Goal: Information Seeking & Learning: Learn about a topic

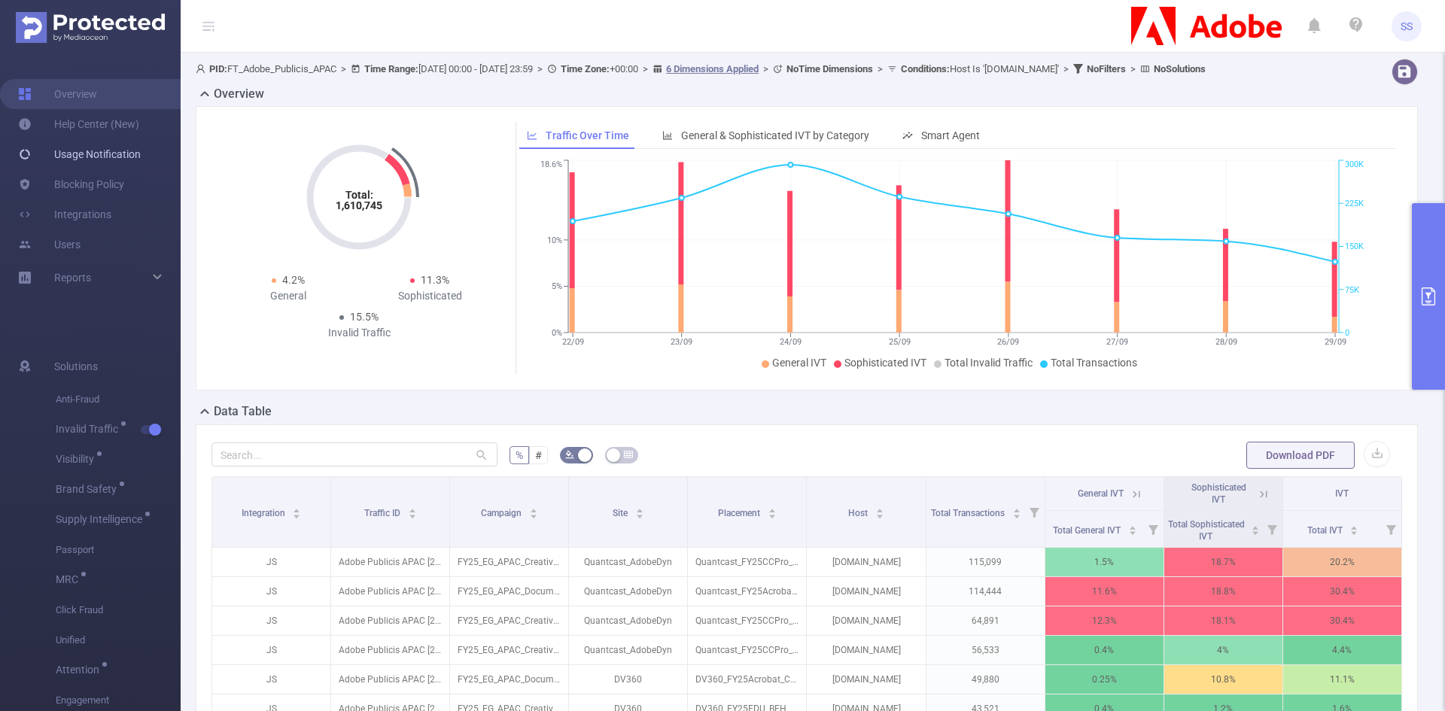
scroll to position [0, 3]
click at [104, 123] on link "Help Center (New)" at bounding box center [78, 124] width 121 height 30
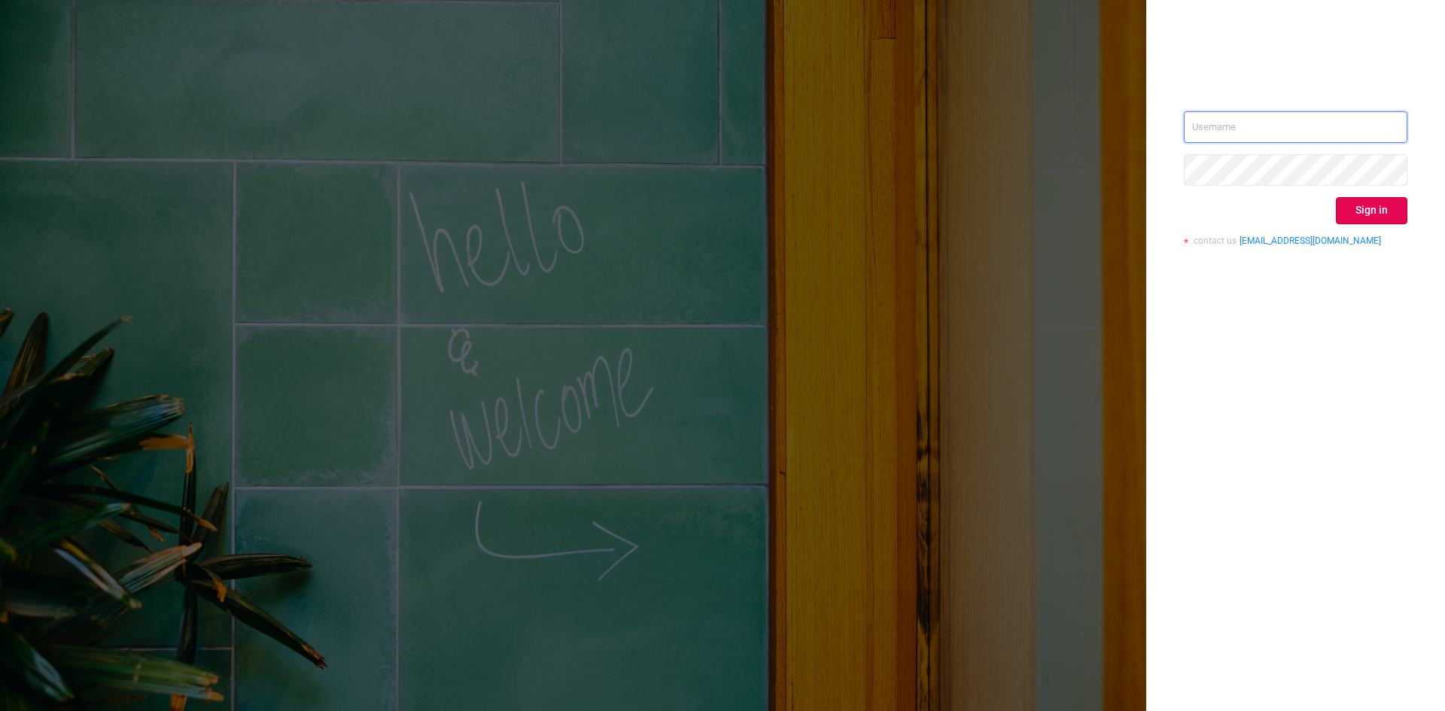
click at [1299, 123] on input "text" at bounding box center [1296, 127] width 224 height 32
type input "sheron@protected.media"
click at [1389, 211] on button "Sign in" at bounding box center [1371, 210] width 71 height 27
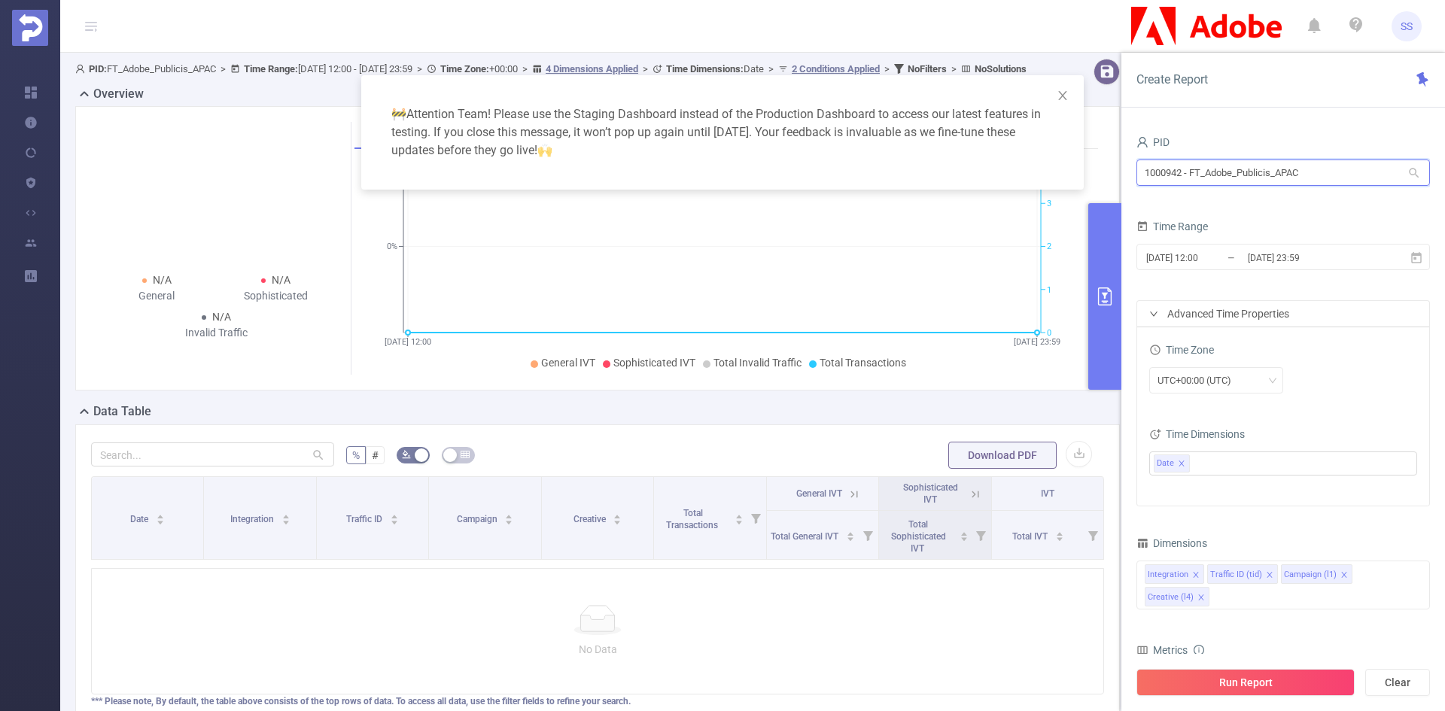
drag, startPoint x: 1331, startPoint y: 177, endPoint x: 1137, endPoint y: 164, distance: 193.8
click at [1298, 172] on input "1000942 - FT_Adobe_Publicis_APAC" at bounding box center [1283, 173] width 294 height 26
click at [1132, 164] on div "PID 1000942 - FT_Adobe_Publicis_APAC 1000942 - FT_Adobe_Publicis_APAC Time Rang…" at bounding box center [1283, 427] width 324 height 621
click at [1254, 168] on input "1000942 - FT_Adobe_Publicis_APAC" at bounding box center [1283, 173] width 294 height 26
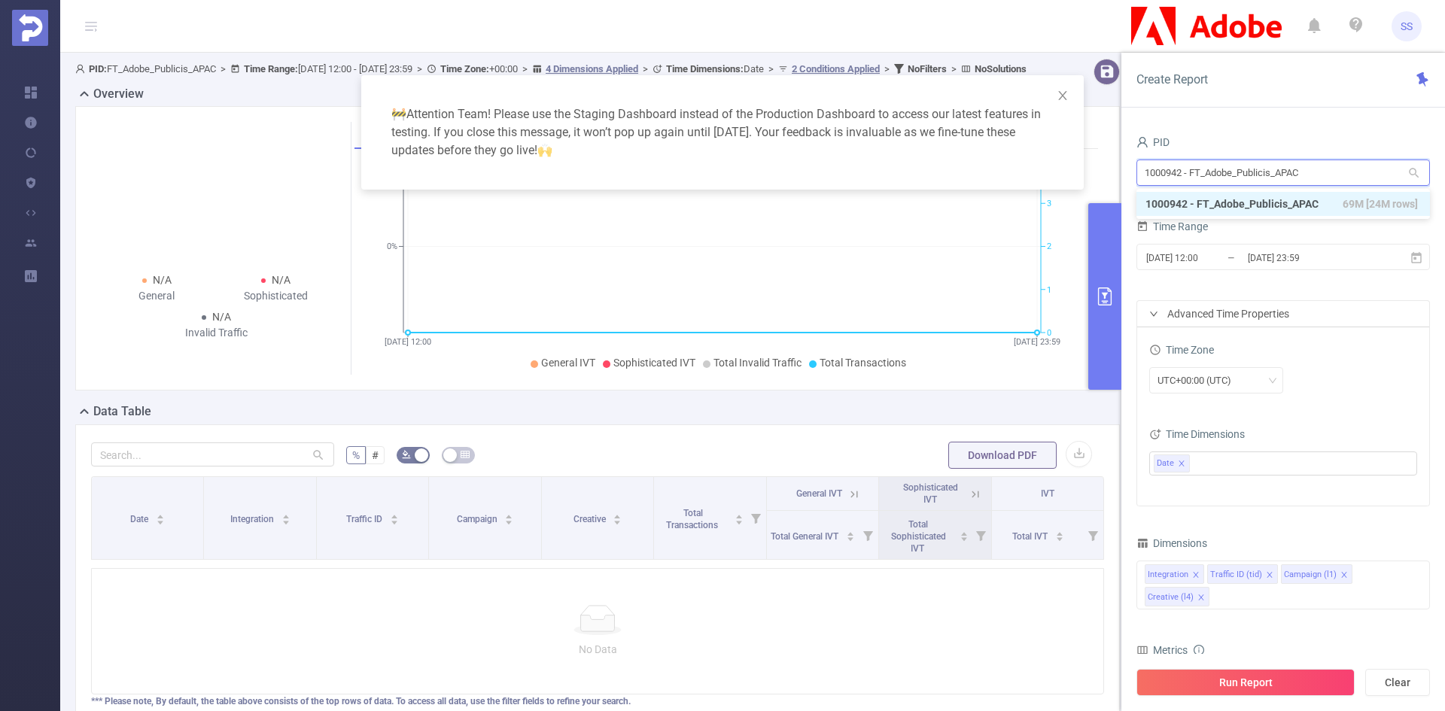
click at [1254, 168] on input "1000942 - FT_Adobe_Publicis_APAC" at bounding box center [1283, 173] width 294 height 26
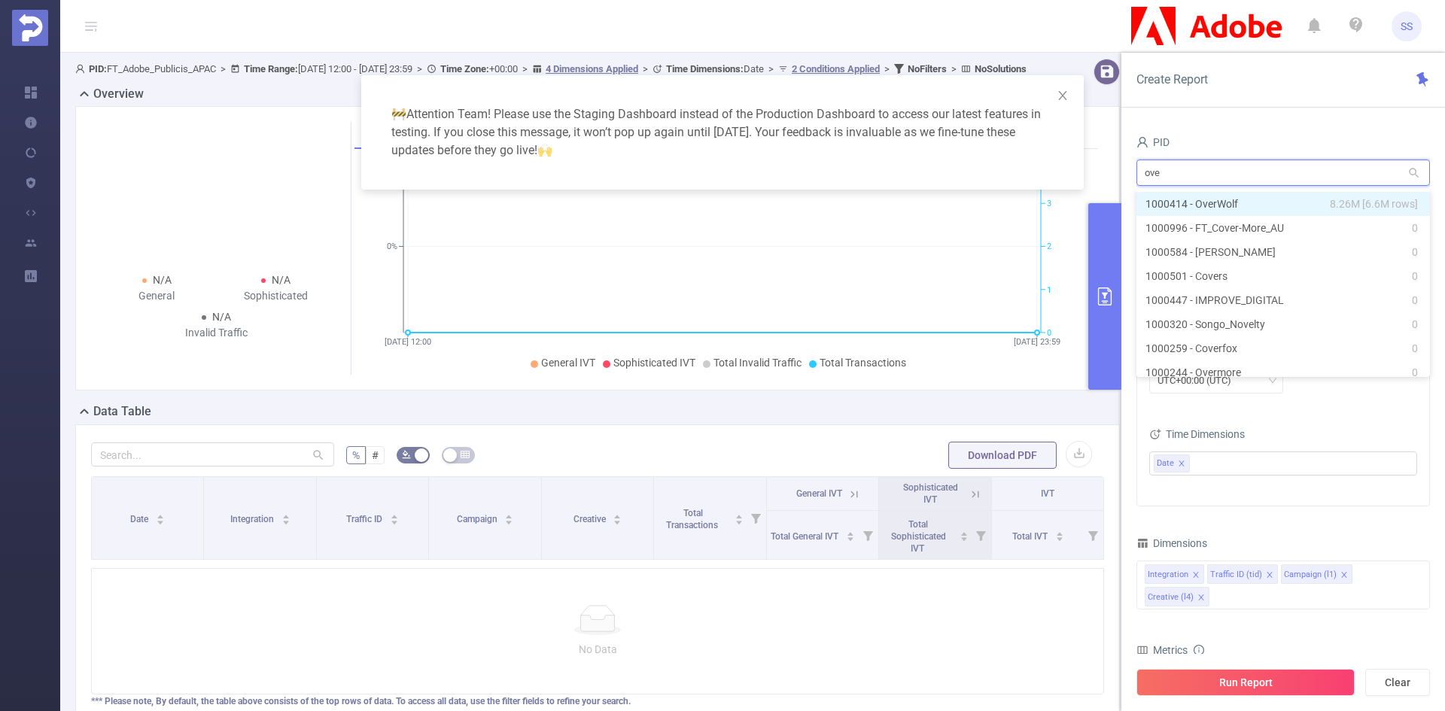
type input "over"
click at [1266, 201] on li "1000414 - OverWolf 8.26M [6.6M rows]" at bounding box center [1283, 204] width 294 height 24
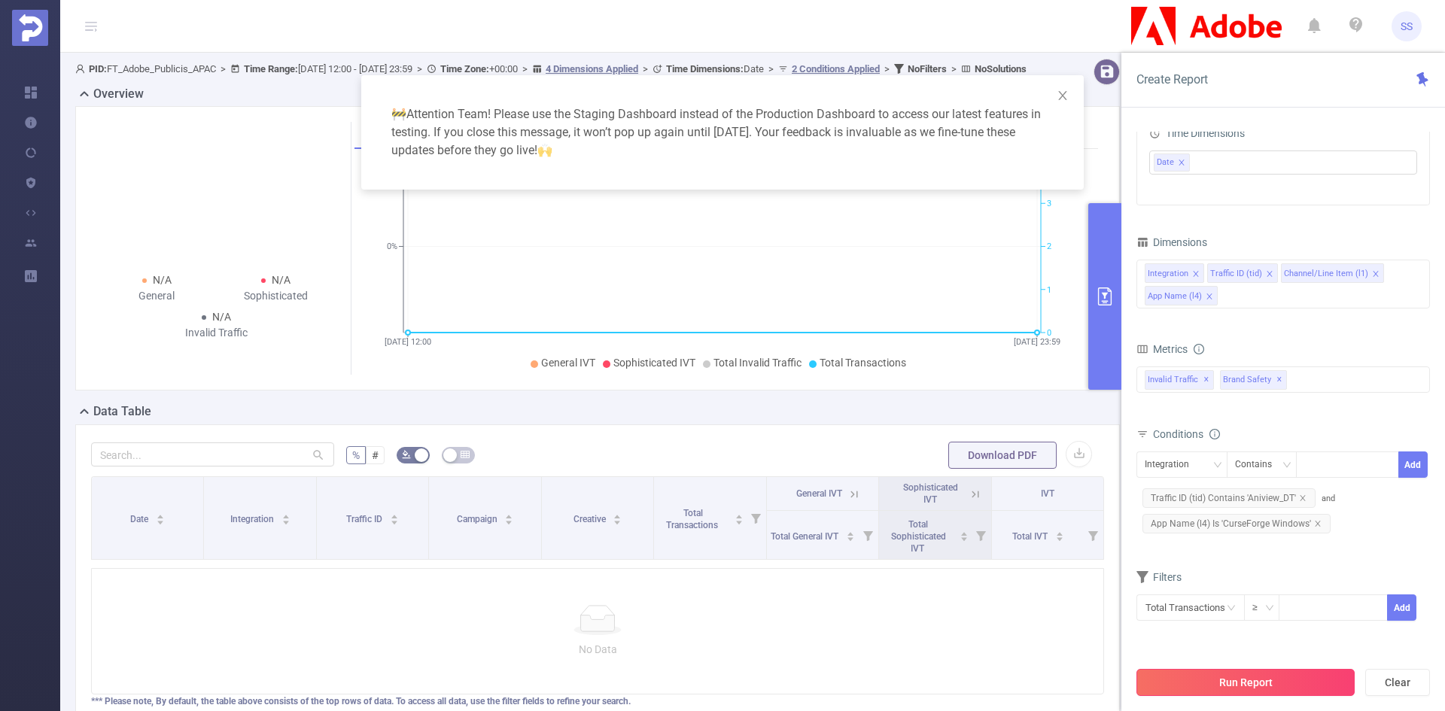
click at [1282, 683] on button "Run Report" at bounding box center [1245, 682] width 218 height 27
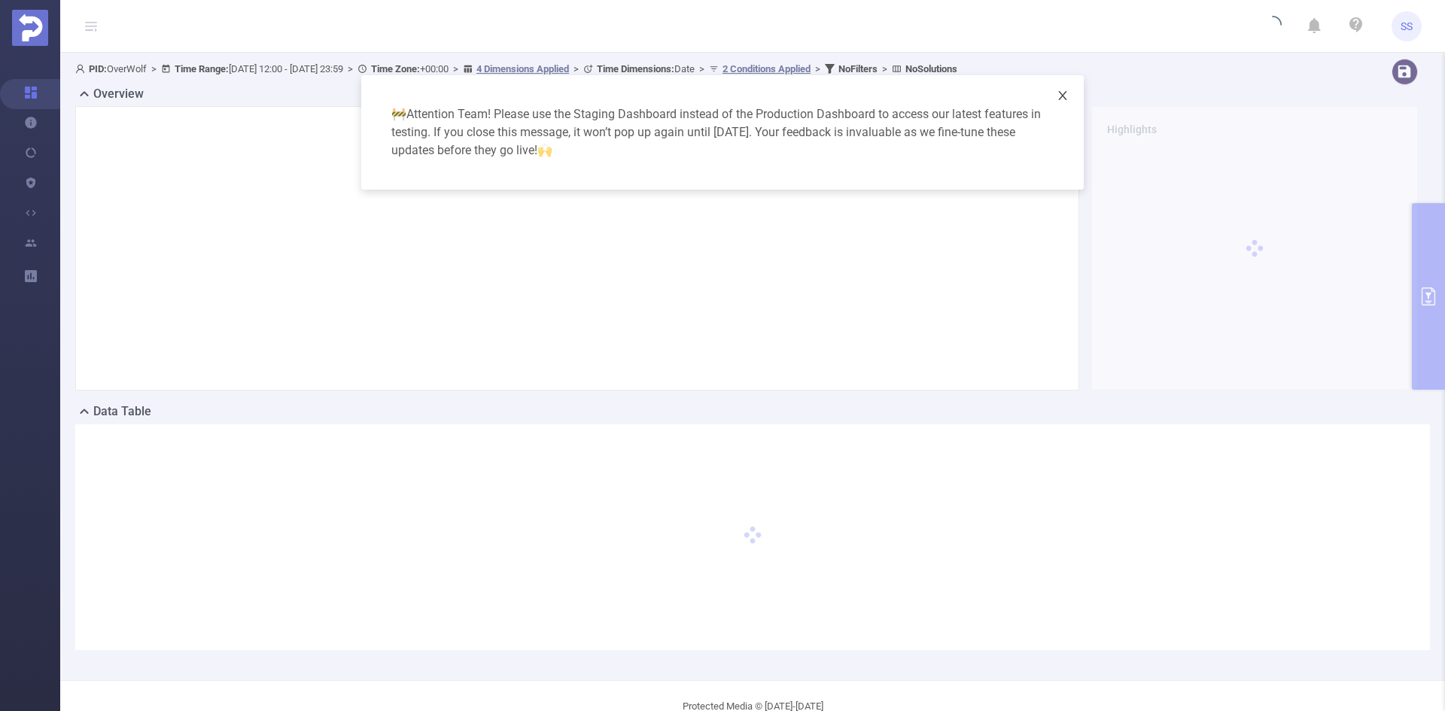
click at [1066, 95] on icon "icon: close" at bounding box center [1063, 96] width 12 height 12
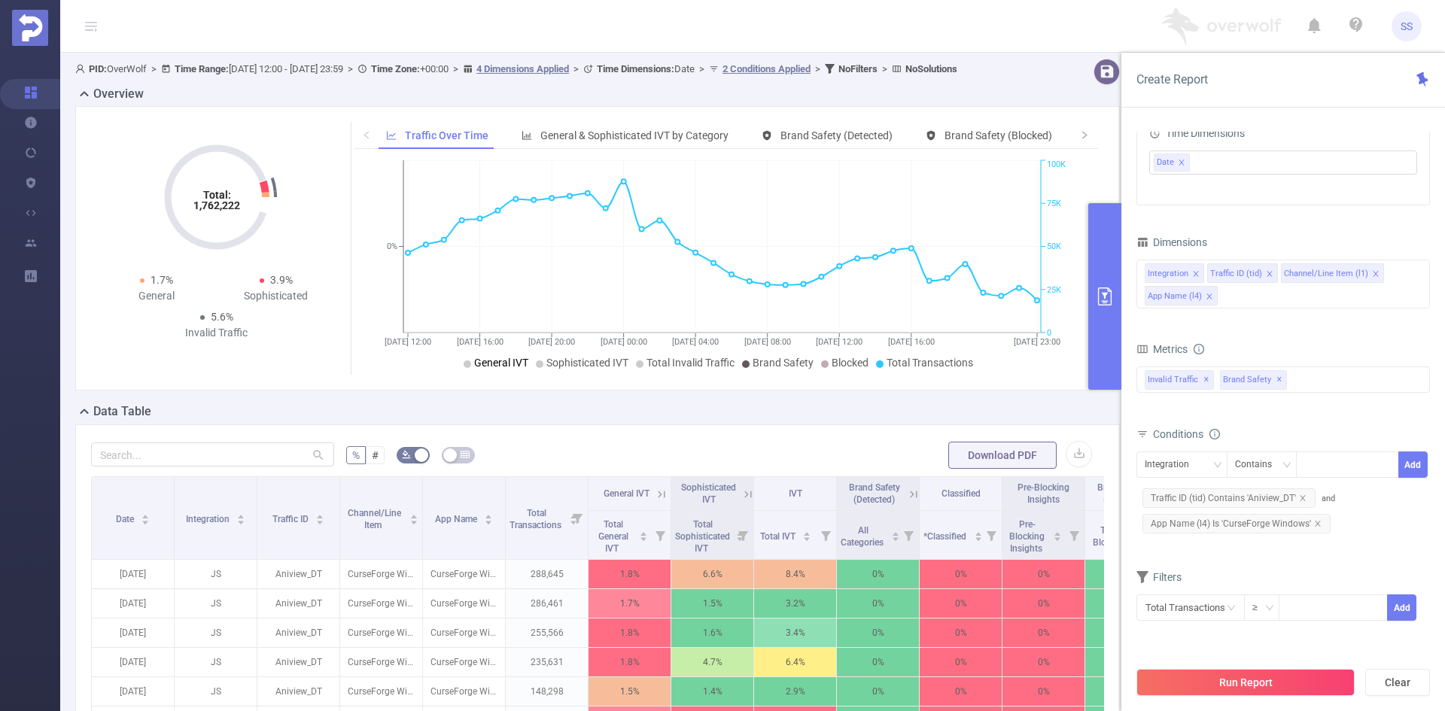
click at [487, 369] on span "General IVT" at bounding box center [501, 363] width 54 height 12
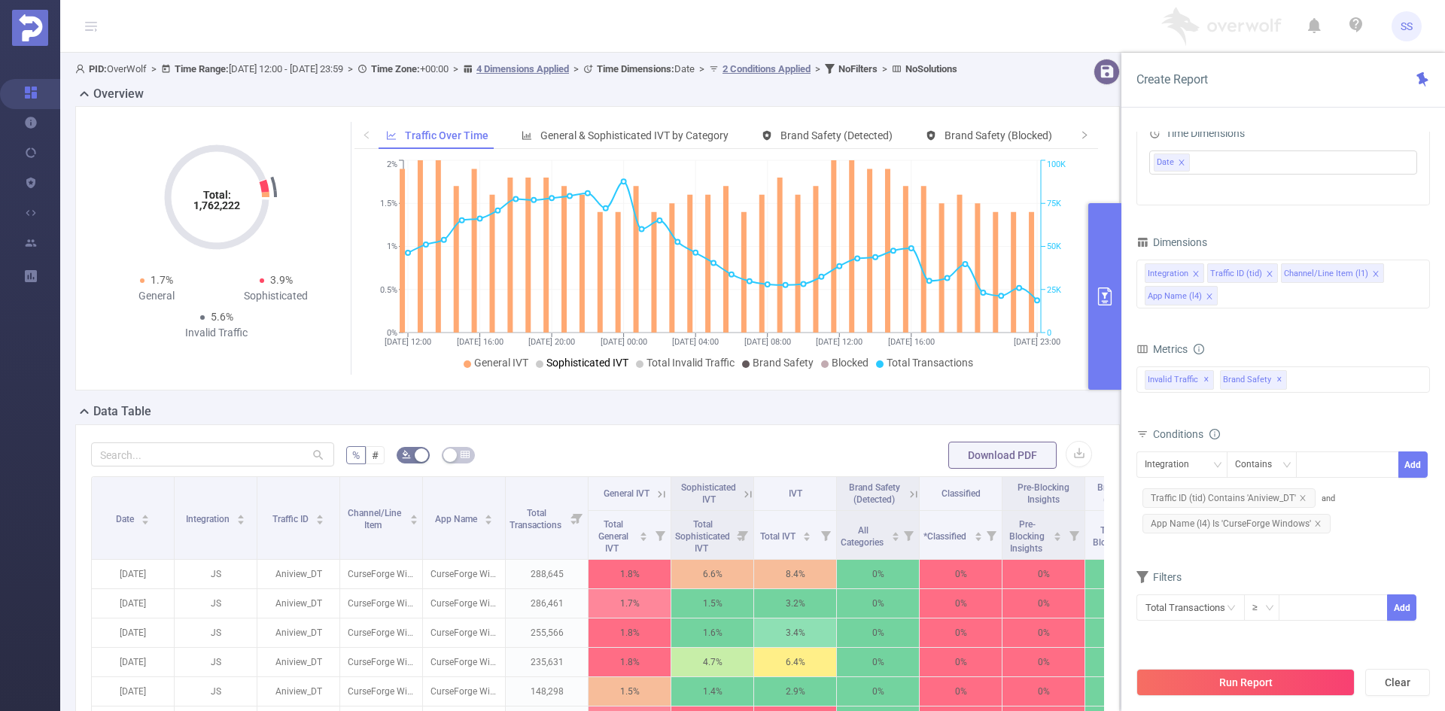
click at [552, 369] on span "Sophisticated IVT" at bounding box center [587, 363] width 82 height 12
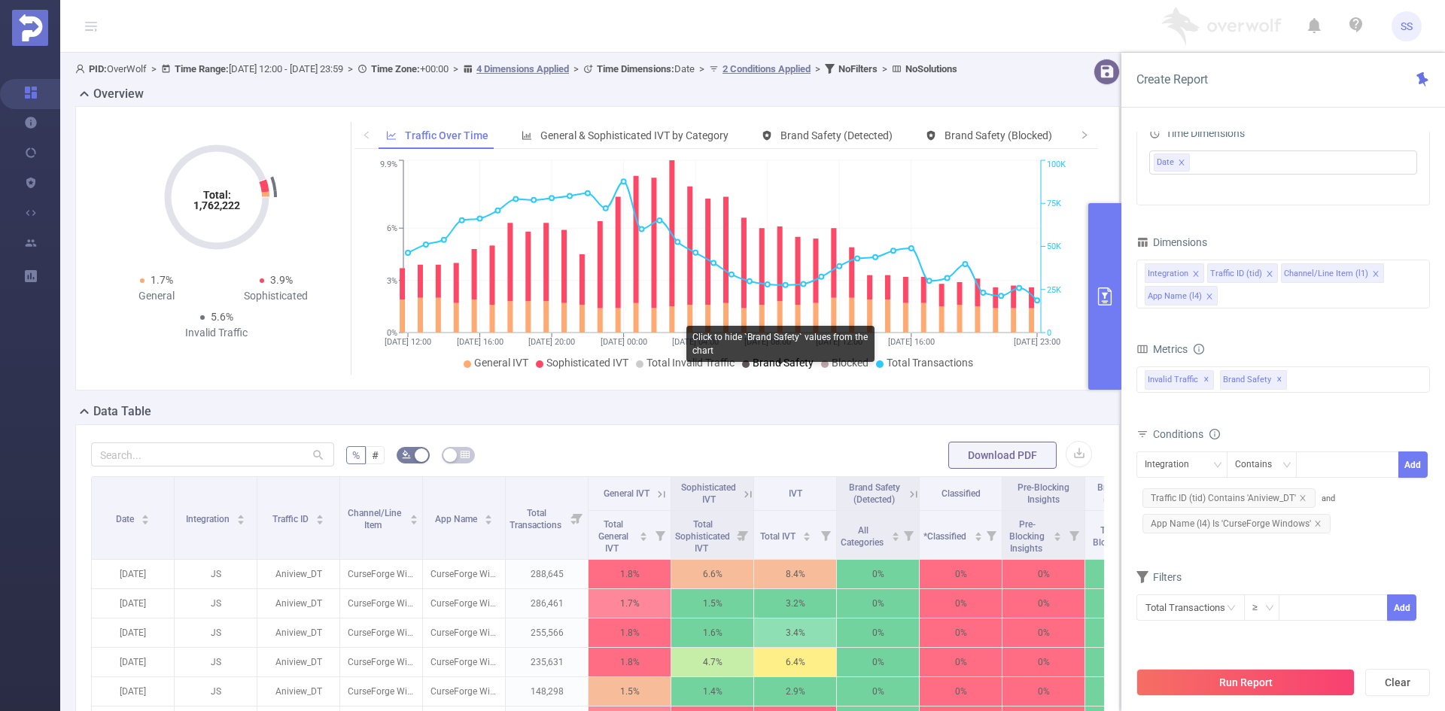
click at [771, 369] on span "Brand Safety" at bounding box center [783, 363] width 61 height 12
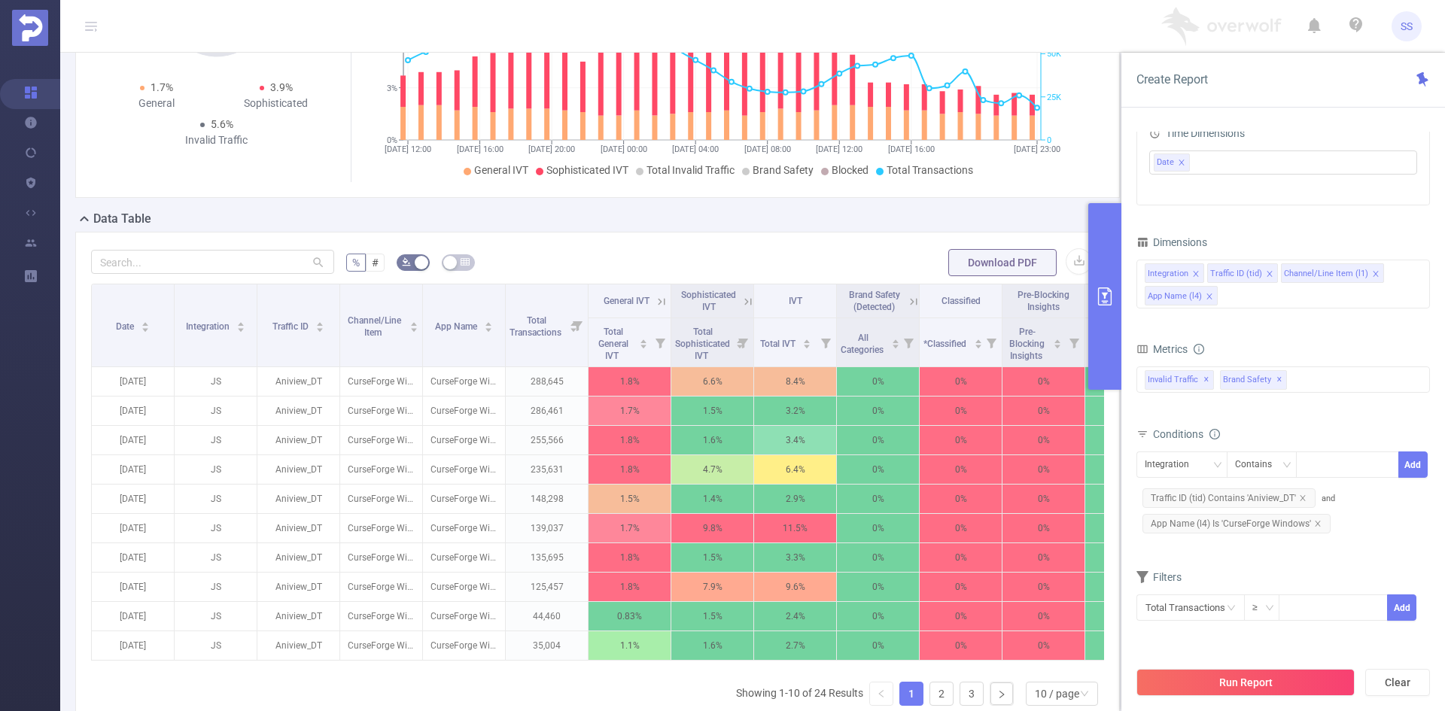
scroll to position [226, 0]
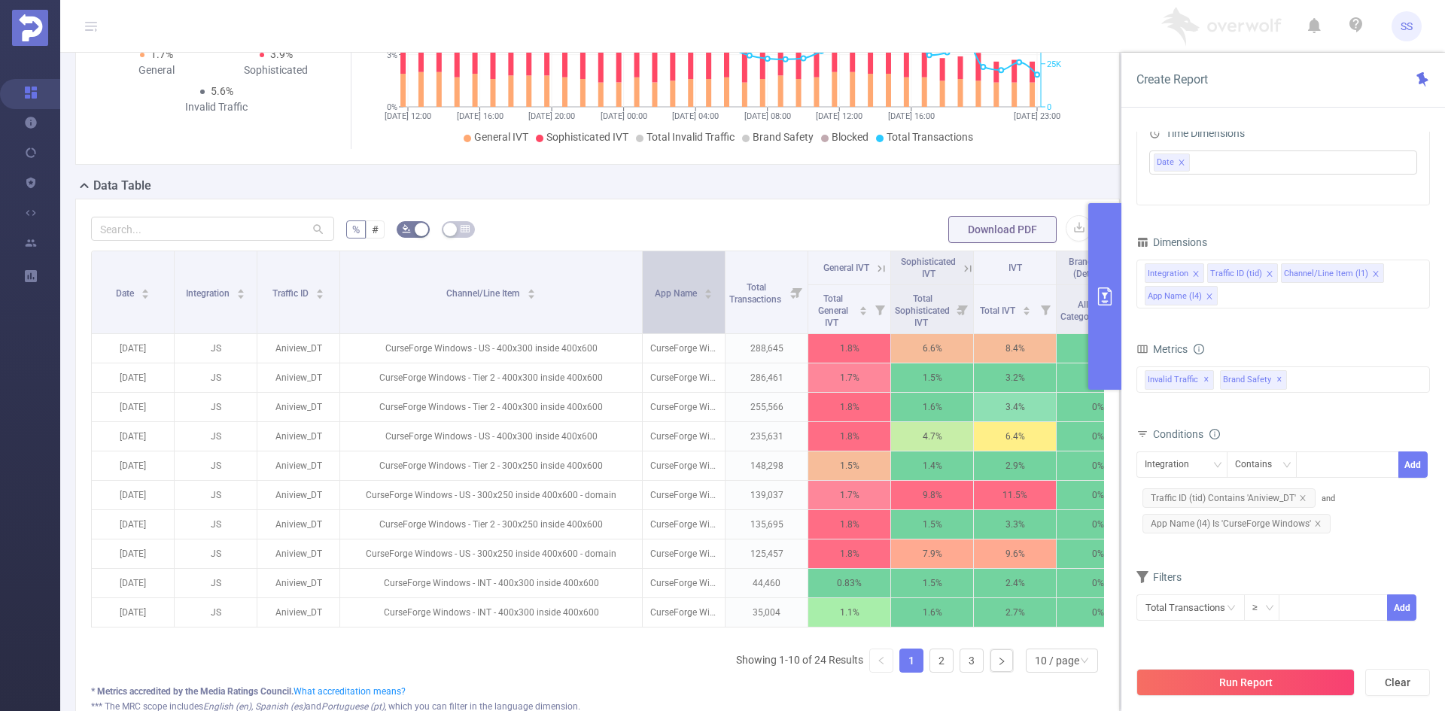
drag, startPoint x: 421, startPoint y: 307, endPoint x: 641, endPoint y: 311, distance: 219.8
click at [641, 311] on span at bounding box center [642, 292] width 8 height 82
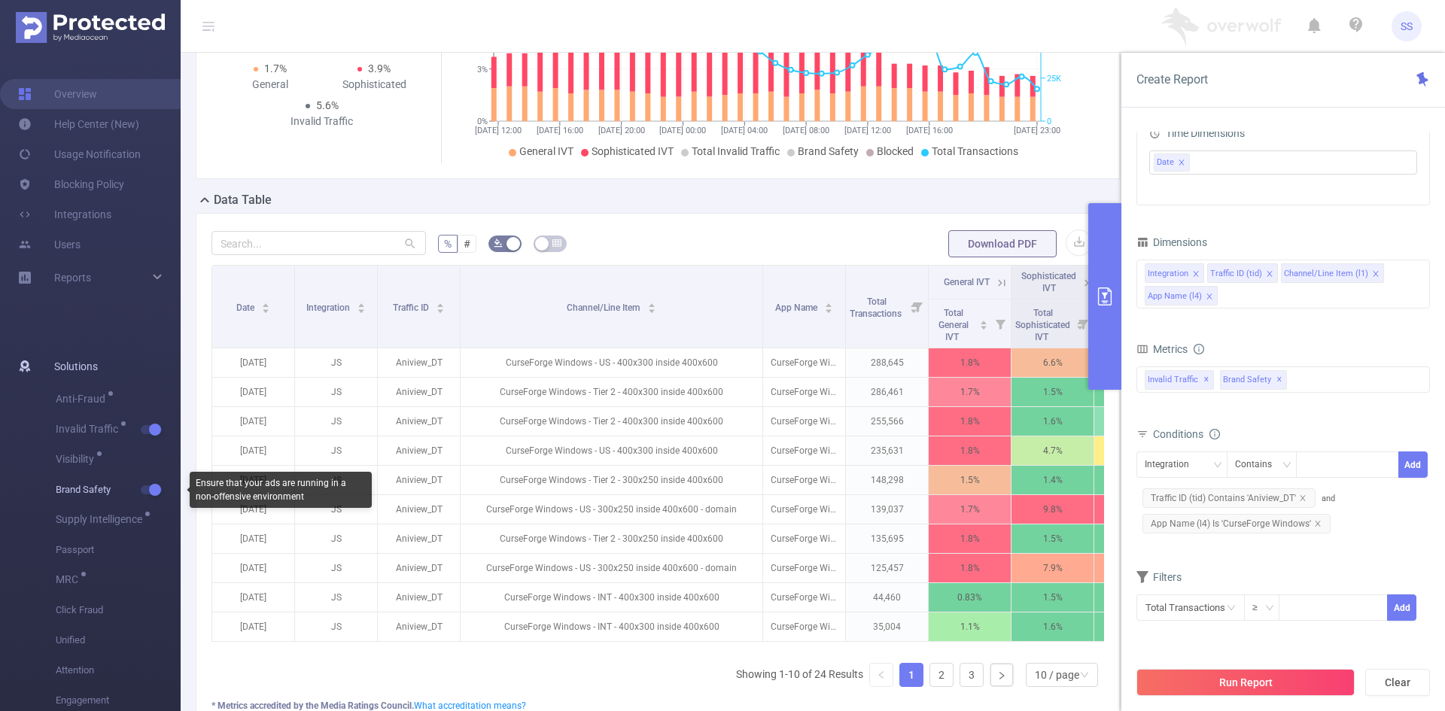
click at [144, 490] on span "button" at bounding box center [154, 490] width 20 height 8
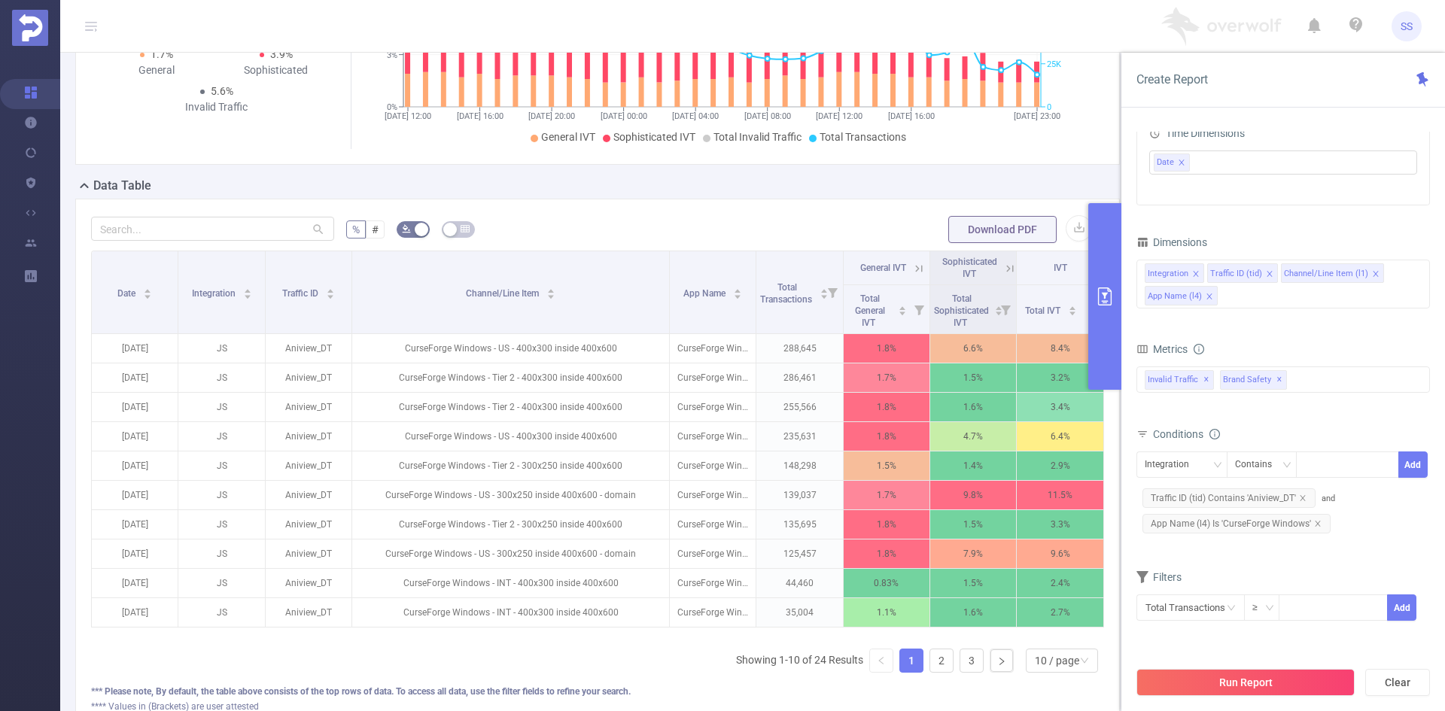
click at [1003, 275] on icon at bounding box center [1010, 269] width 14 height 14
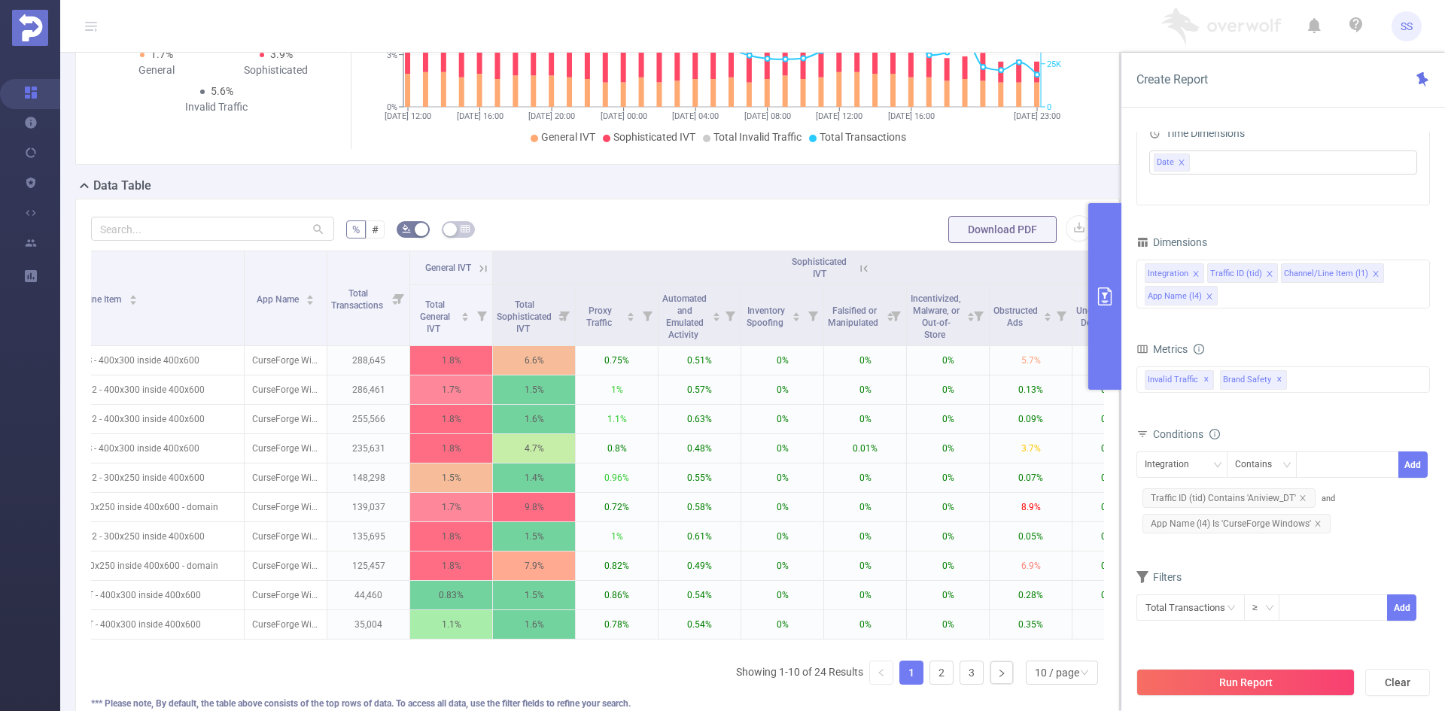
scroll to position [0, 516]
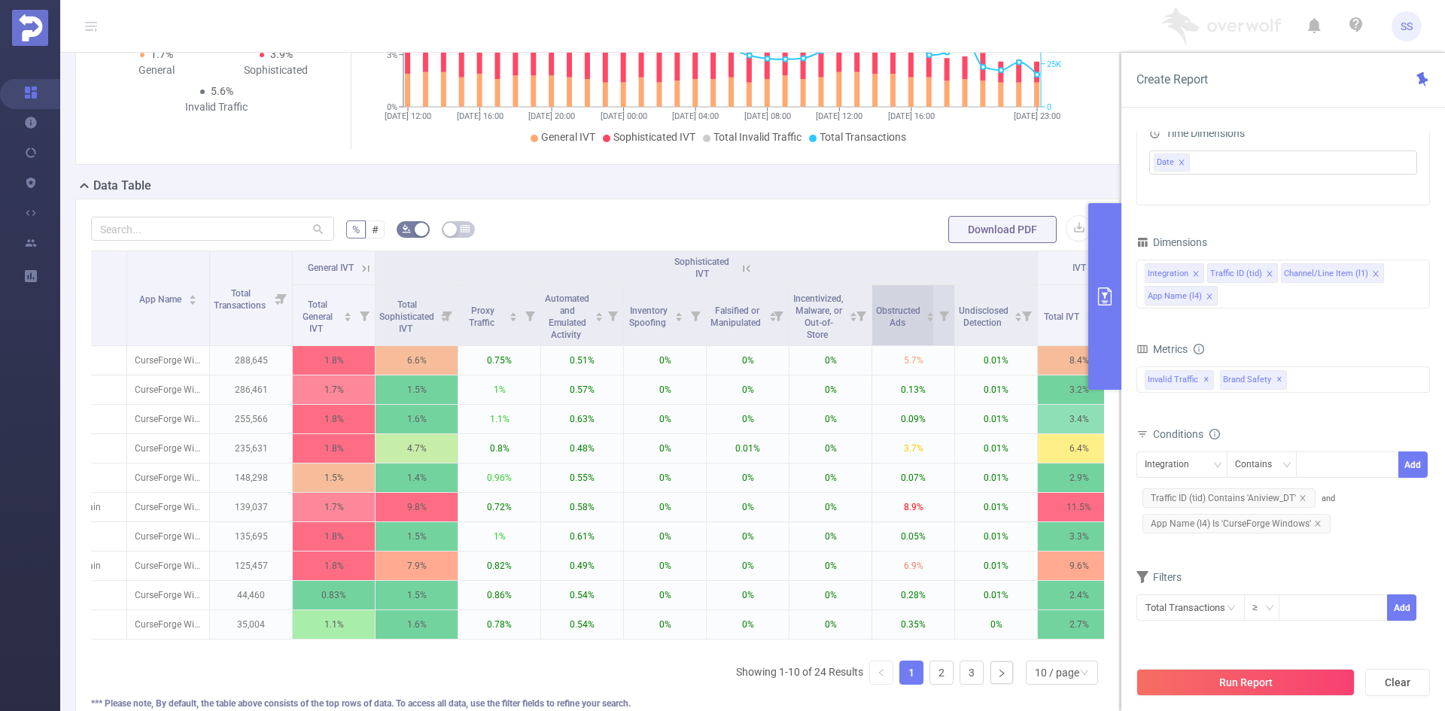
click at [916, 329] on span "Obstructed Ads" at bounding box center [898, 315] width 44 height 27
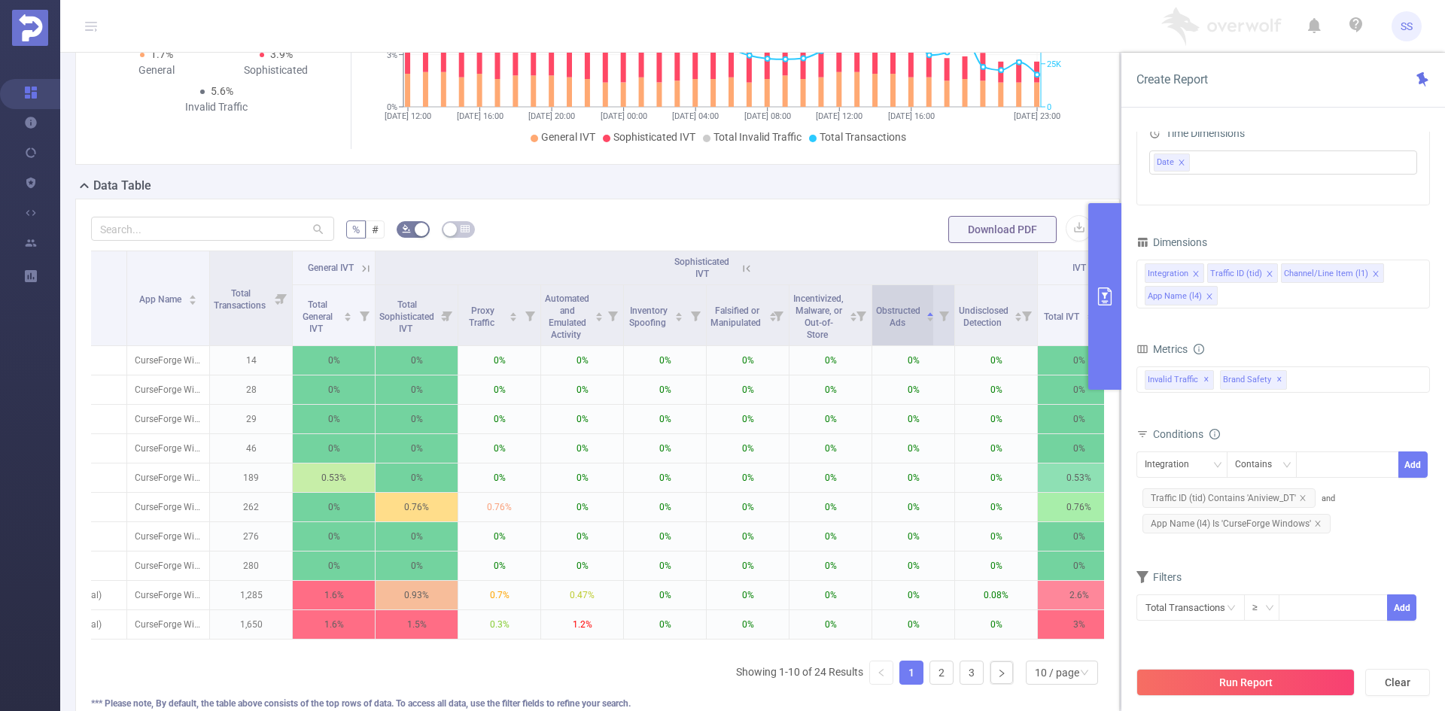
click at [916, 329] on span "Obstructed Ads" at bounding box center [898, 315] width 44 height 27
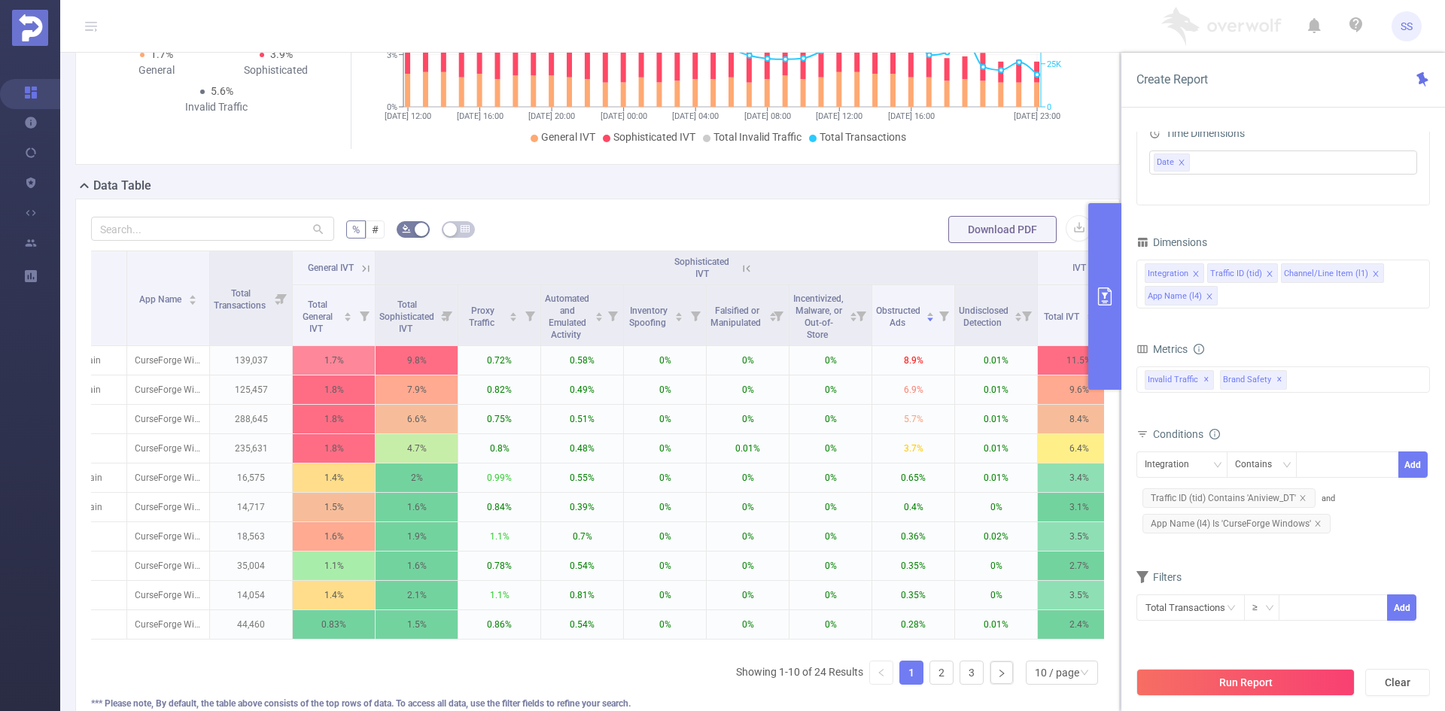
scroll to position [0, 417]
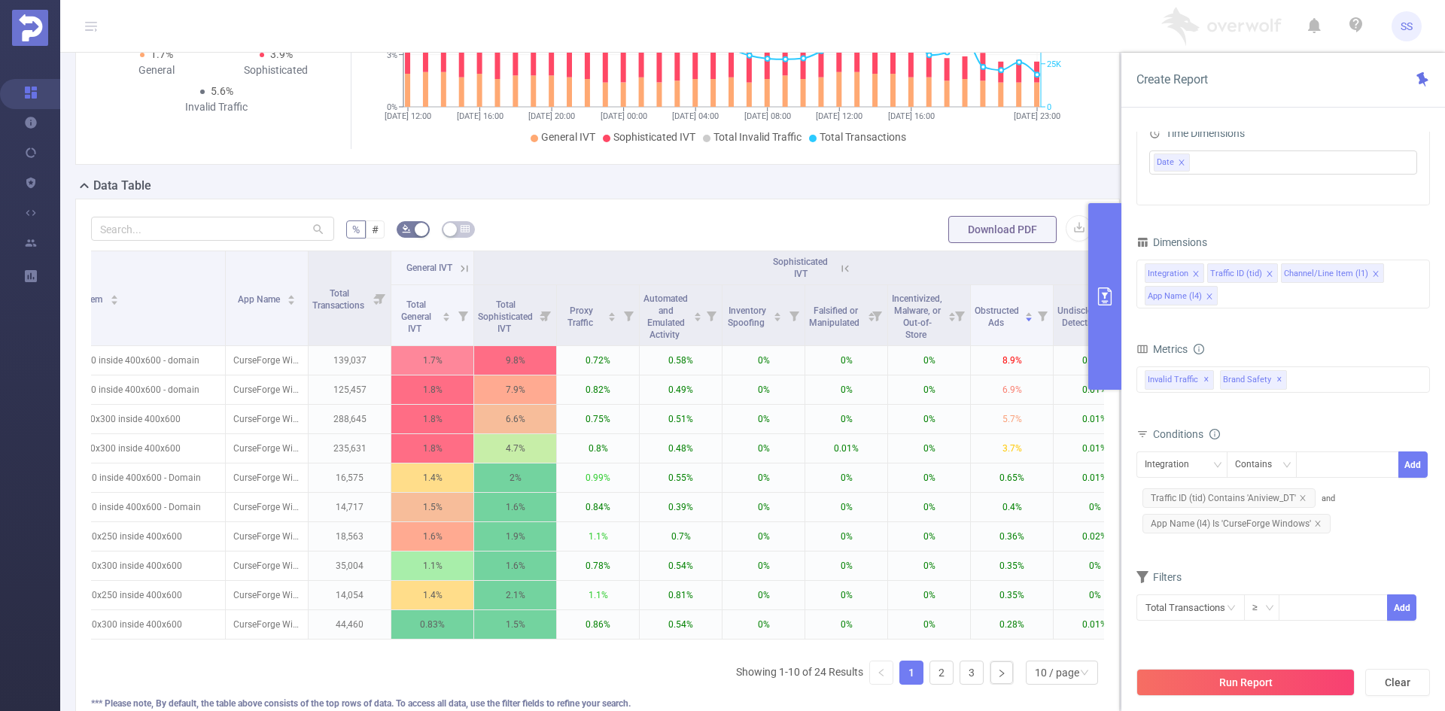
click at [1102, 354] on button "primary" at bounding box center [1104, 296] width 33 height 187
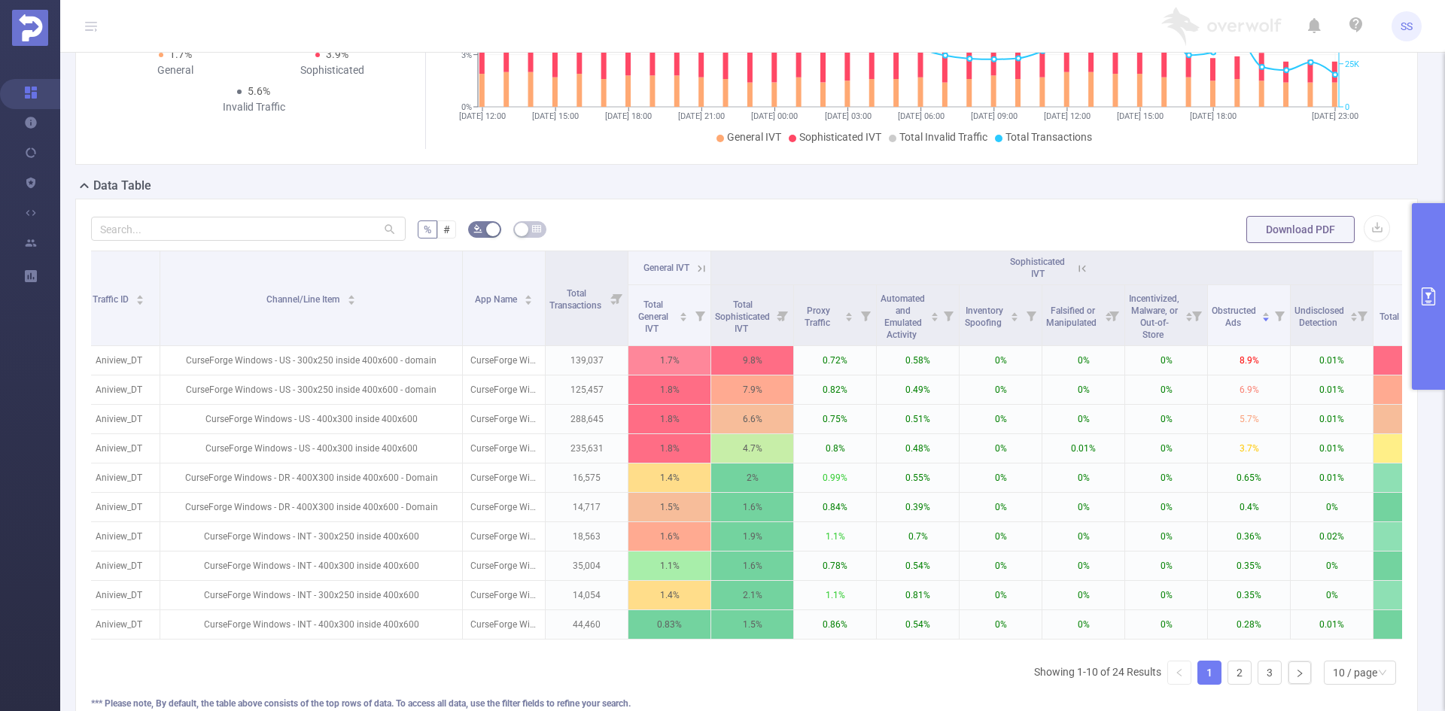
scroll to position [0, 175]
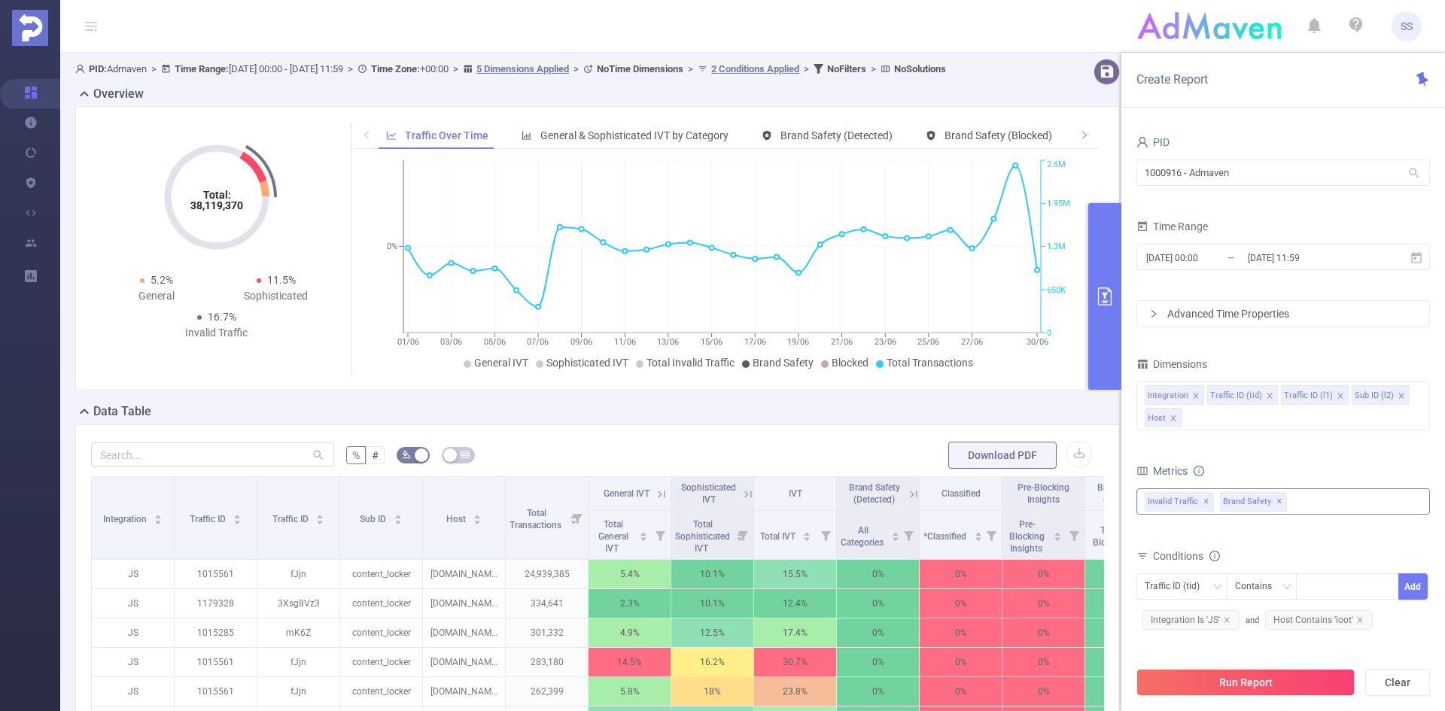
click at [1276, 500] on span "✕" at bounding box center [1279, 502] width 6 height 18
click at [1258, 258] on input "2025-06-30 11:59" at bounding box center [1307, 258] width 122 height 20
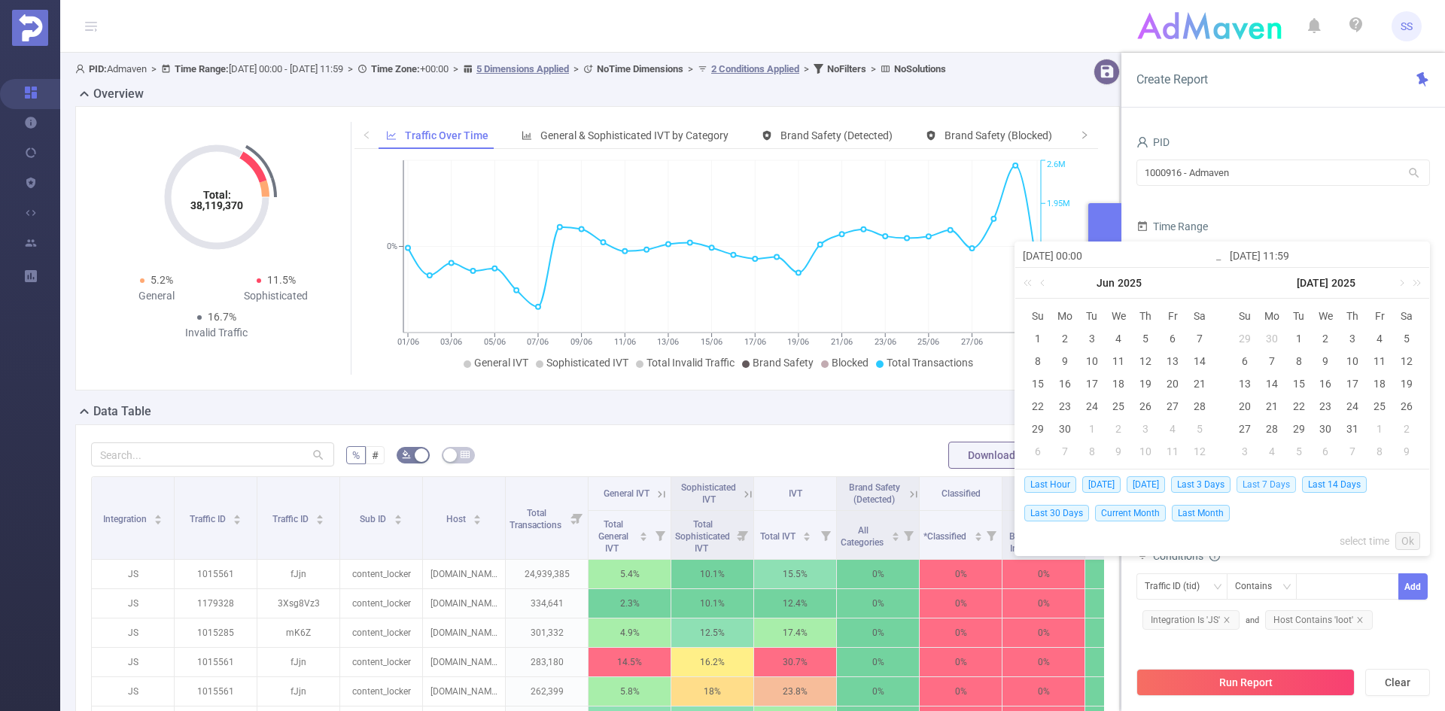
click at [1282, 484] on span "Last 7 Days" at bounding box center [1265, 484] width 59 height 17
type input "[DATE] 00:00"
type input "[DATE] 23:59"
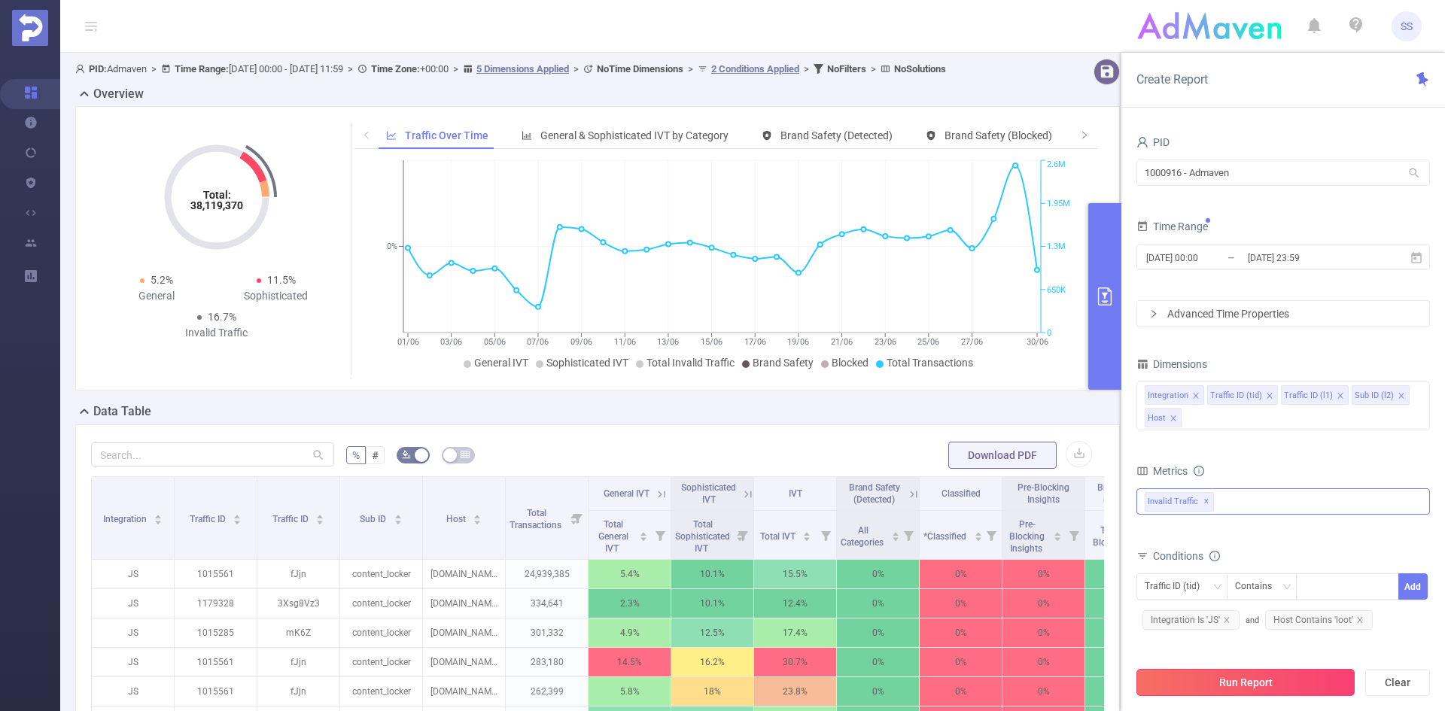
click at [1246, 686] on button "Run Report" at bounding box center [1245, 682] width 218 height 27
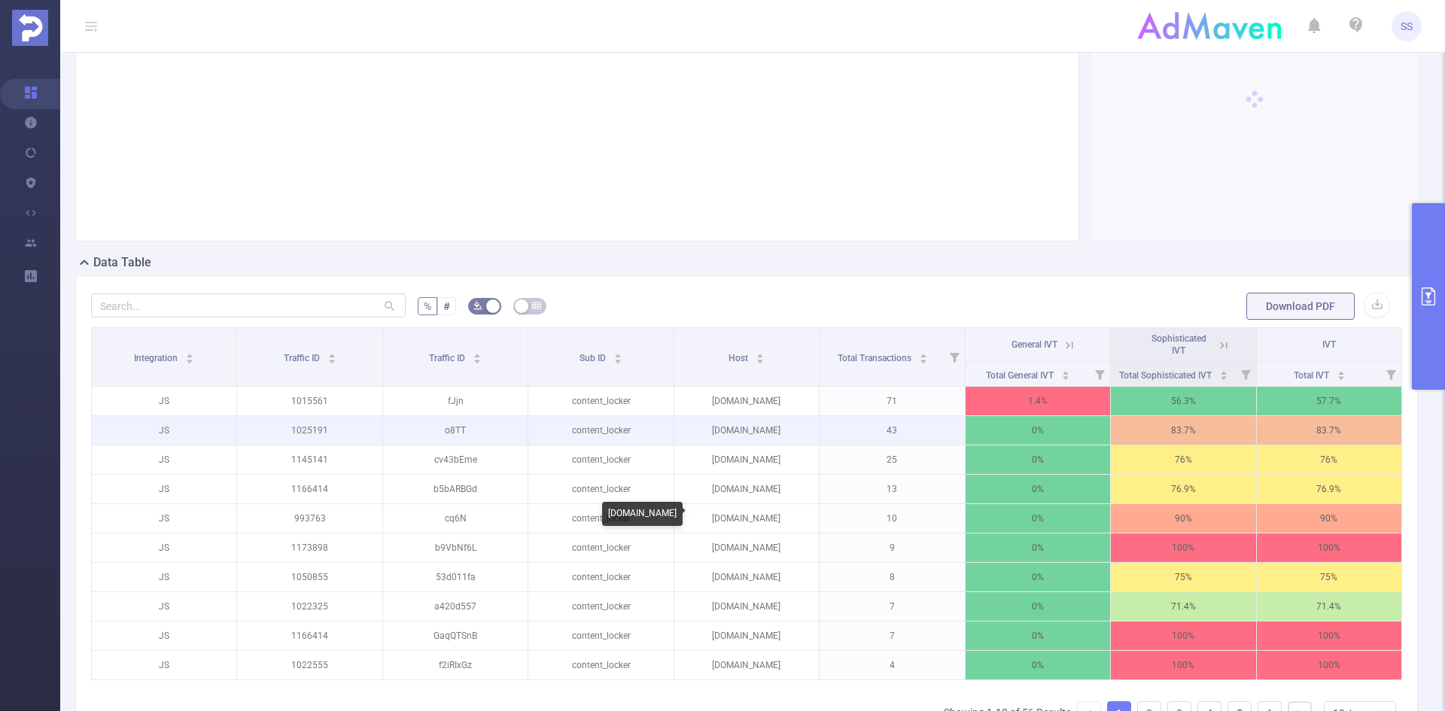
scroll to position [151, 0]
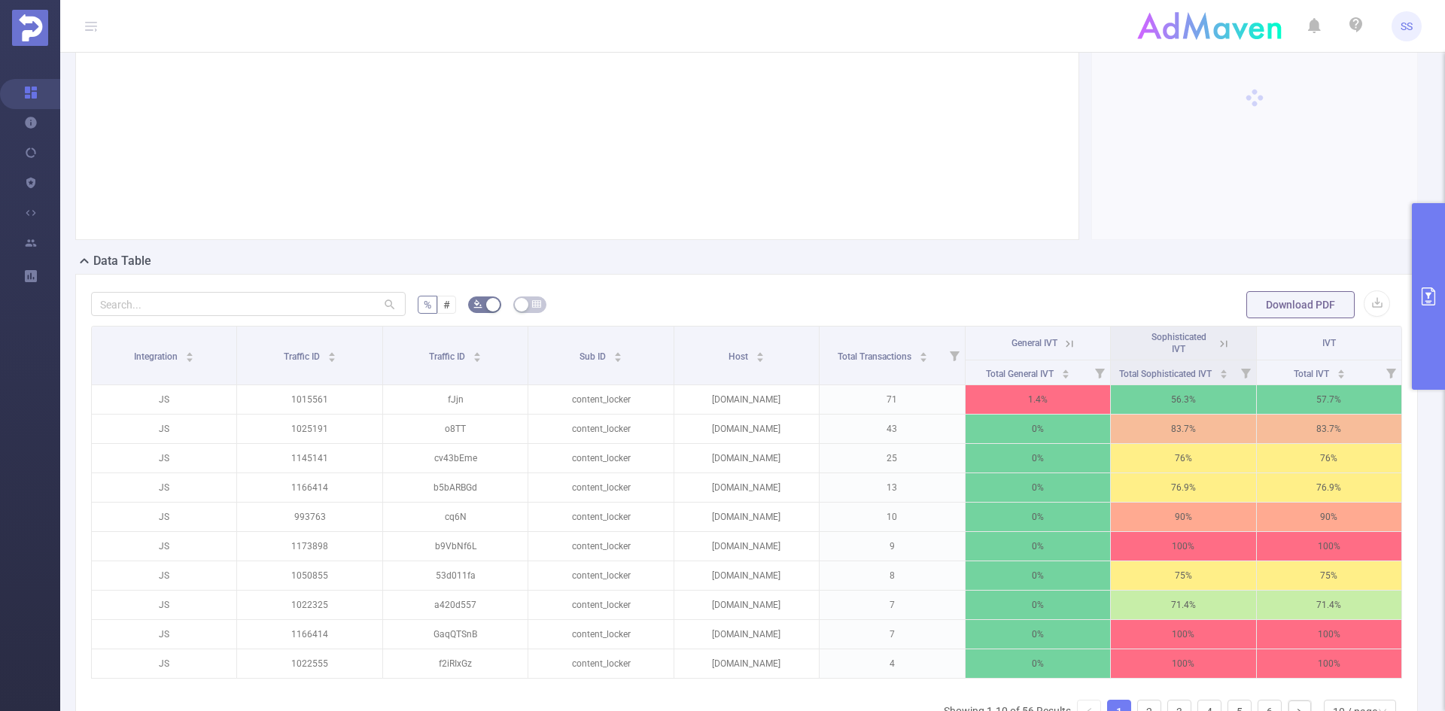
click at [1212, 343] on icon at bounding box center [1221, 343] width 18 height 15
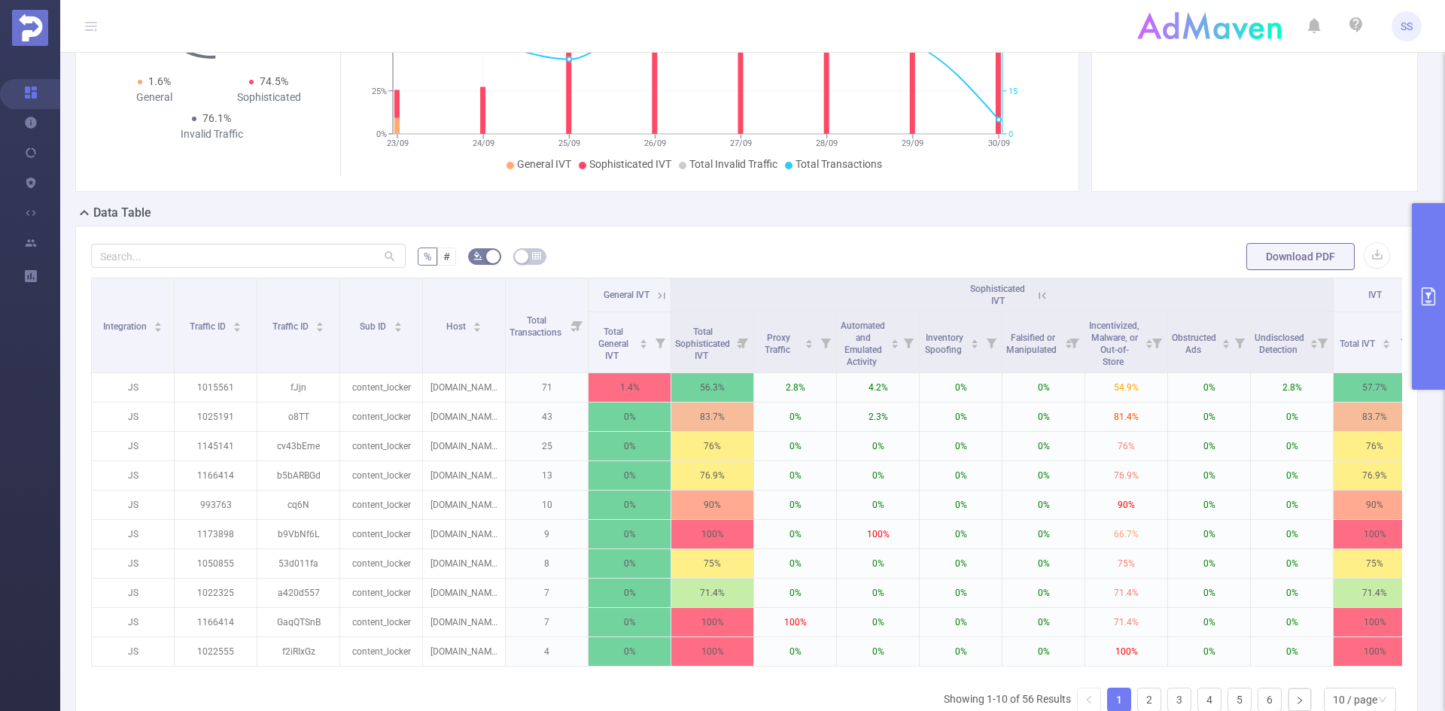
scroll to position [226, 0]
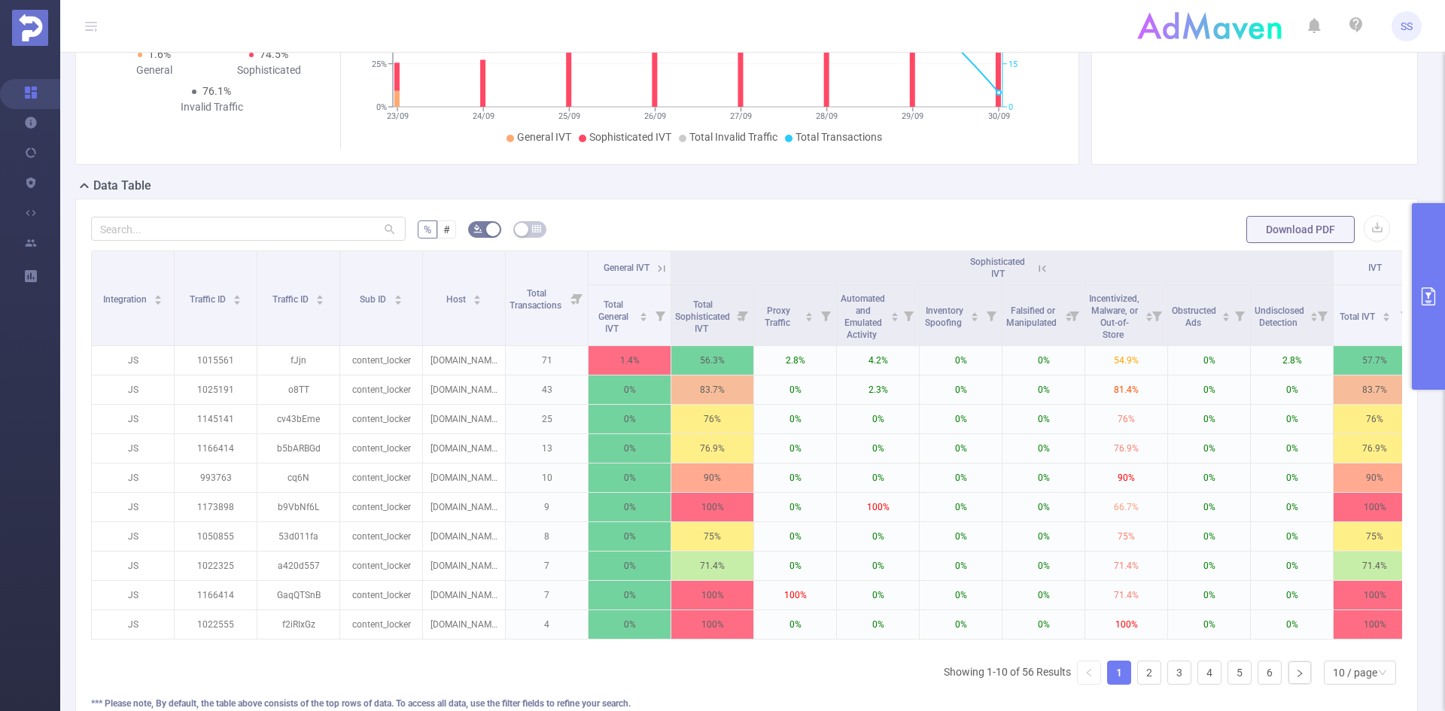
click at [1431, 306] on button "primary" at bounding box center [1428, 296] width 33 height 187
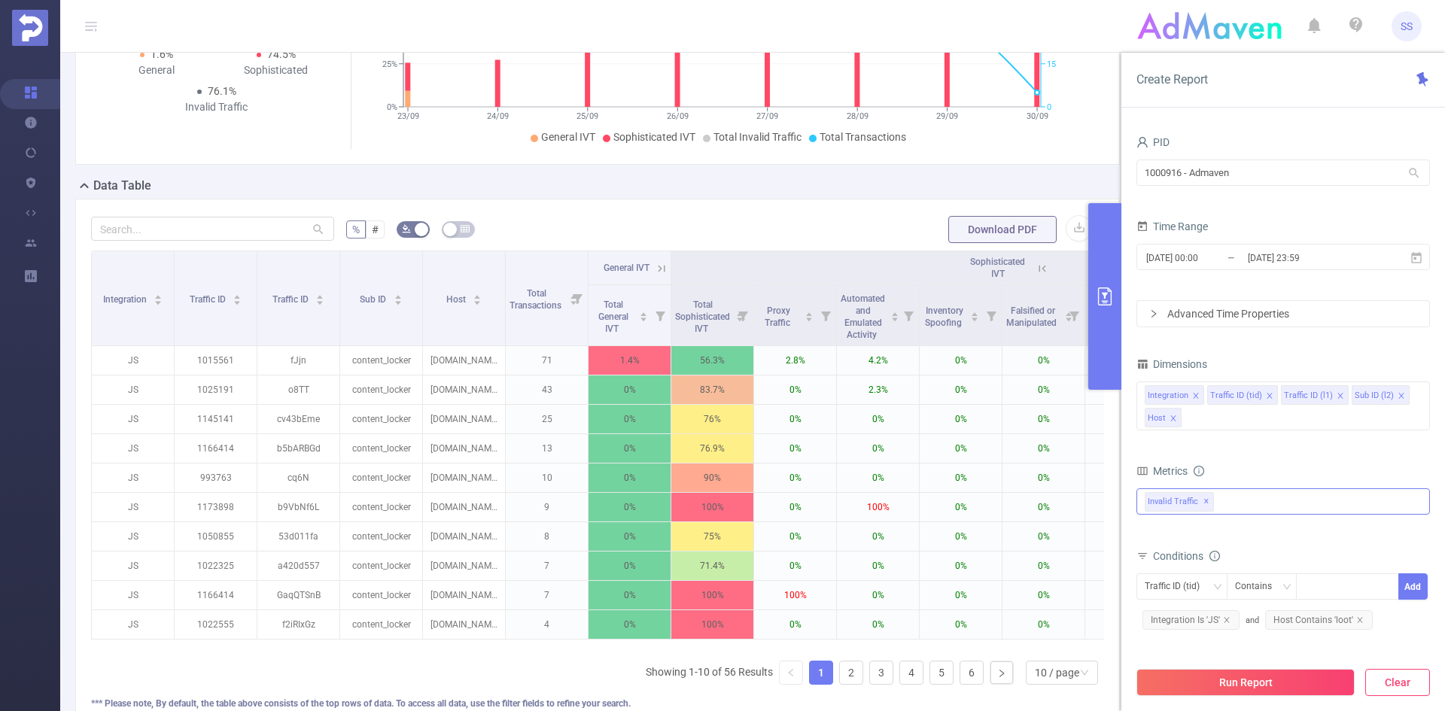
click at [1381, 683] on button "Clear" at bounding box center [1397, 682] width 65 height 27
type input "2025-09-30 07:00"
type input "2025-09-30 07:59"
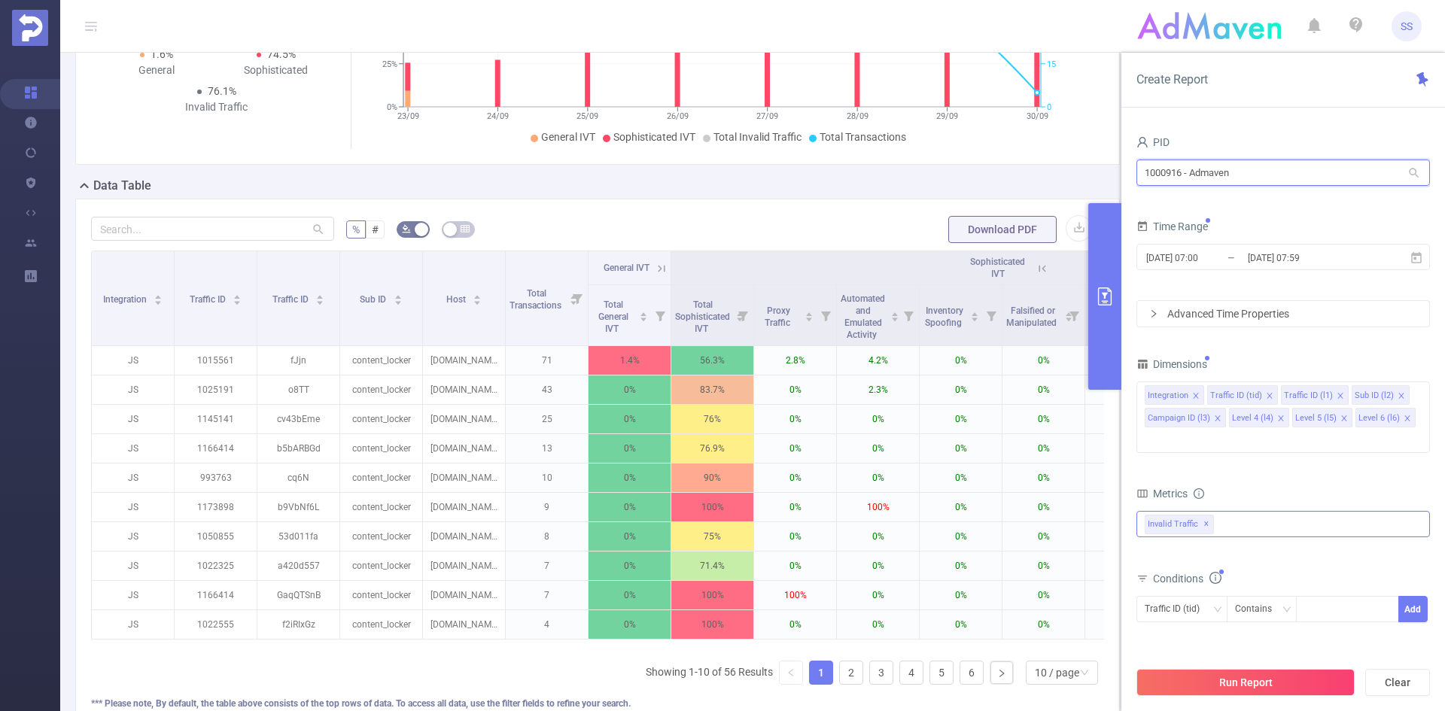
drag, startPoint x: 1270, startPoint y: 175, endPoint x: 985, endPoint y: 125, distance: 289.5
click at [985, 125] on section "PID: Admaven > Time Range: 2025-09-23 00:00 - 2025-09-30 23:59 > Time Zone: +00…" at bounding box center [752, 300] width 1385 height 946
type input "ד"
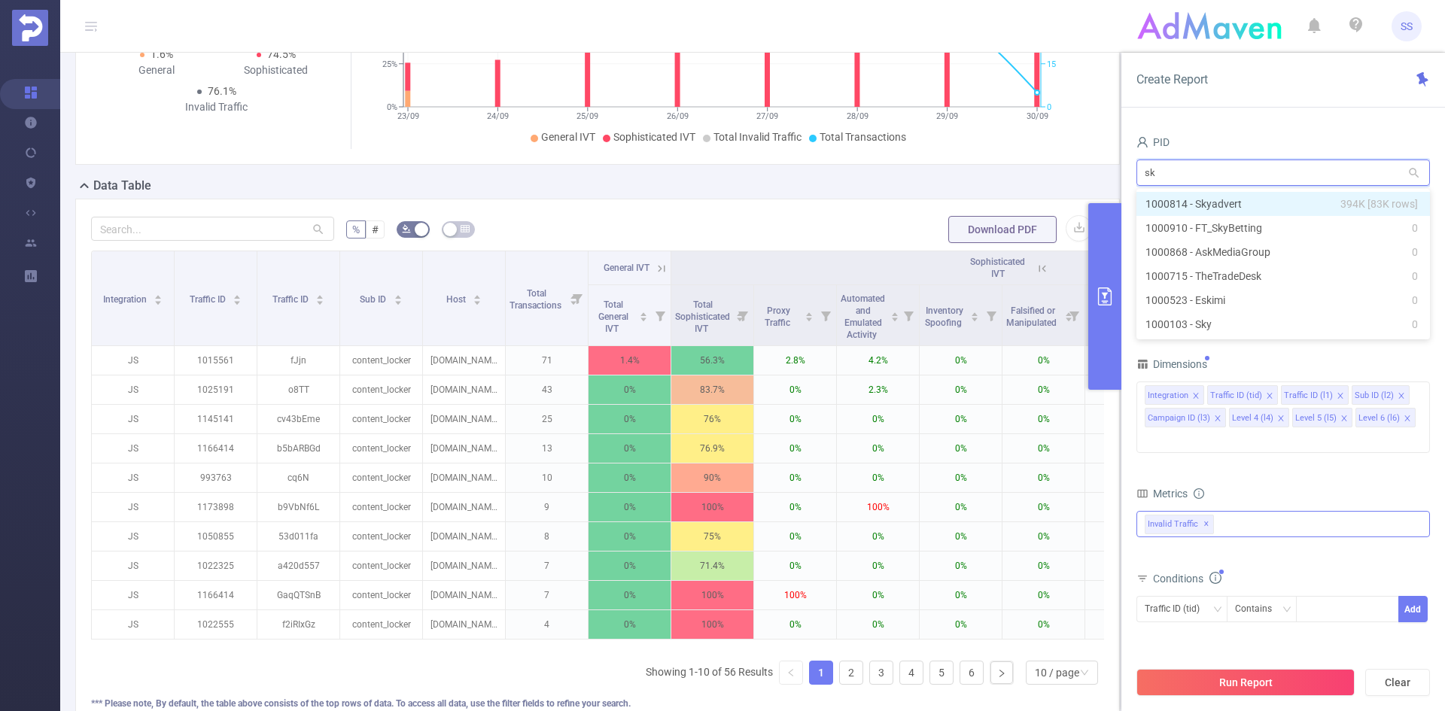
type input "sky"
click at [1304, 193] on li "1000814 - Skyadvert 394K [83K rows]" at bounding box center [1283, 204] width 294 height 24
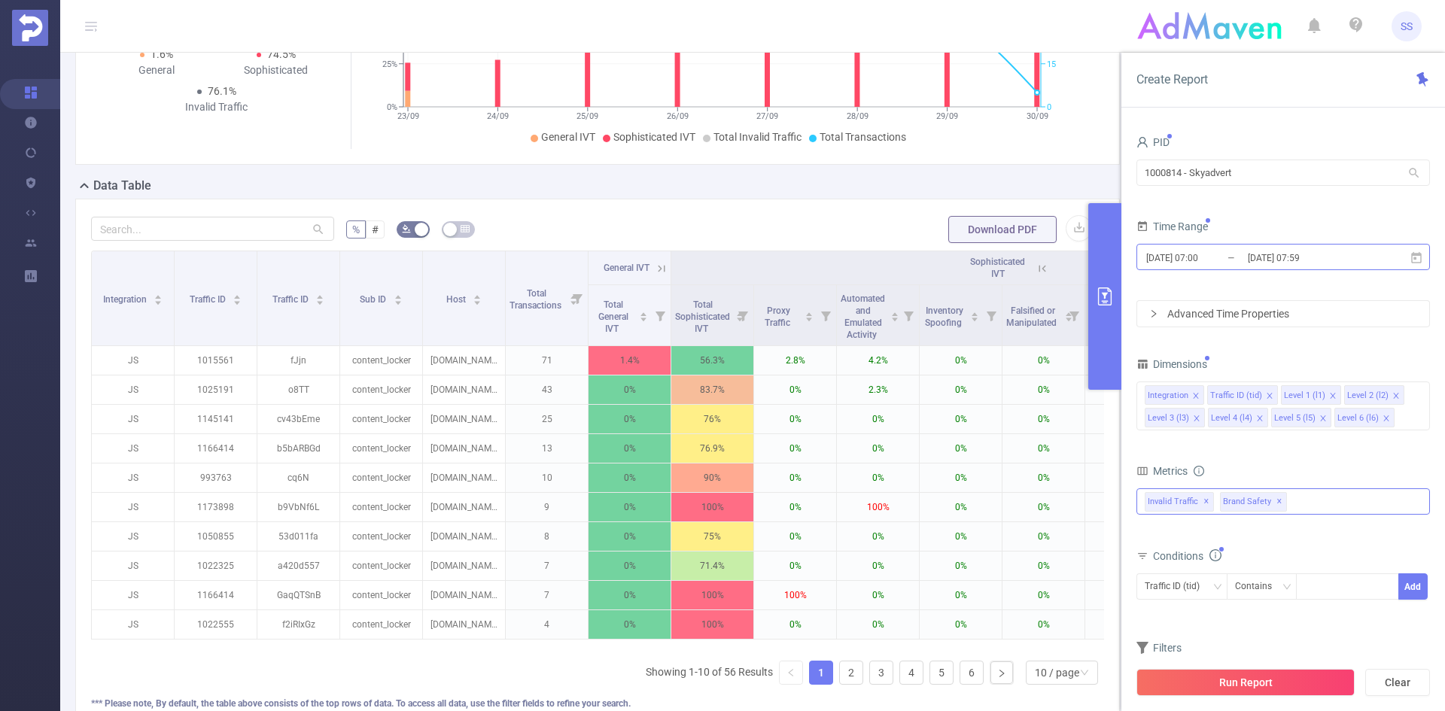
click at [1319, 260] on input "2025-09-30 07:59" at bounding box center [1307, 258] width 122 height 20
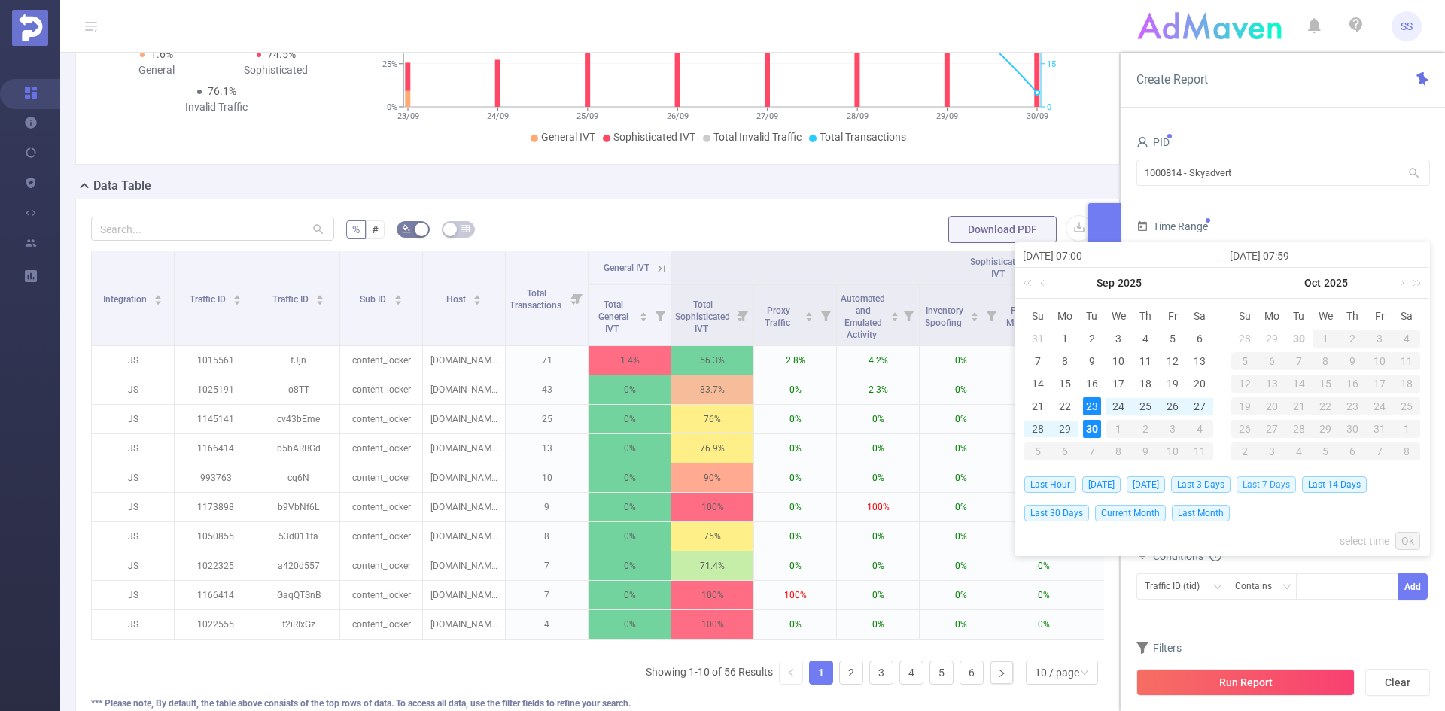
click at [1296, 483] on span "Last 7 Days" at bounding box center [1265, 484] width 59 height 17
type input "[DATE] 00:00"
type input "[DATE] 23:59"
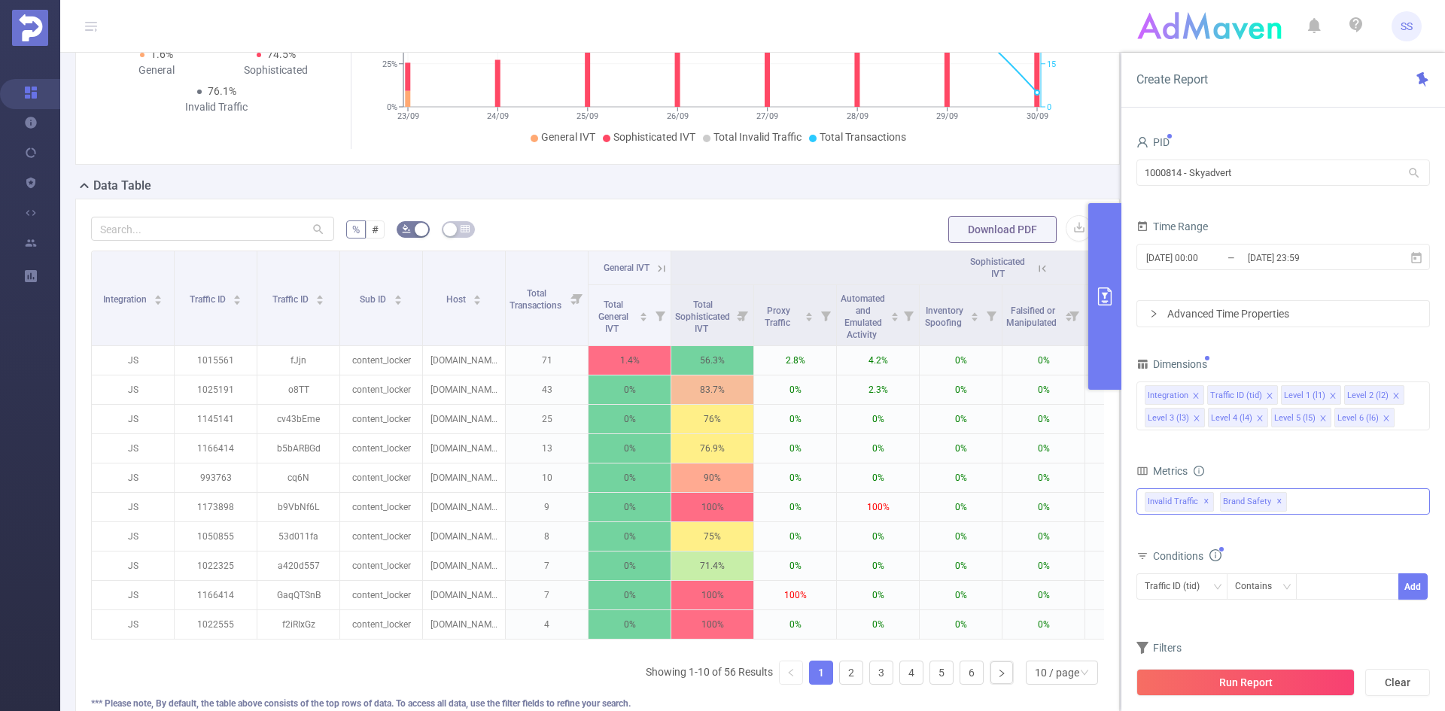
click at [1276, 497] on span "✕" at bounding box center [1279, 502] width 6 height 18
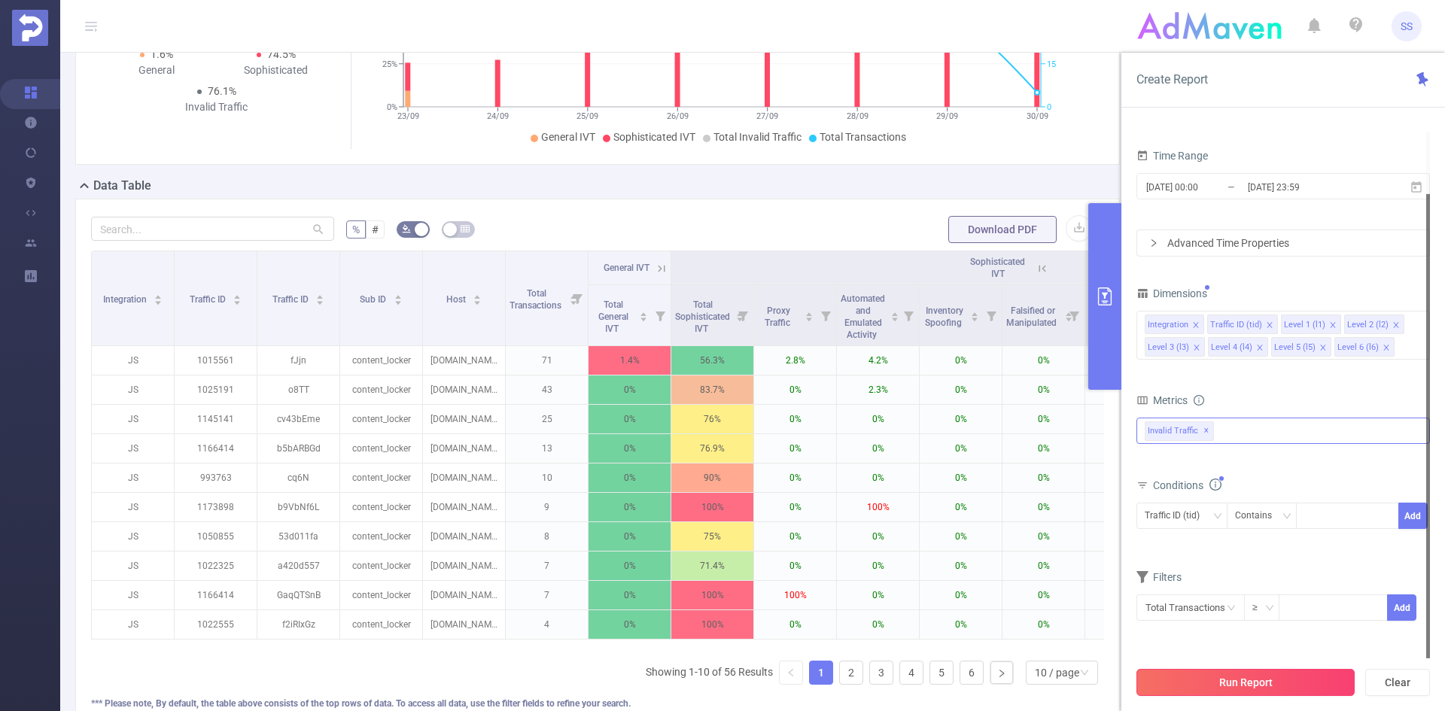
click at [1235, 680] on button "Run Report" at bounding box center [1245, 682] width 218 height 27
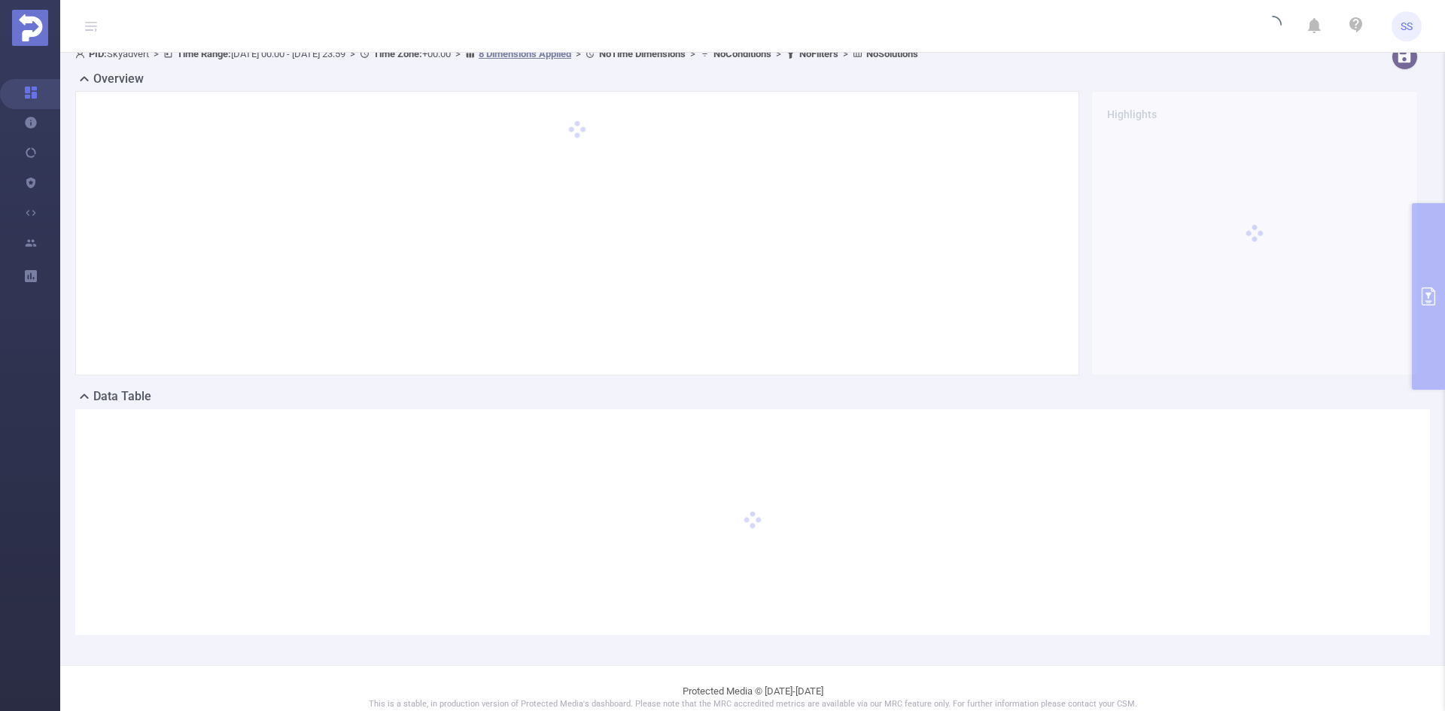
scroll to position [0, 0]
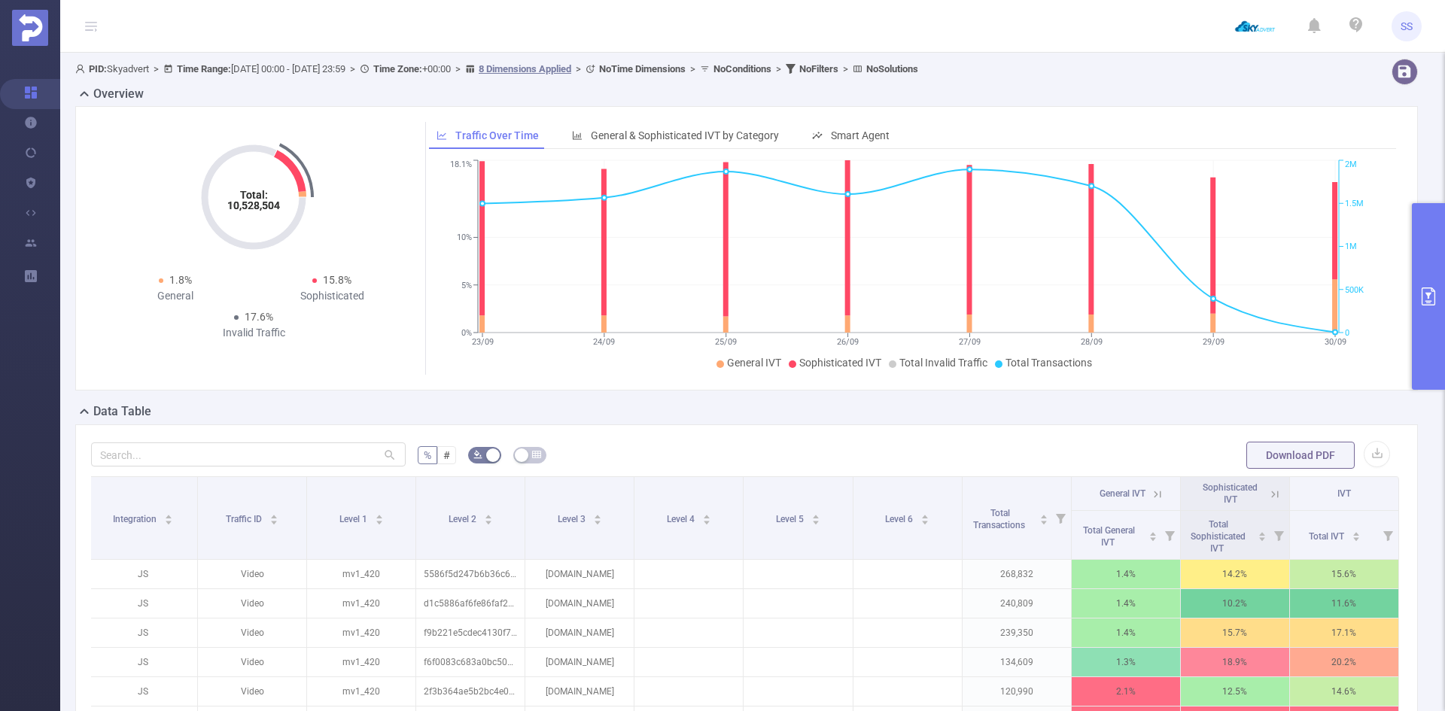
click at [1434, 297] on icon "primary" at bounding box center [1429, 296] width 14 height 18
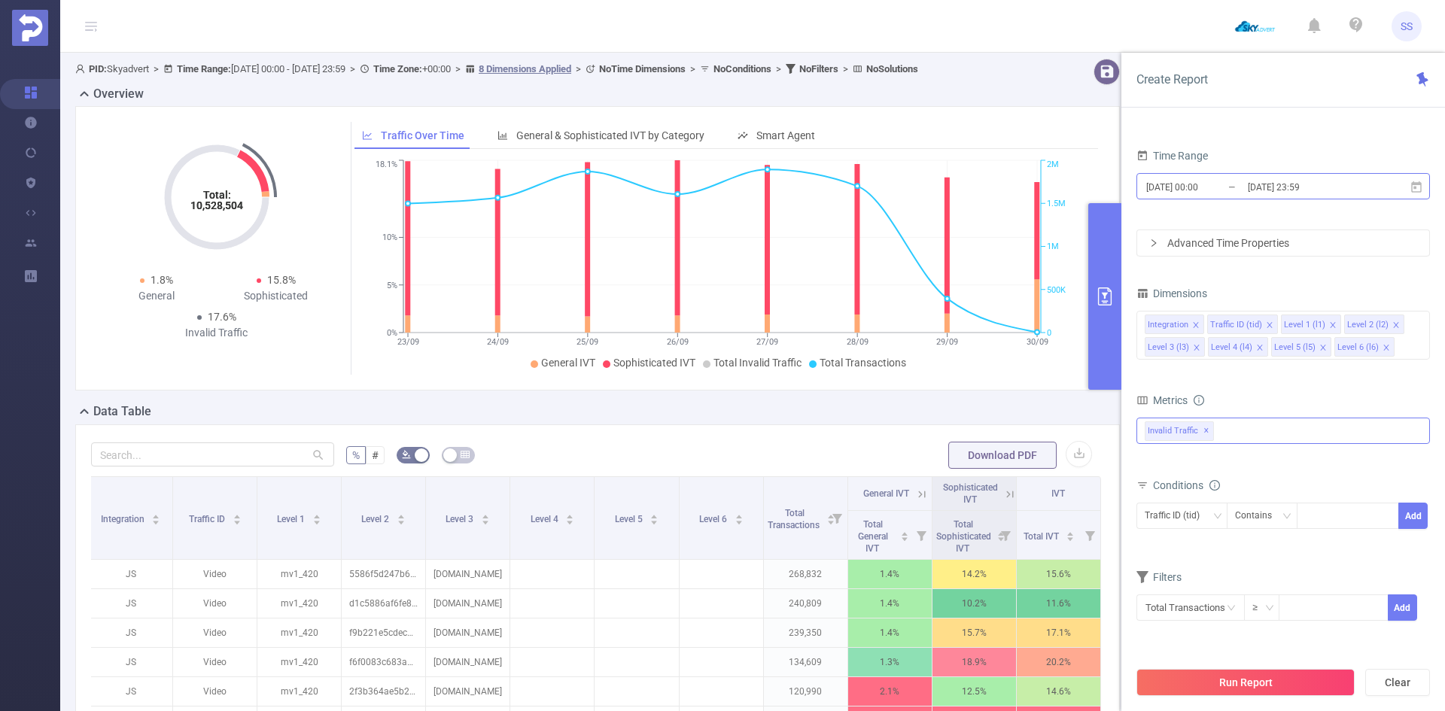
click at [1297, 182] on input "[DATE] 23:59" at bounding box center [1307, 187] width 122 height 20
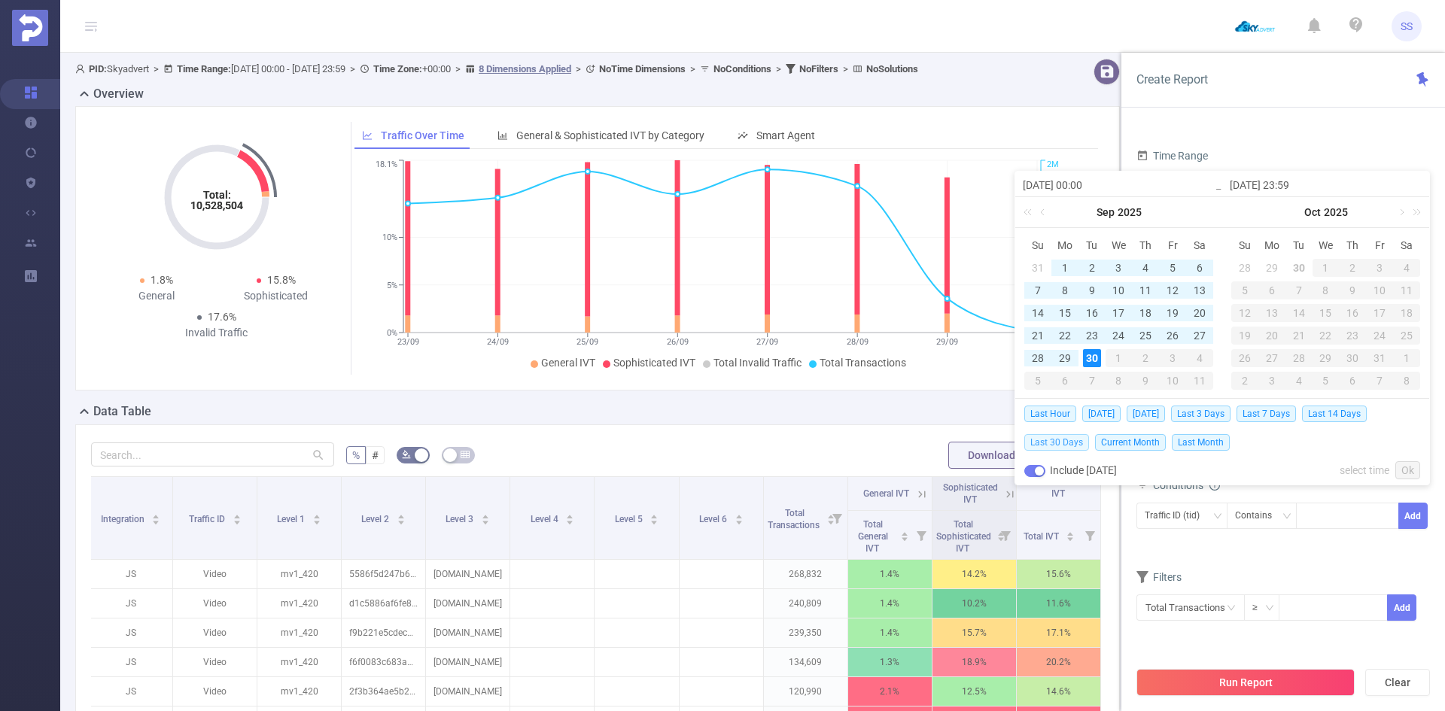
click at [1065, 441] on span "Last 30 Days" at bounding box center [1056, 442] width 65 height 17
type input "2025-08-31 00:00"
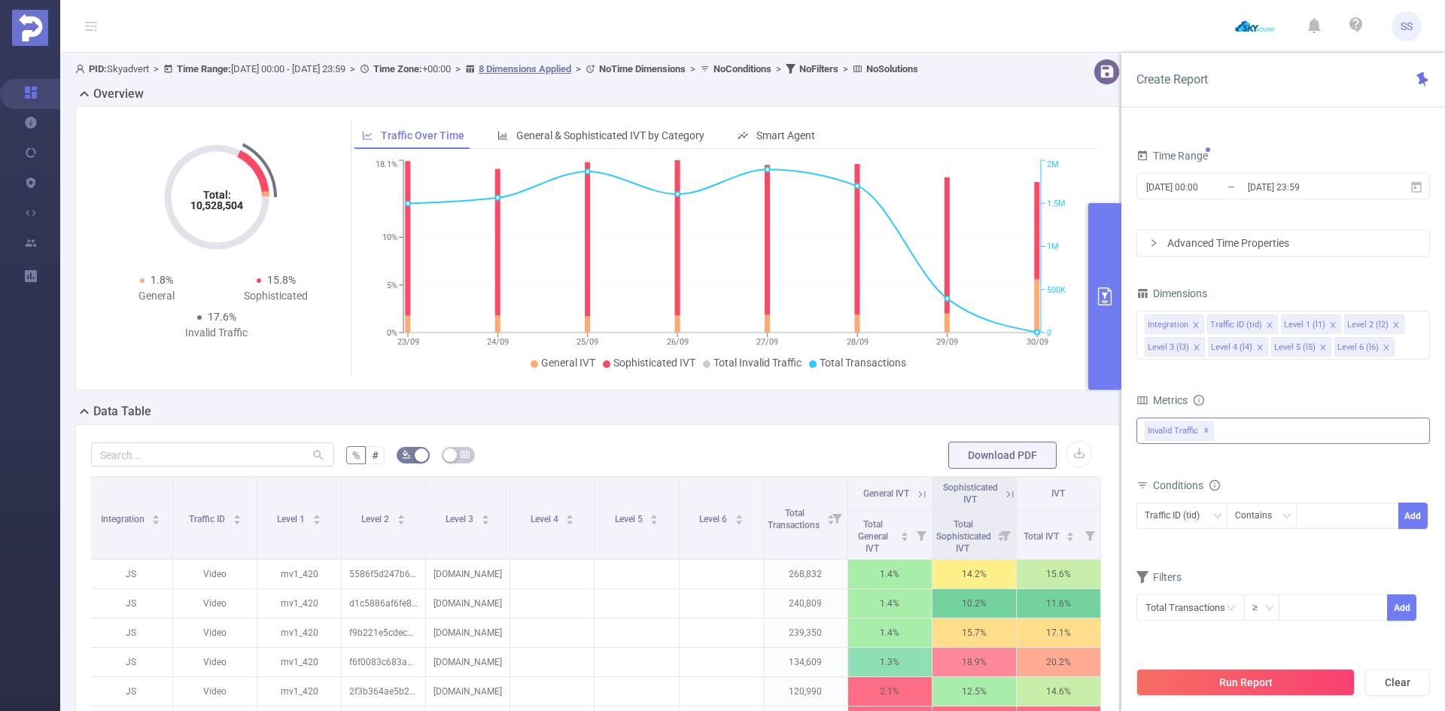
click at [1272, 668] on div "Run Report Clear" at bounding box center [1283, 682] width 324 height 57
click at [1243, 677] on button "Run Report" at bounding box center [1245, 682] width 218 height 27
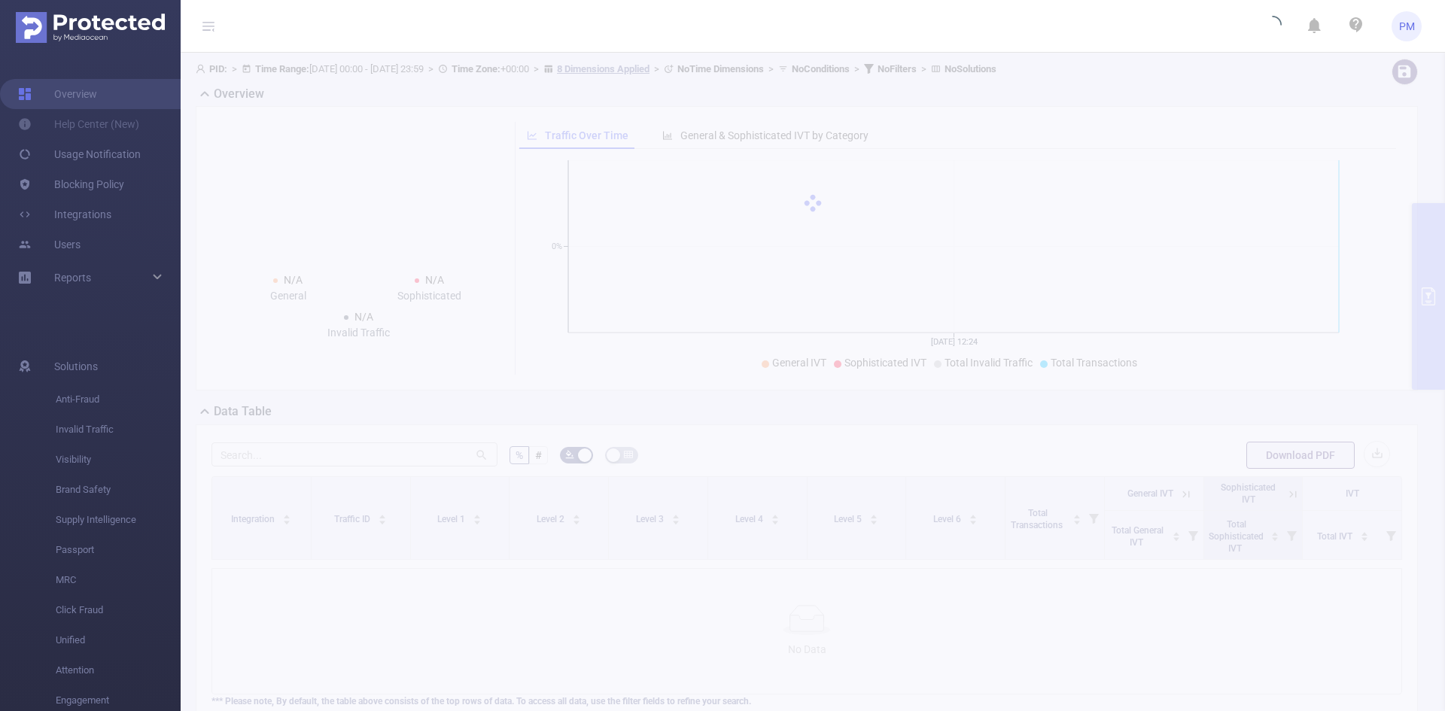
click at [213, 24] on icon at bounding box center [208, 26] width 12 height 12
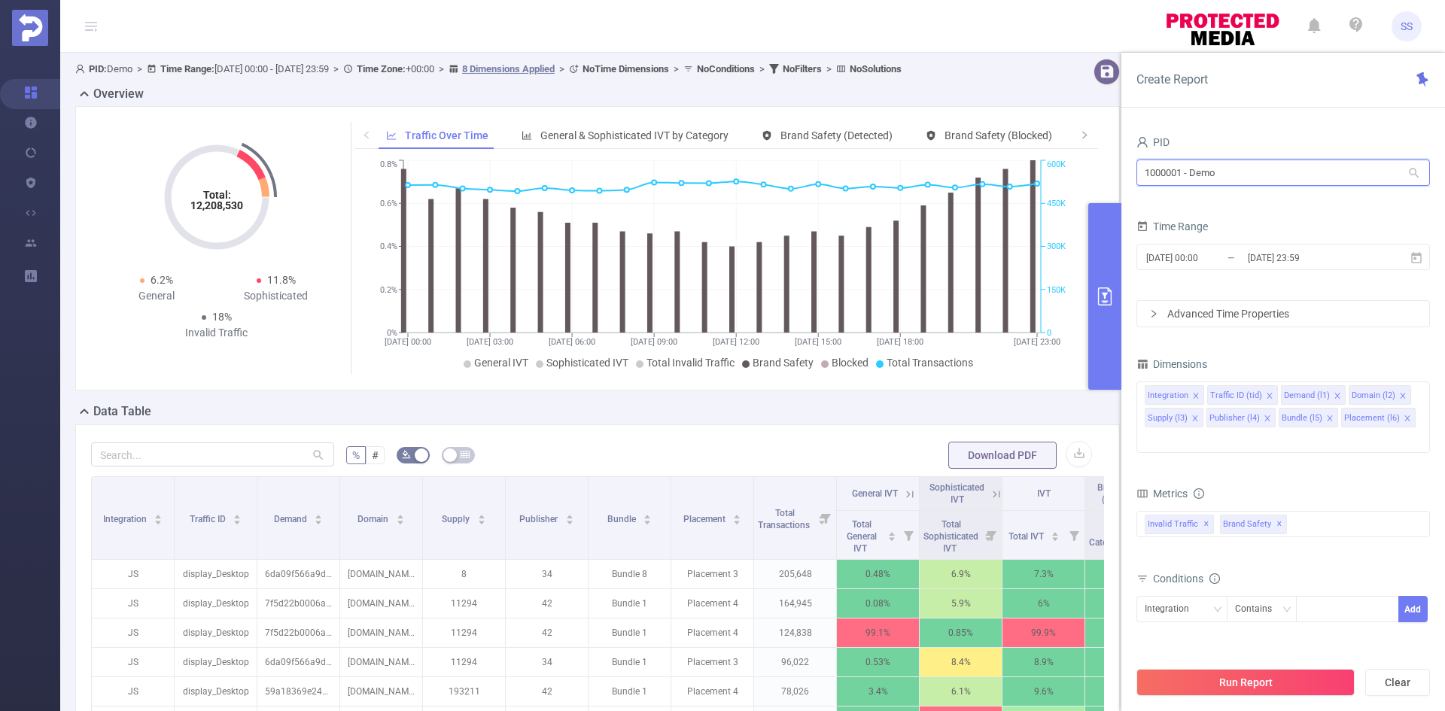
drag, startPoint x: 1322, startPoint y: 181, endPoint x: 1112, endPoint y: 168, distance: 210.4
click at [1112, 168] on section "PID: Demo > Time Range: [DATE] 00:00 - [DATE] 23:59 > Time Zone: +00:00 > 8 Dim…" at bounding box center [752, 542] width 1385 height 979
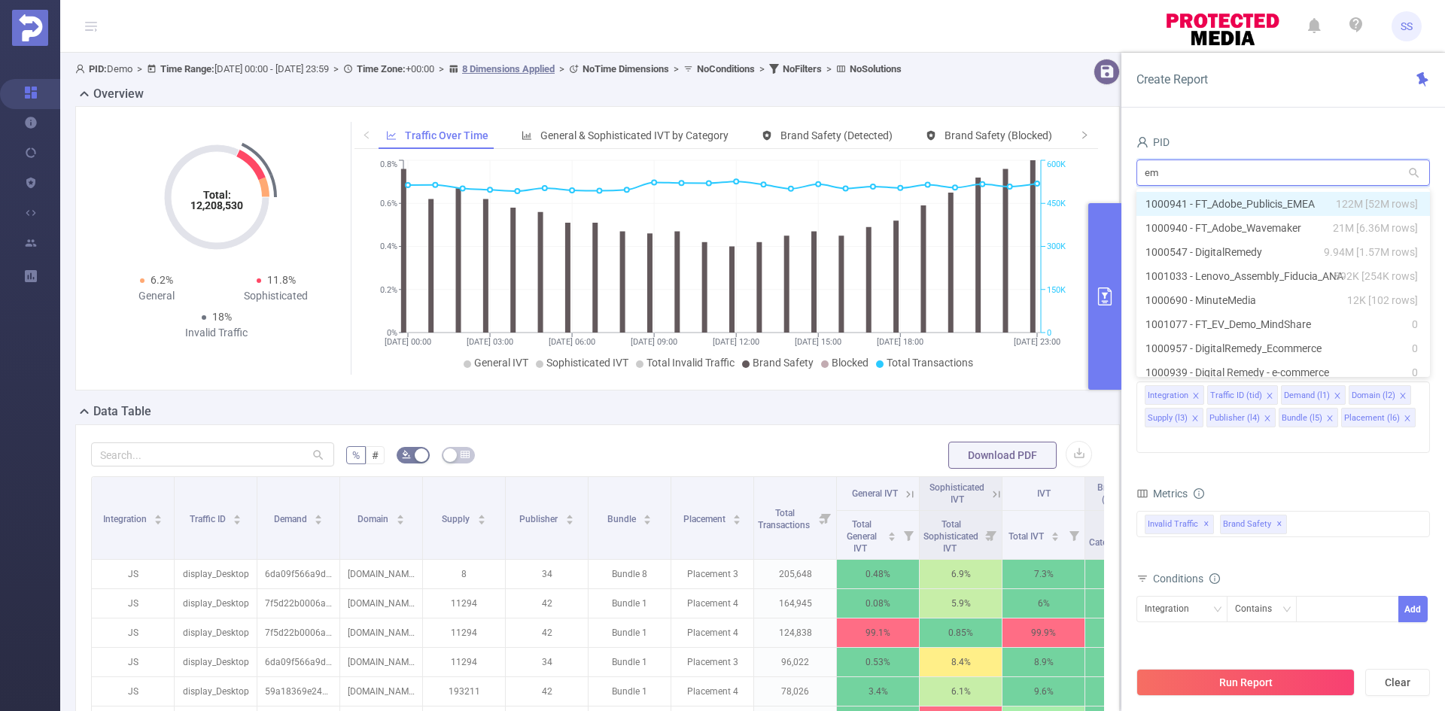
type input "eme"
click at [1349, 205] on span "122M [52M rows]" at bounding box center [1377, 204] width 82 height 17
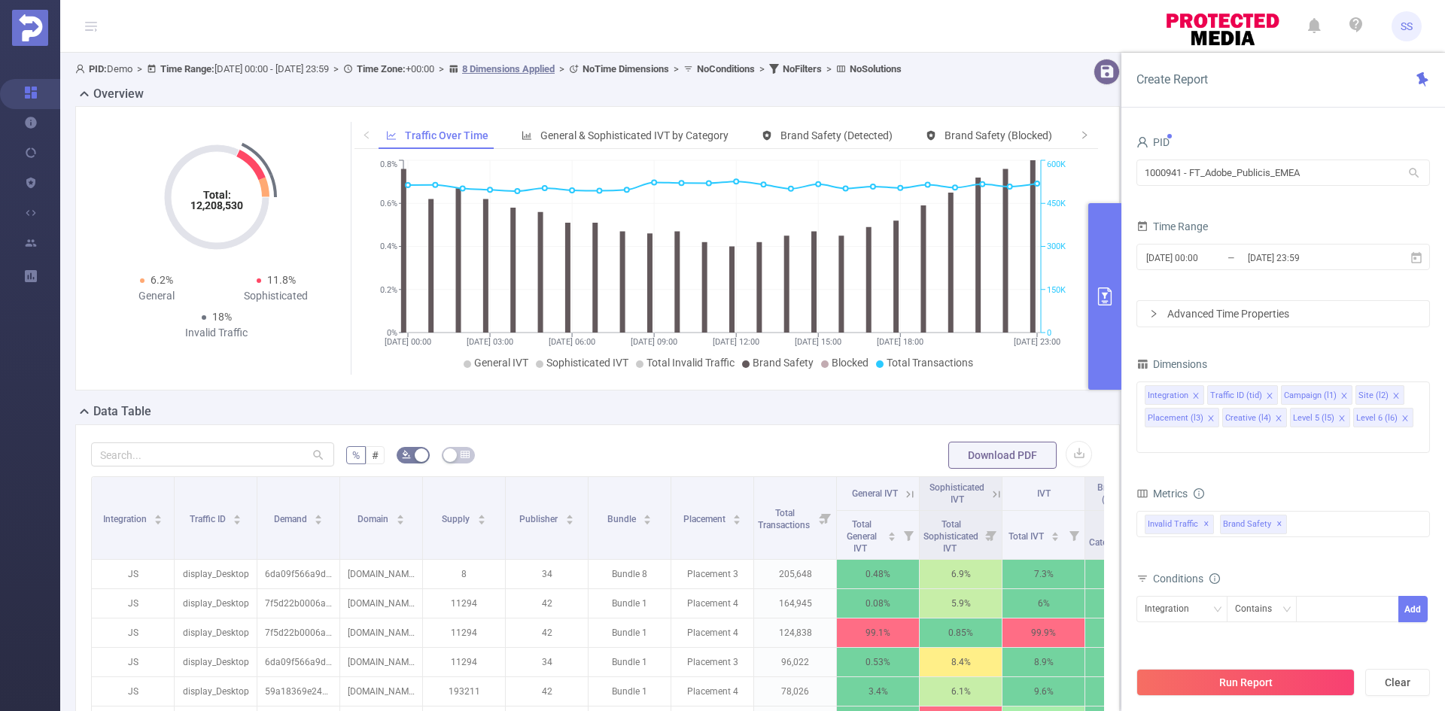
click at [1347, 197] on div "PID 1000941 - FT_Adobe_Publicis_EMEA 1000941 - FT_Adobe_Publicis_EMEA" at bounding box center [1283, 165] width 294 height 66
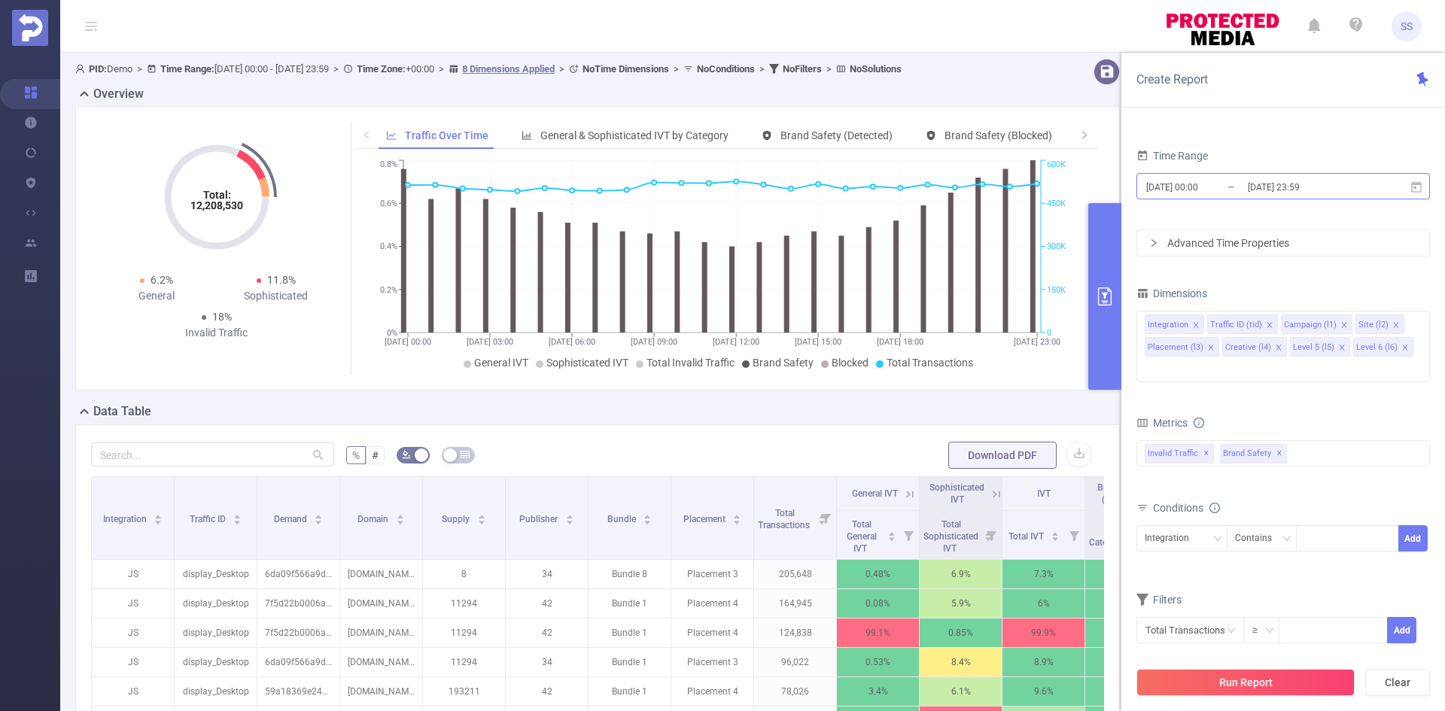
click at [1245, 186] on input "[DATE] 00:00" at bounding box center [1206, 187] width 122 height 20
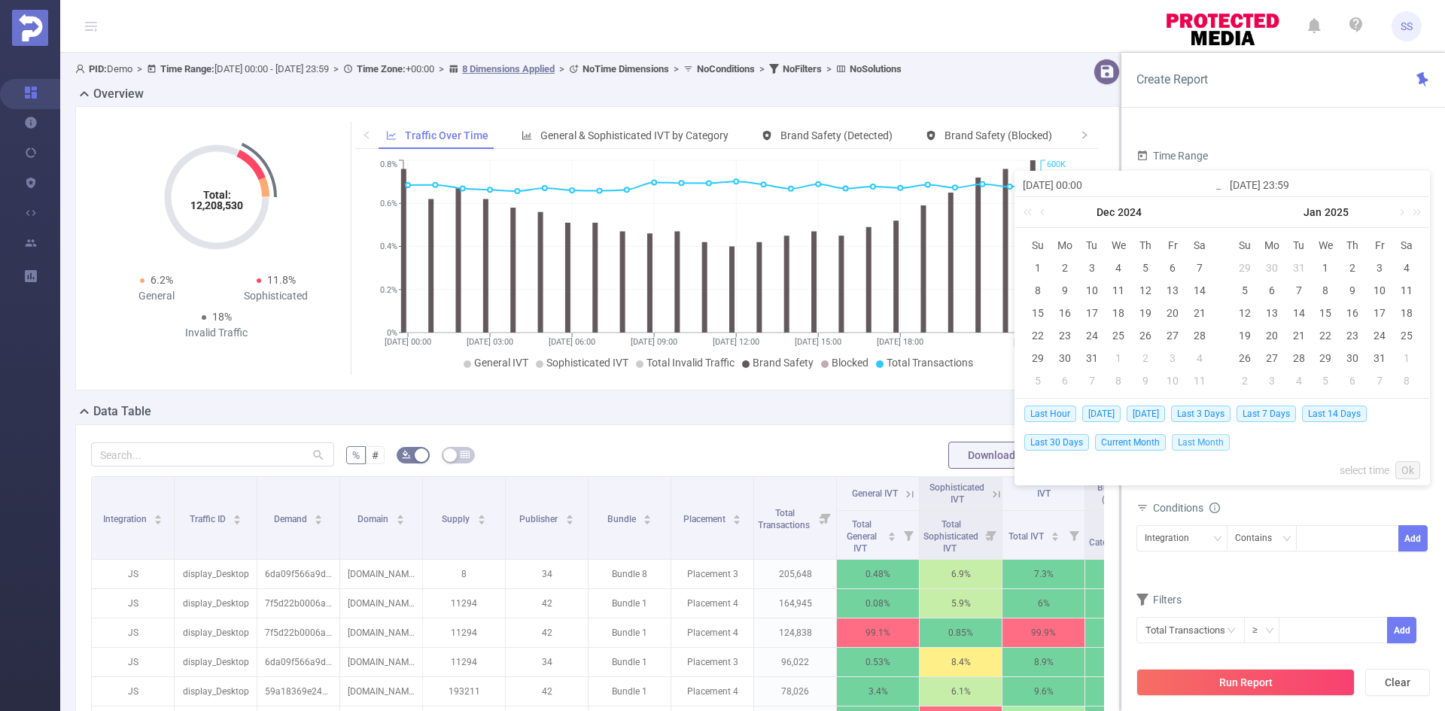
click at [1185, 443] on span "Last Month" at bounding box center [1201, 442] width 58 height 17
type input "[DATE] 00:00"
type input "[DATE] 23:59"
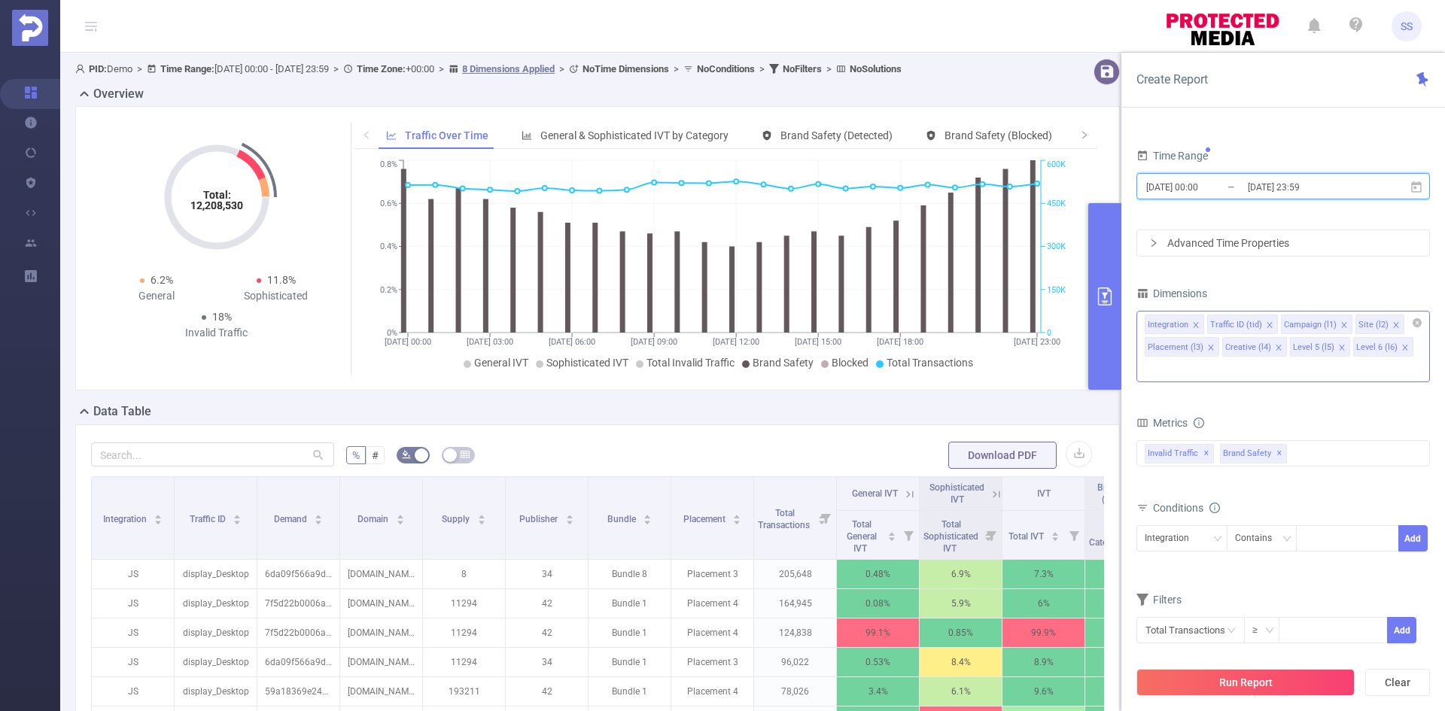
click at [1275, 346] on icon "icon: close" at bounding box center [1279, 348] width 8 height 8
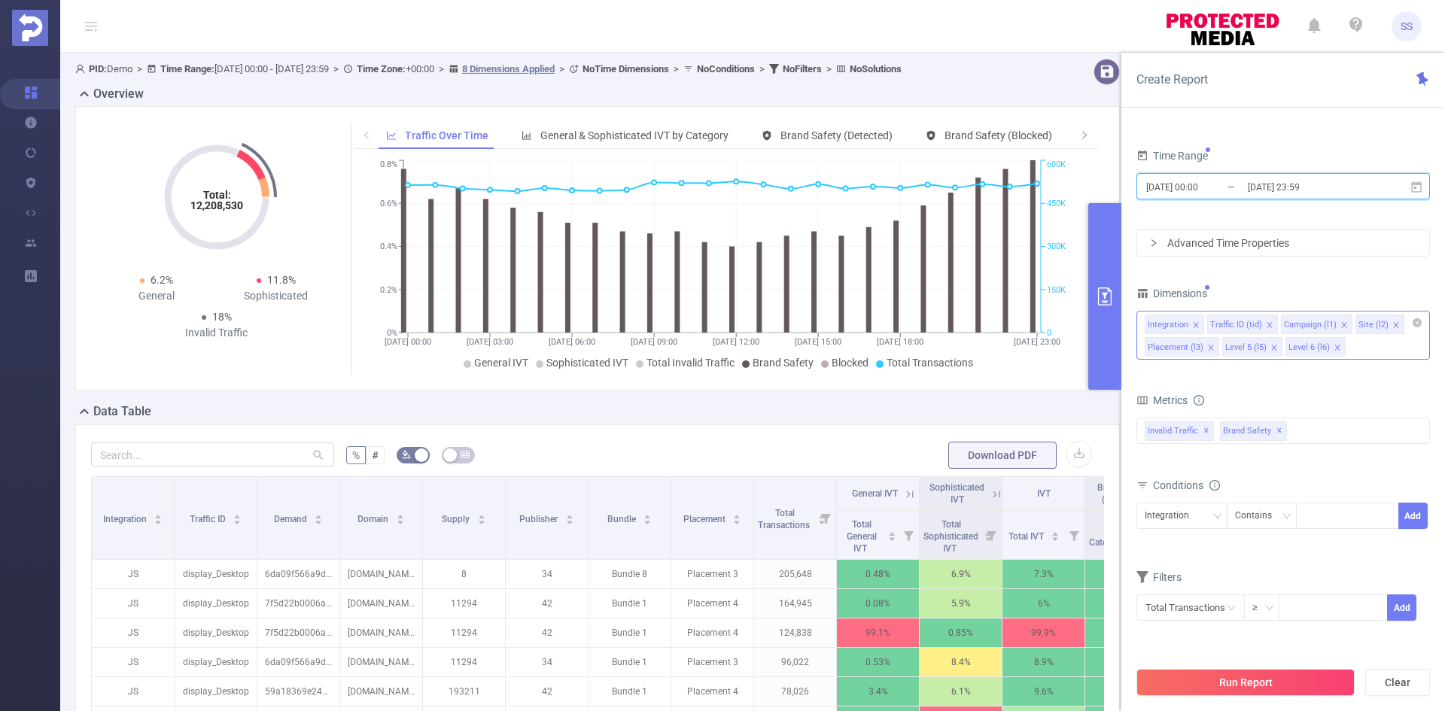
click at [1207, 348] on icon "icon: close" at bounding box center [1211, 348] width 8 height 8
click at [1266, 324] on icon "icon: close" at bounding box center [1270, 325] width 8 height 8
click at [1267, 327] on icon "icon: close" at bounding box center [1271, 325] width 8 height 8
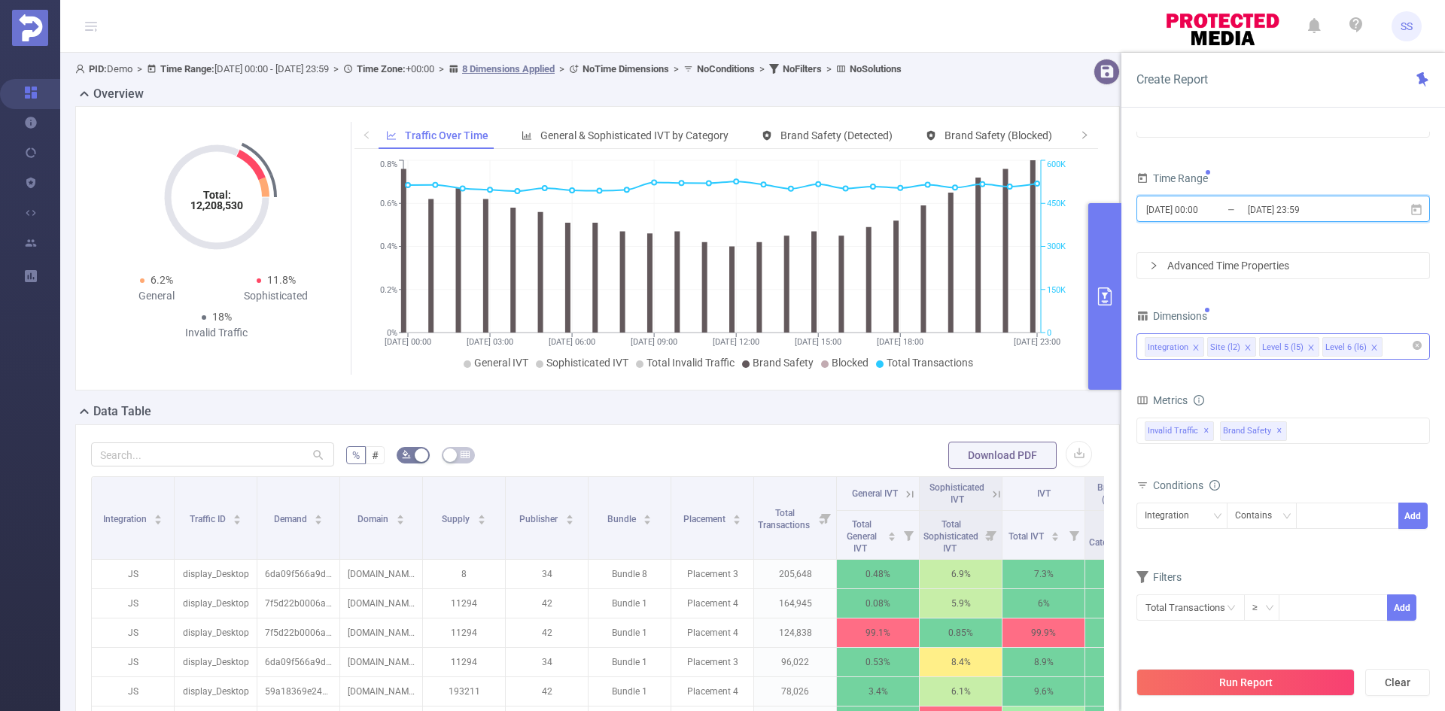
click at [1244, 349] on icon "icon: close" at bounding box center [1248, 348] width 8 height 8
click at [1262, 348] on li "Level 5 (l5)" at bounding box center [1237, 347] width 60 height 20
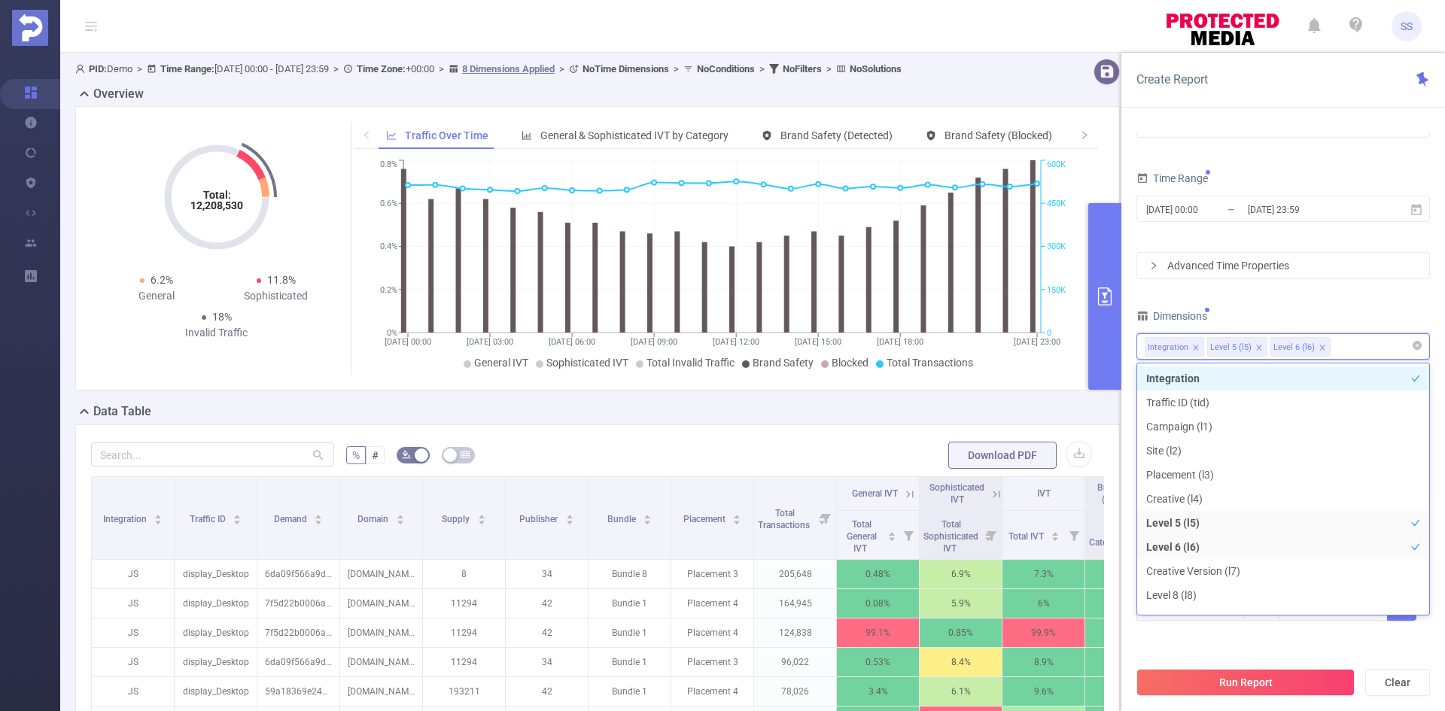
click at [1257, 348] on icon "icon: close" at bounding box center [1258, 347] width 5 height 5
click at [1261, 344] on div "Integration" at bounding box center [1283, 346] width 277 height 25
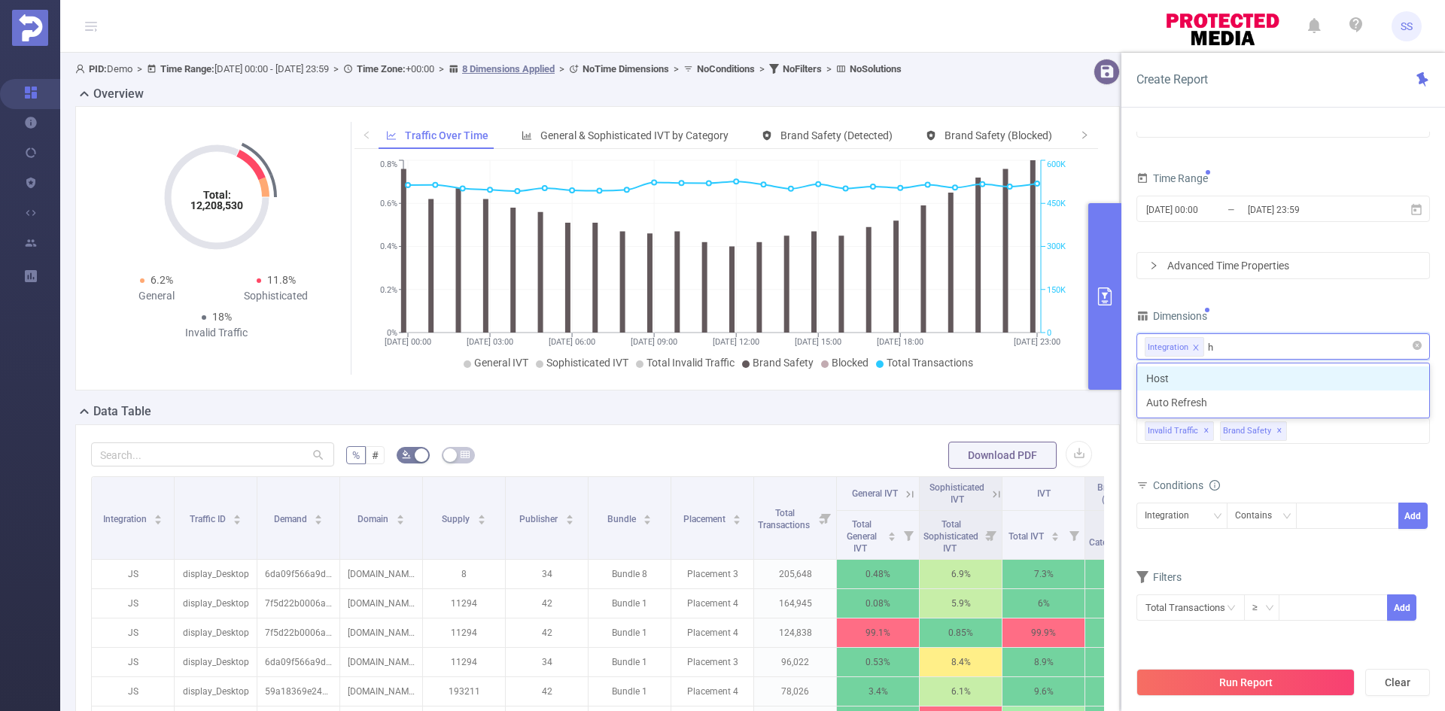
type input "ho"
click at [1256, 381] on li "Host" at bounding box center [1283, 379] width 292 height 24
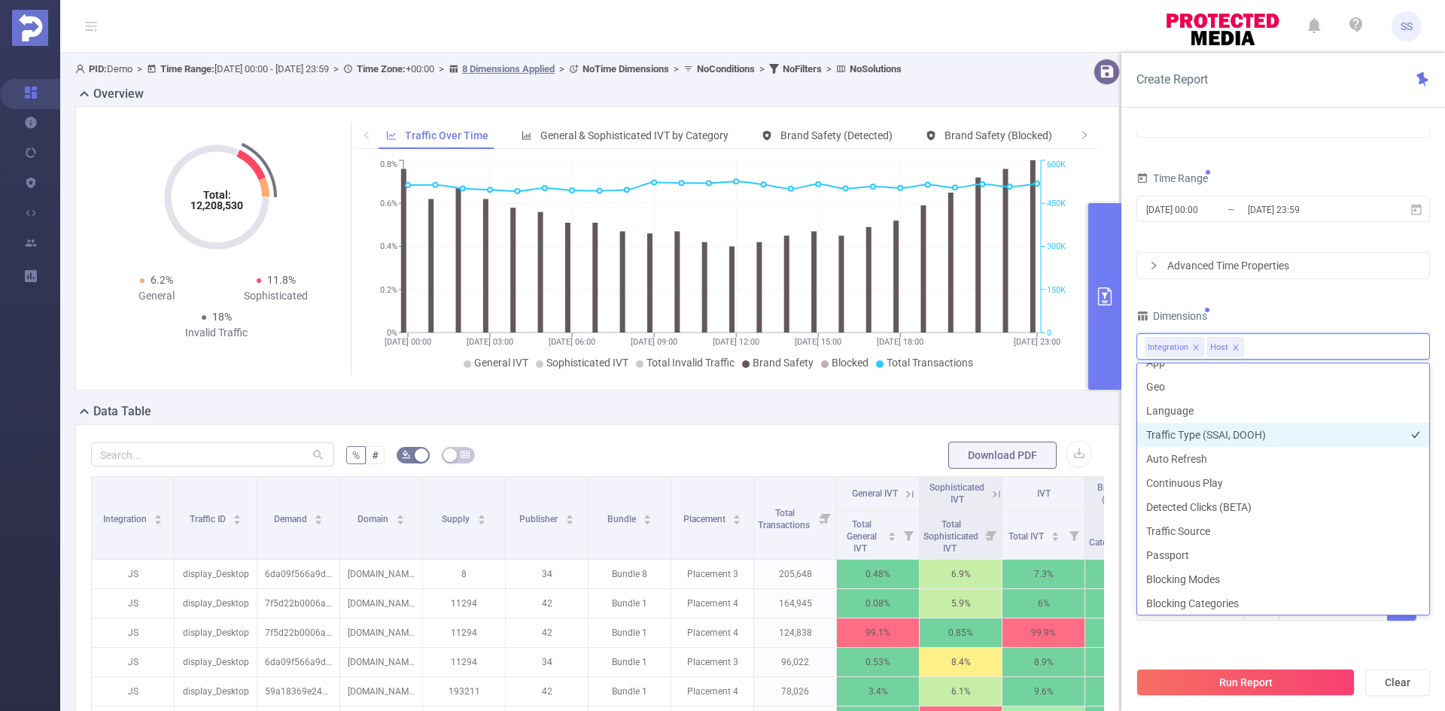
scroll to position [429, 0]
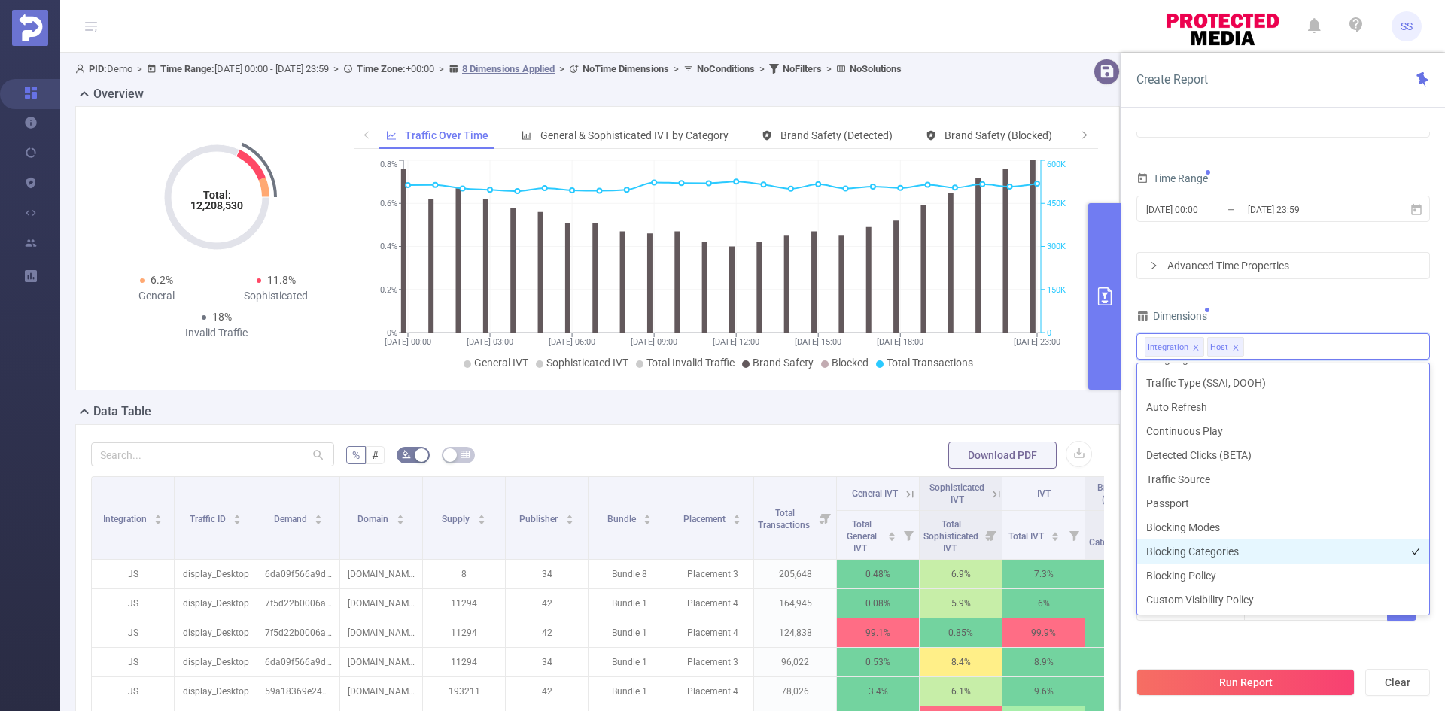
click at [1304, 552] on li "Blocking Categories" at bounding box center [1283, 552] width 292 height 24
click at [1300, 309] on div "Dimensions" at bounding box center [1283, 318] width 294 height 25
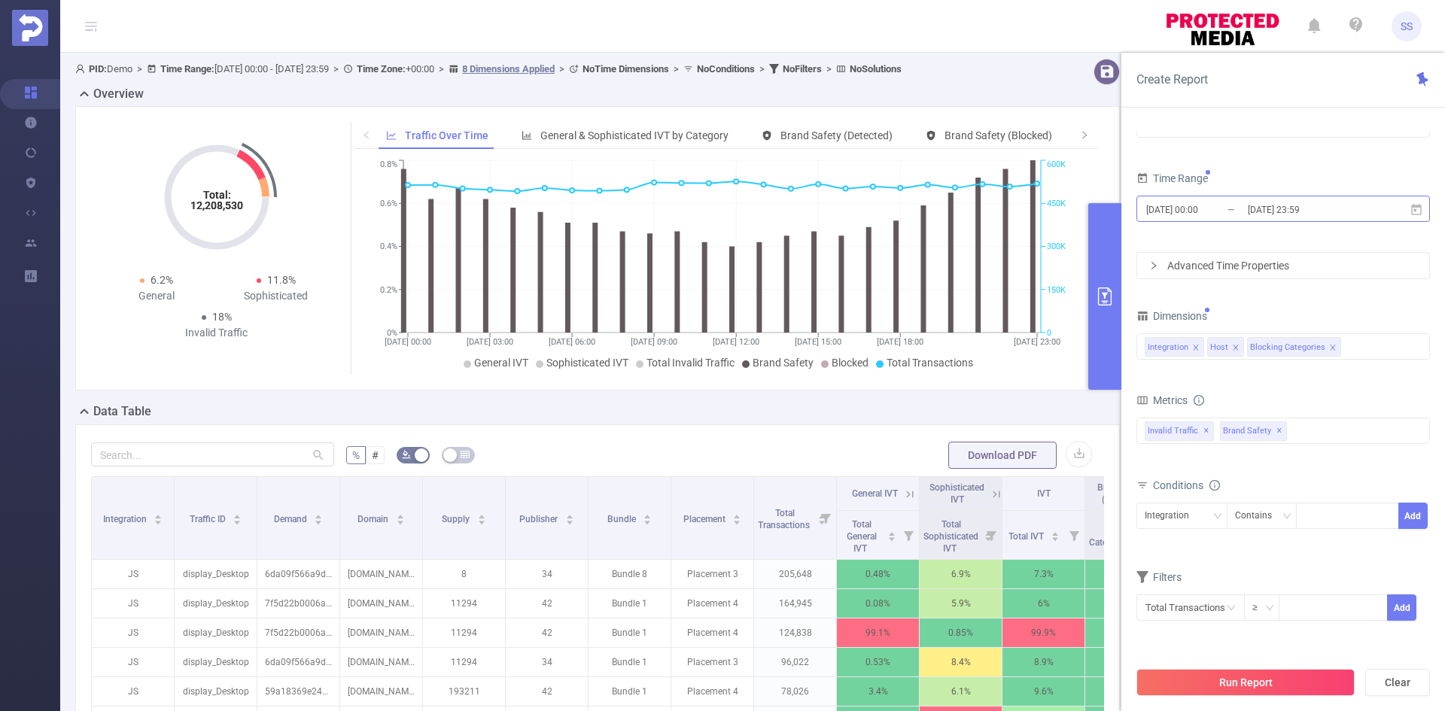
click at [1319, 217] on input "[DATE] 23:59" at bounding box center [1307, 209] width 122 height 20
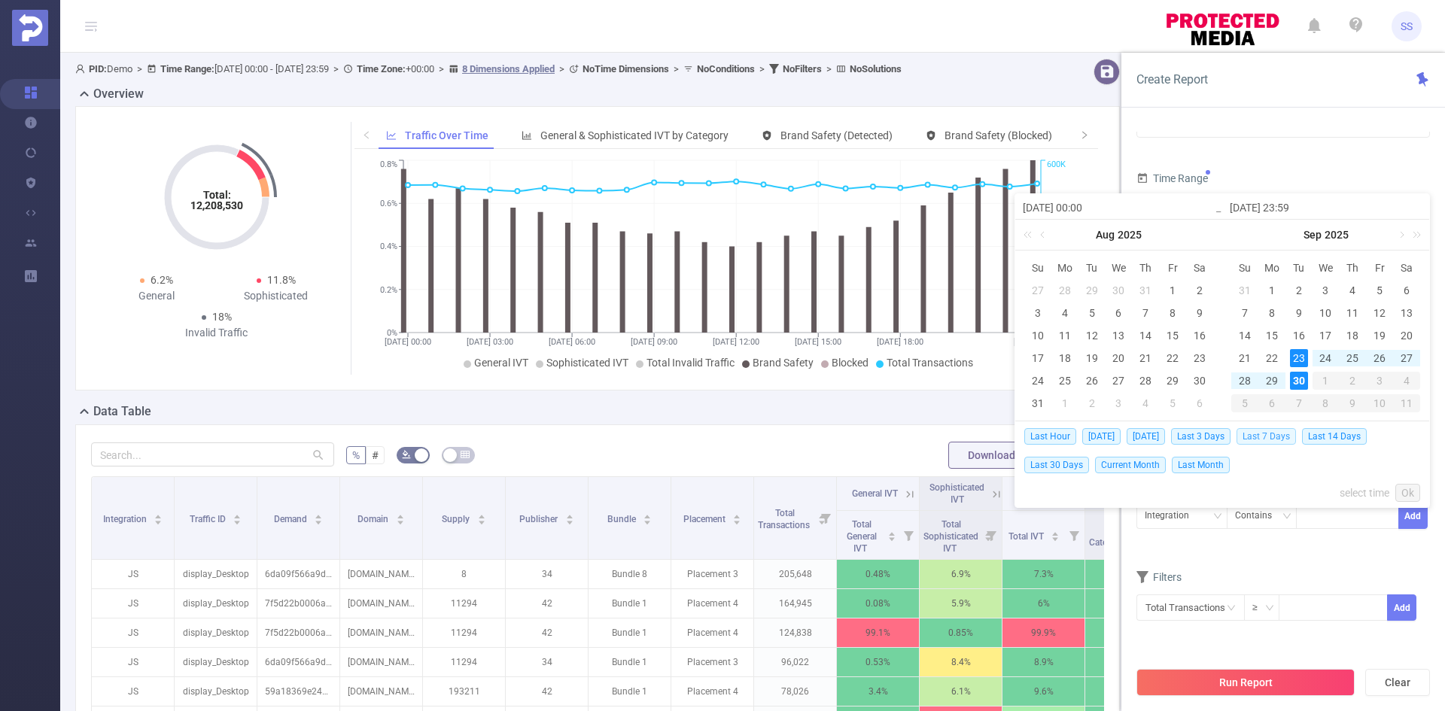
click at [1274, 436] on span "Last 7 Days" at bounding box center [1265, 436] width 59 height 17
type input "[DATE] 00:00"
type input "[DATE] 23:59"
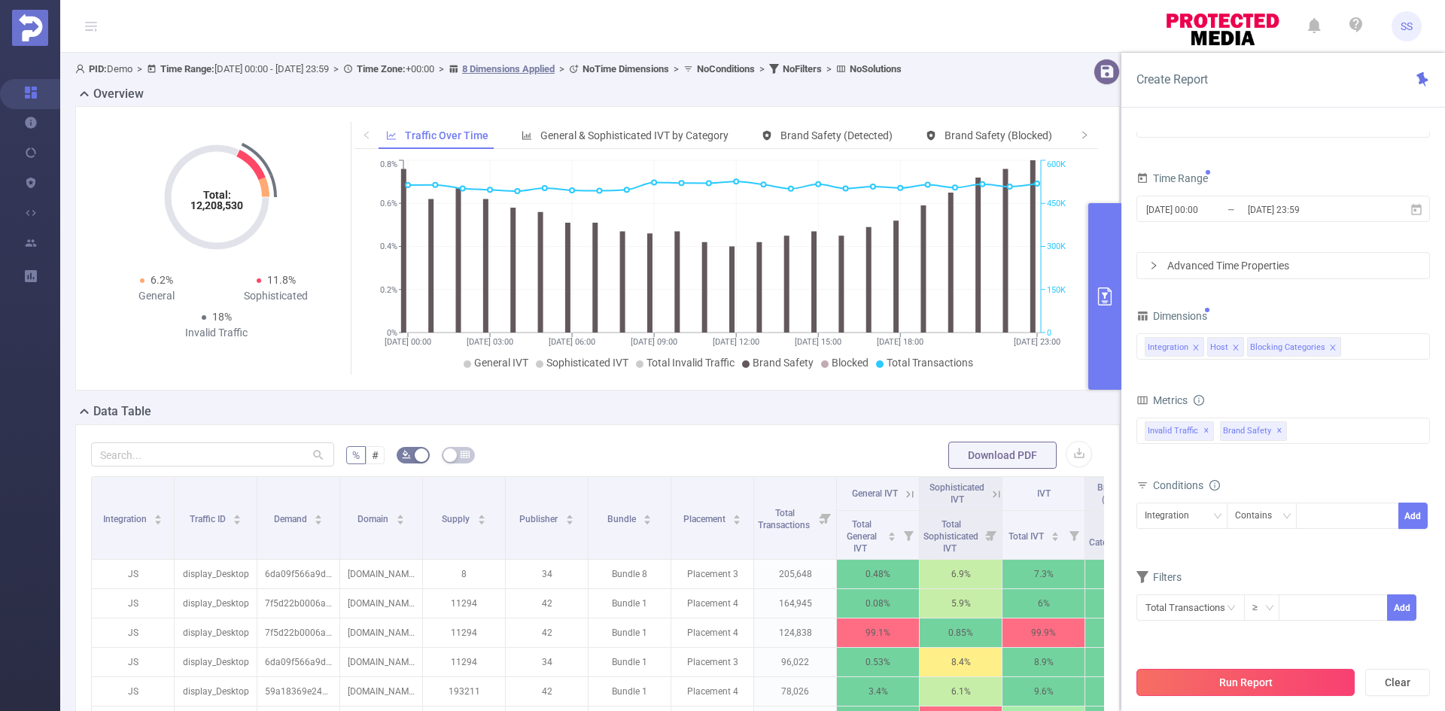
click at [1288, 680] on button "Run Report" at bounding box center [1245, 682] width 218 height 27
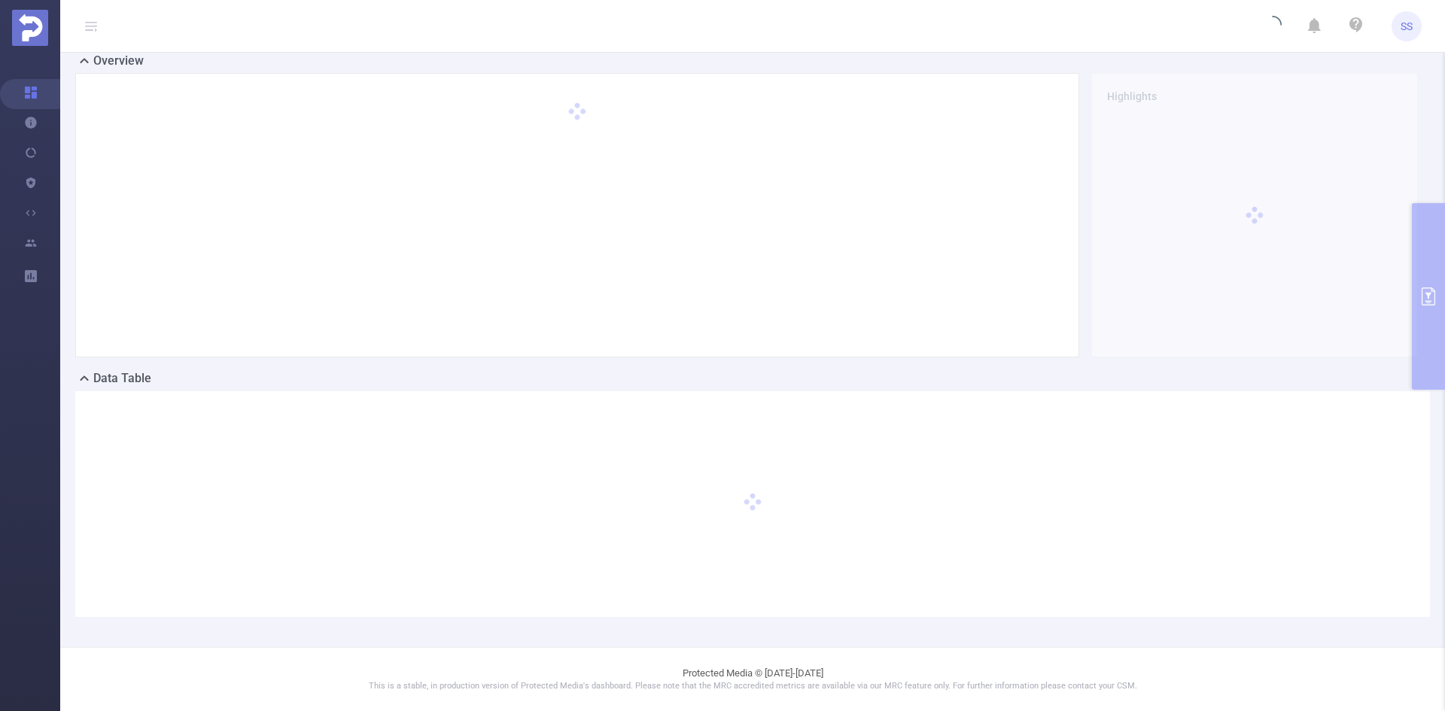
scroll to position [0, 0]
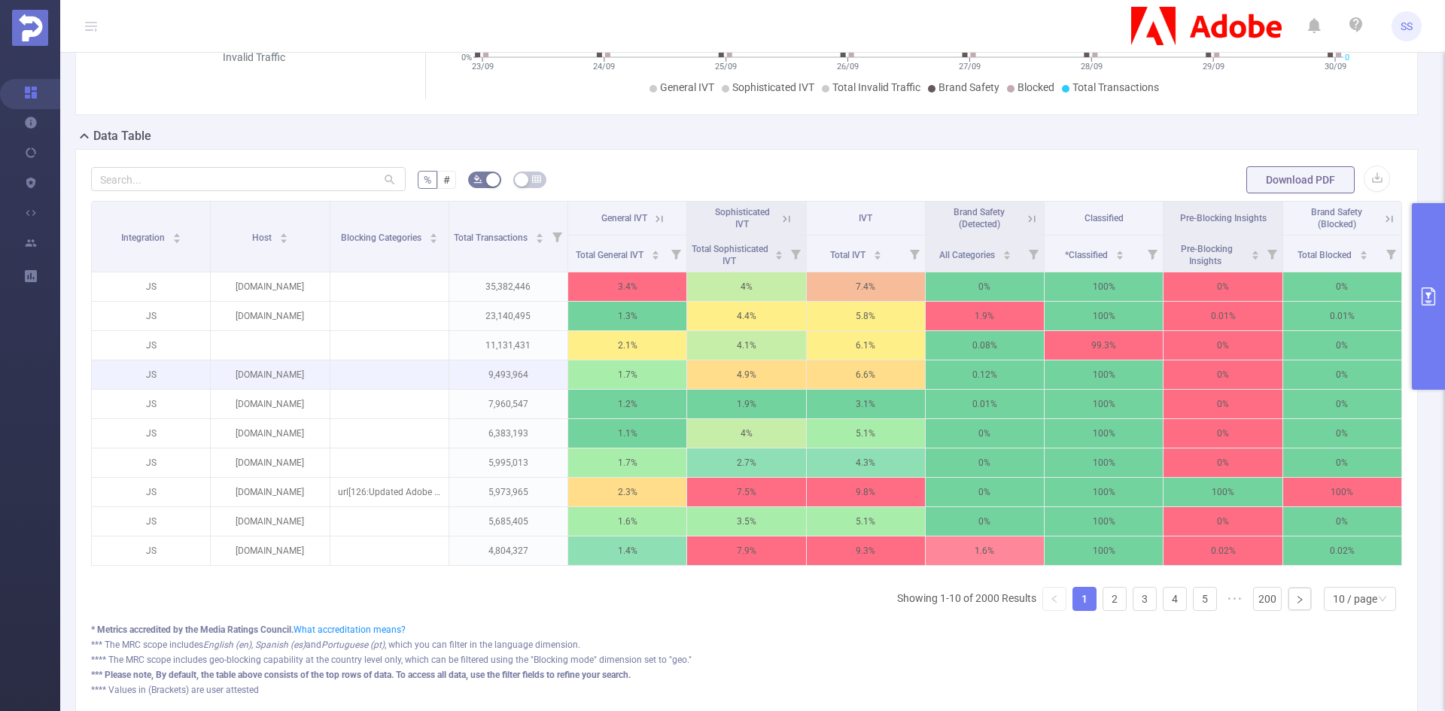
scroll to position [301, 0]
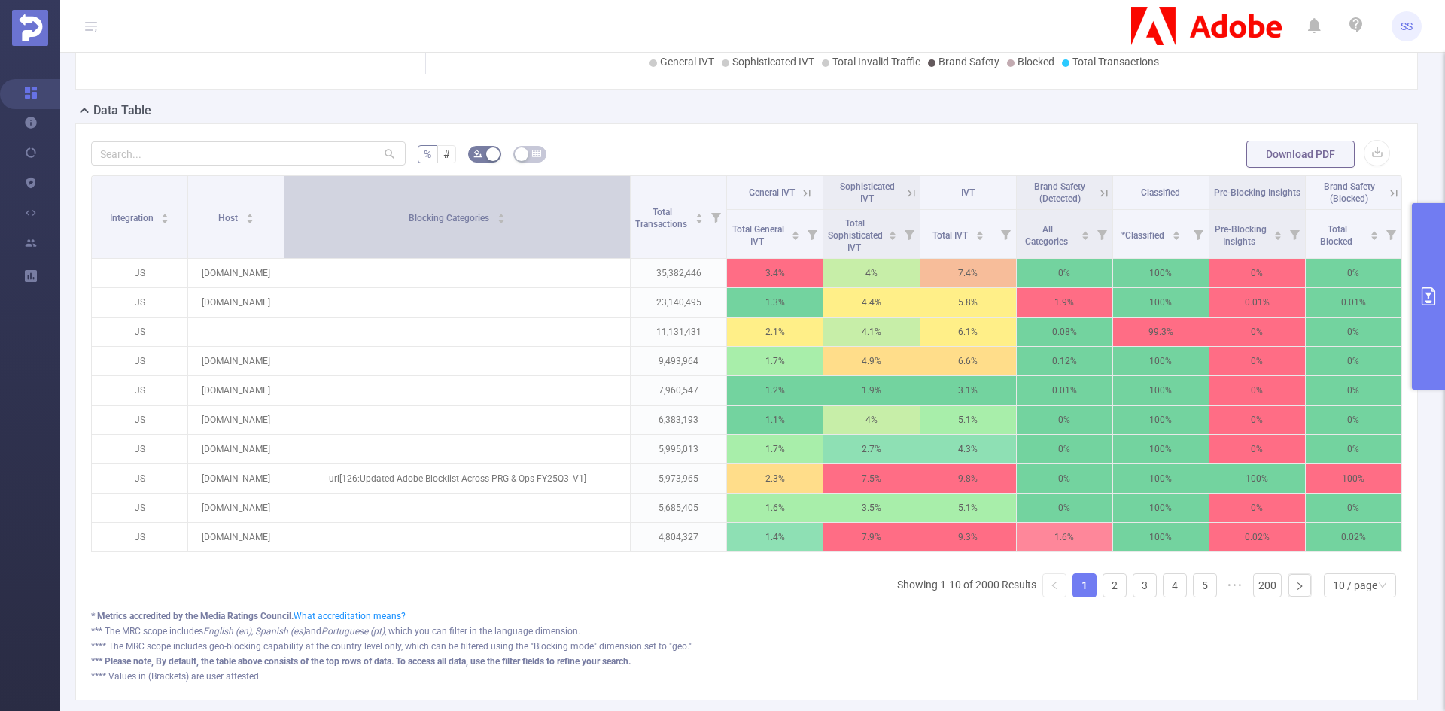
drag, startPoint x: 443, startPoint y: 210, endPoint x: 613, endPoint y: 231, distance: 170.6
click at [613, 231] on th "Blocking Categories" at bounding box center [457, 217] width 346 height 83
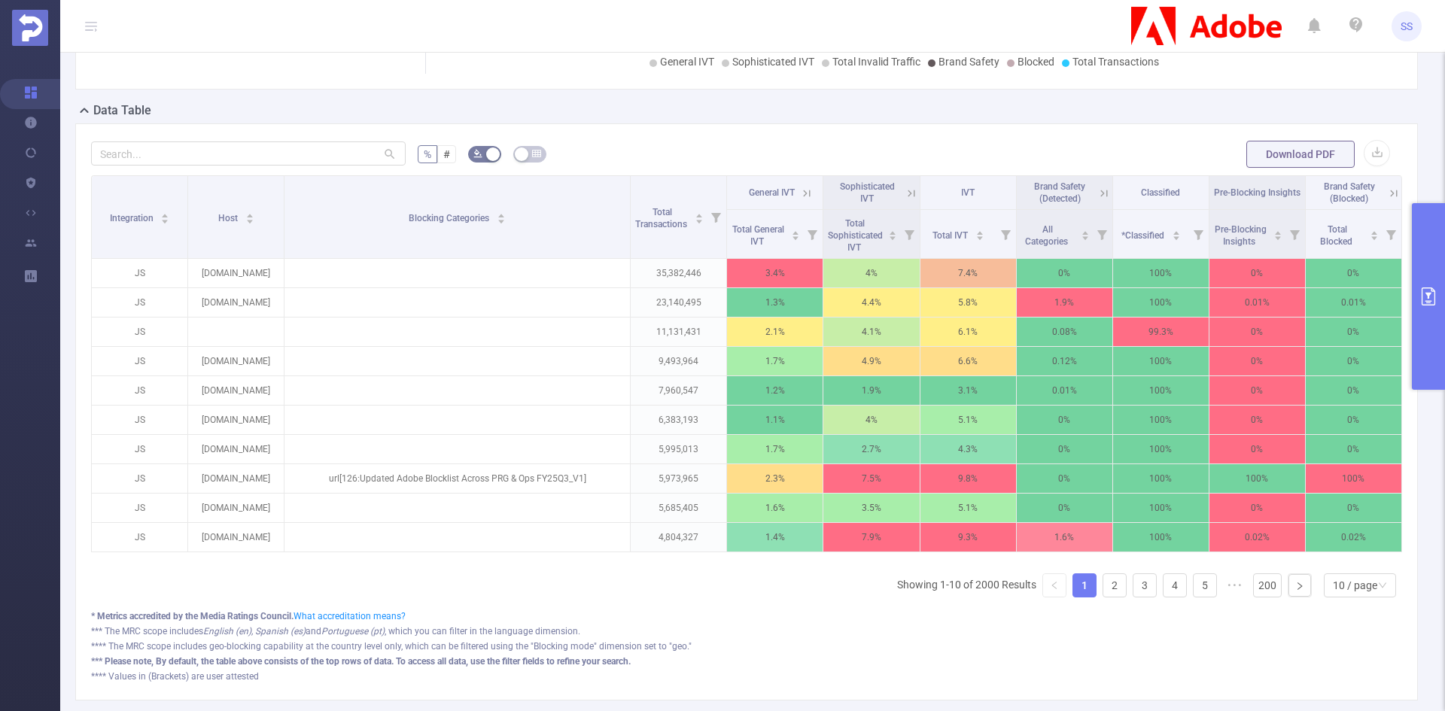
click at [1390, 192] on icon at bounding box center [1393, 193] width 7 height 7
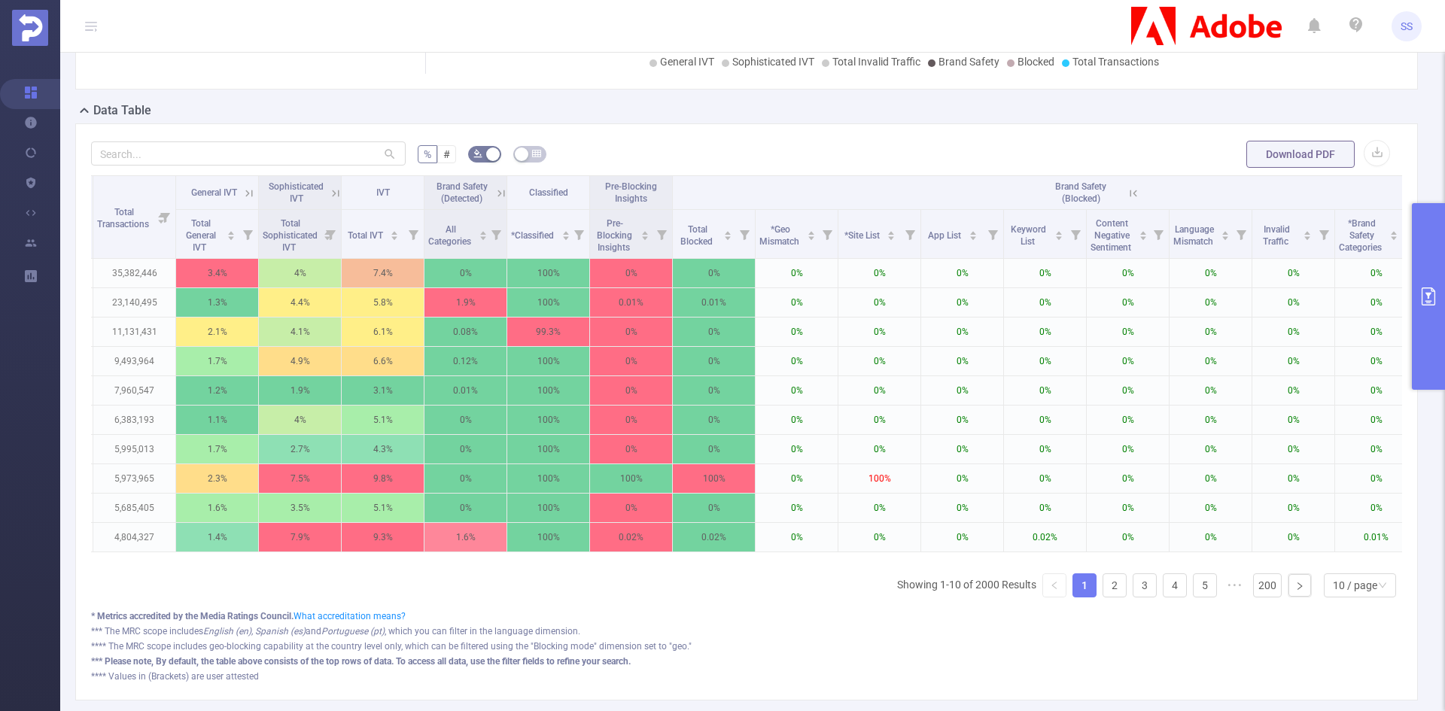
scroll to position [0, 574]
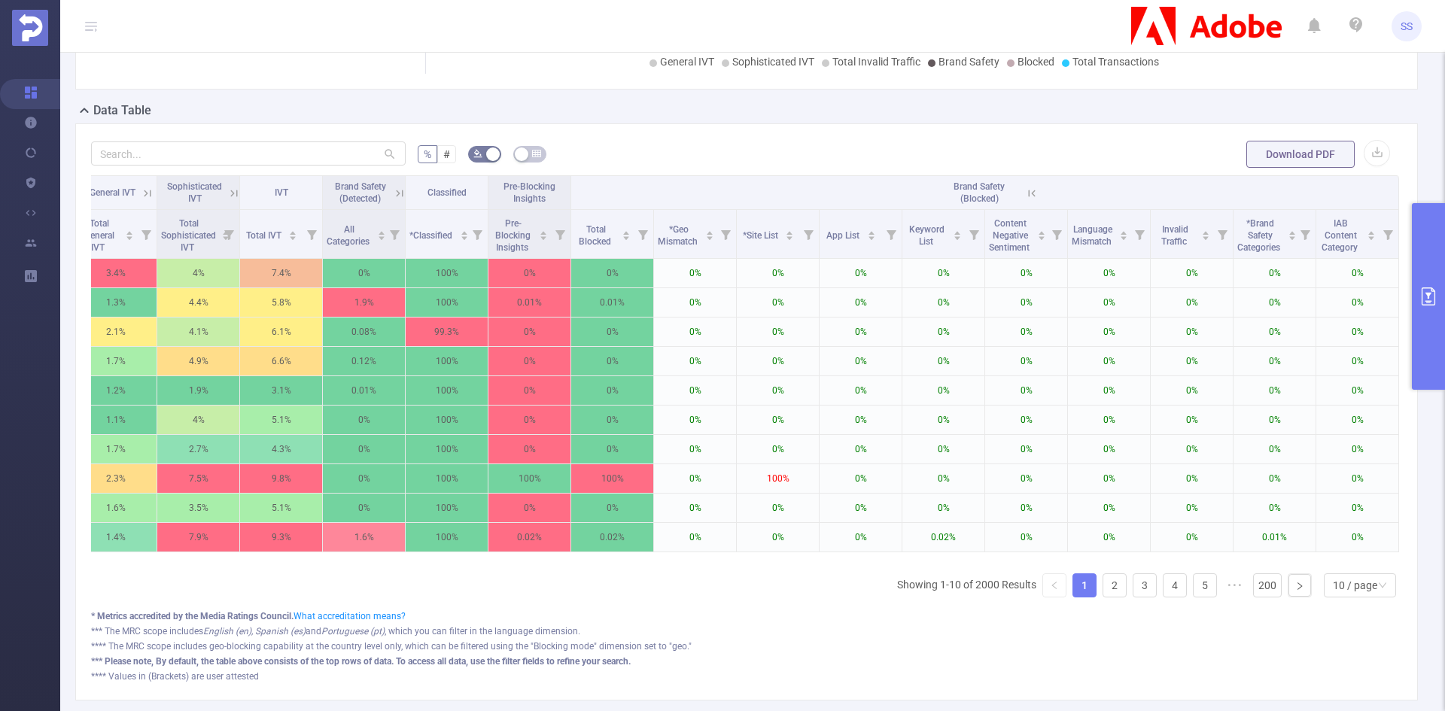
click at [1025, 197] on icon at bounding box center [1032, 194] width 14 height 14
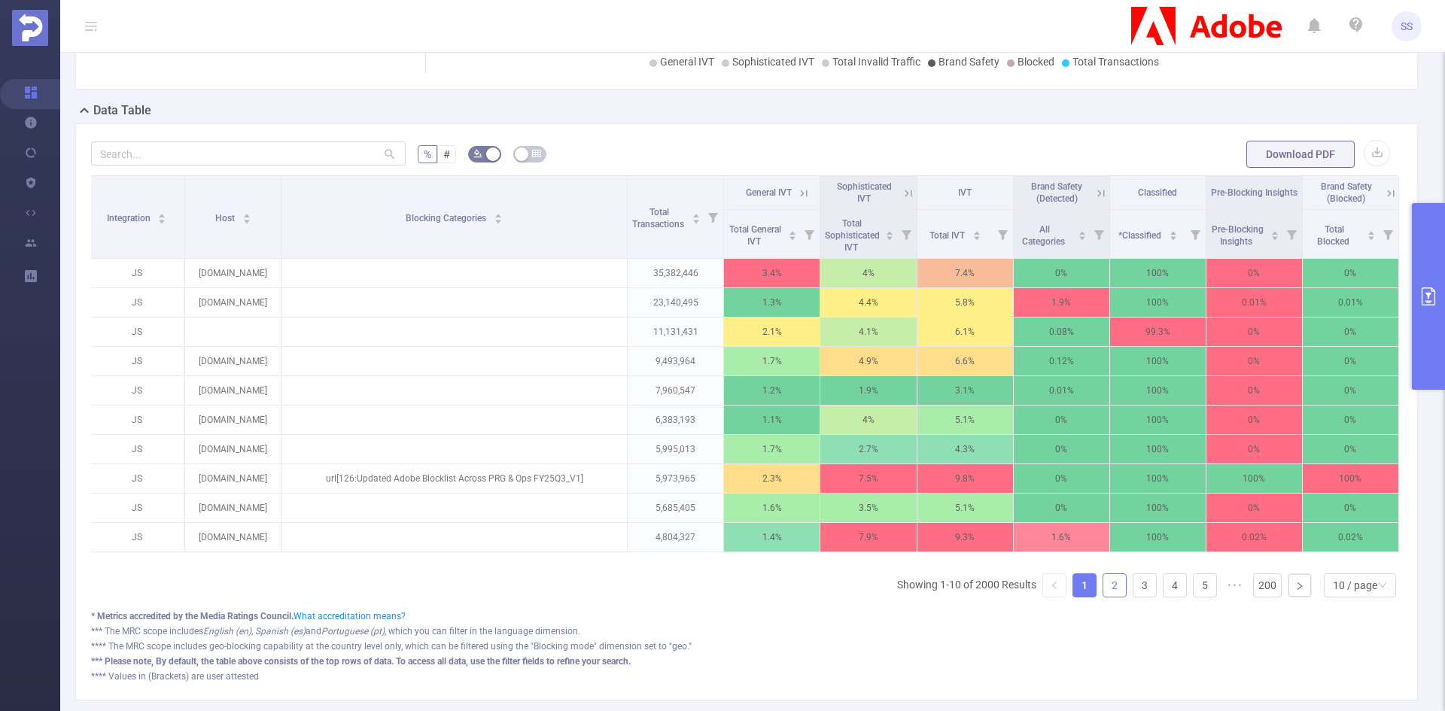
click at [1109, 597] on link "2" at bounding box center [1114, 585] width 23 height 23
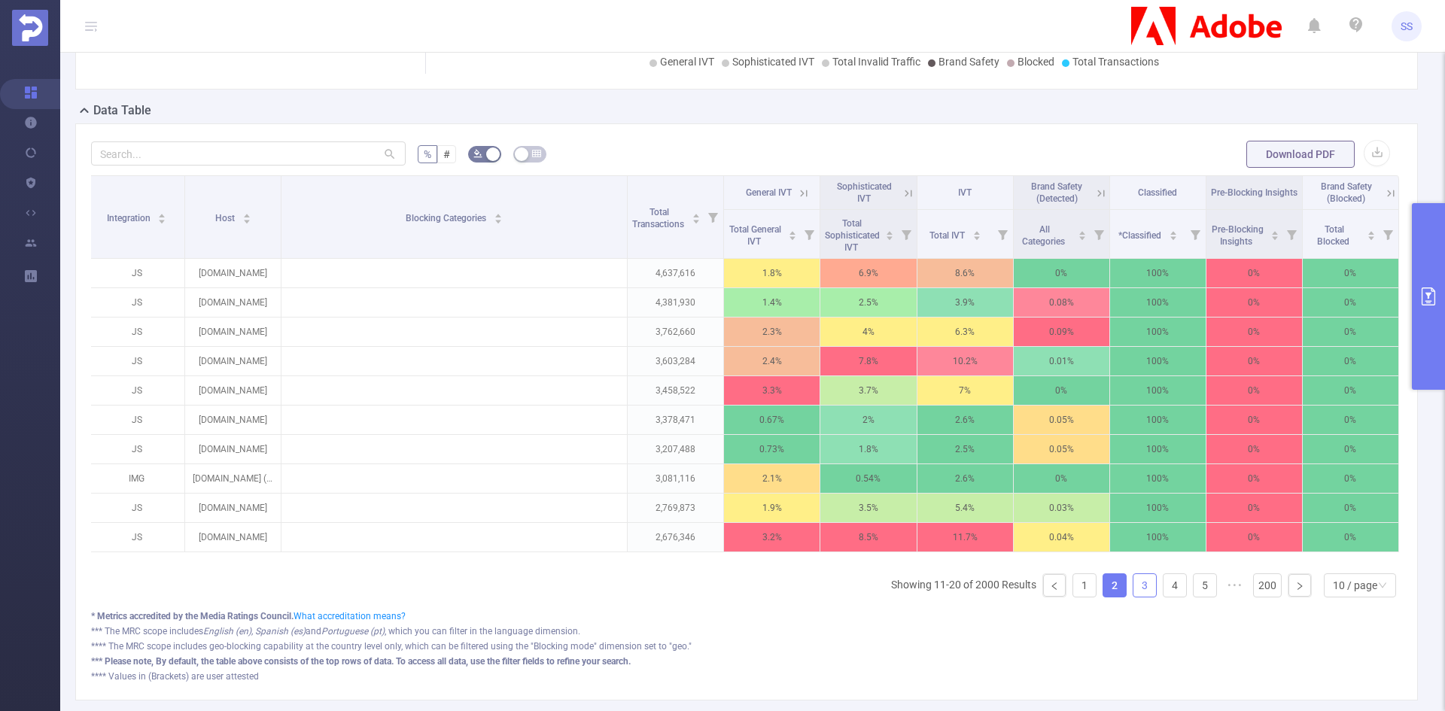
click at [1133, 596] on link "3" at bounding box center [1144, 585] width 23 height 23
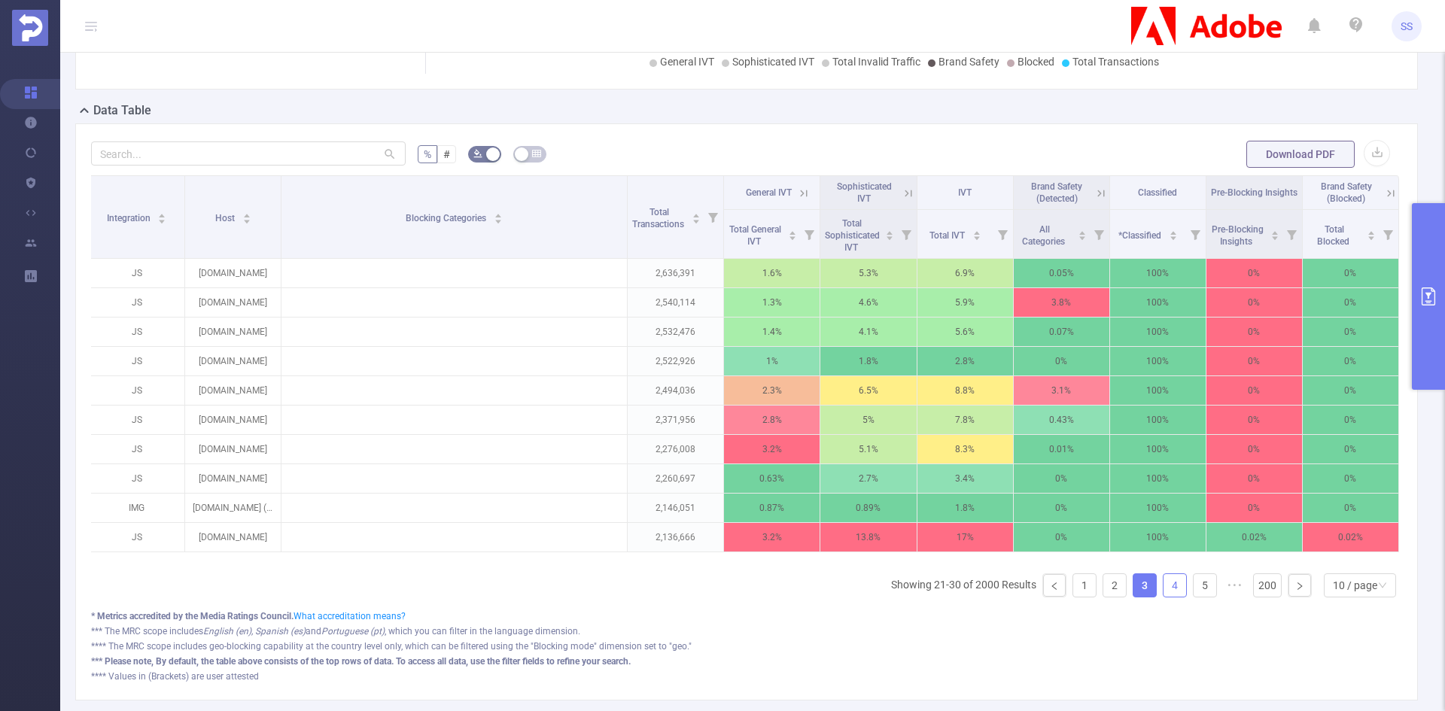
click at [1163, 597] on link "4" at bounding box center [1174, 585] width 23 height 23
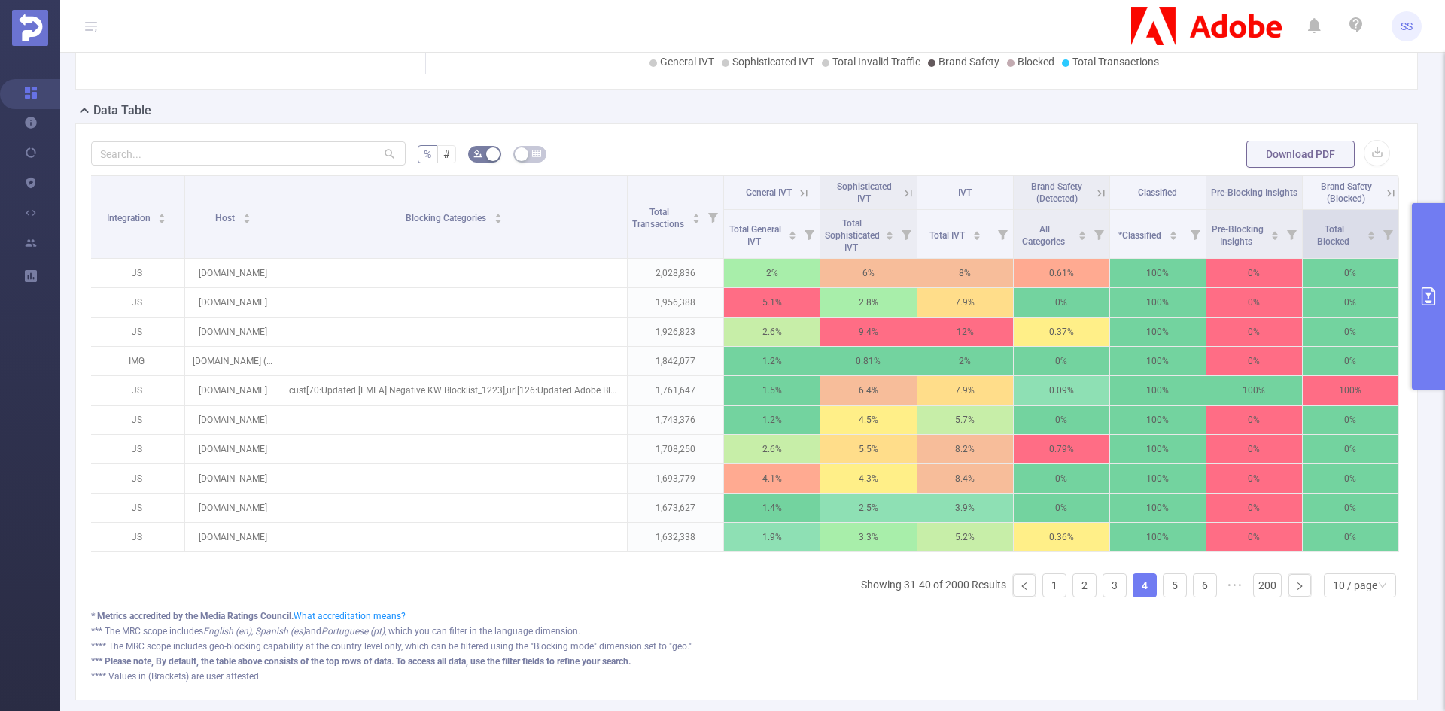
click at [1383, 234] on icon at bounding box center [1388, 235] width 10 height 10
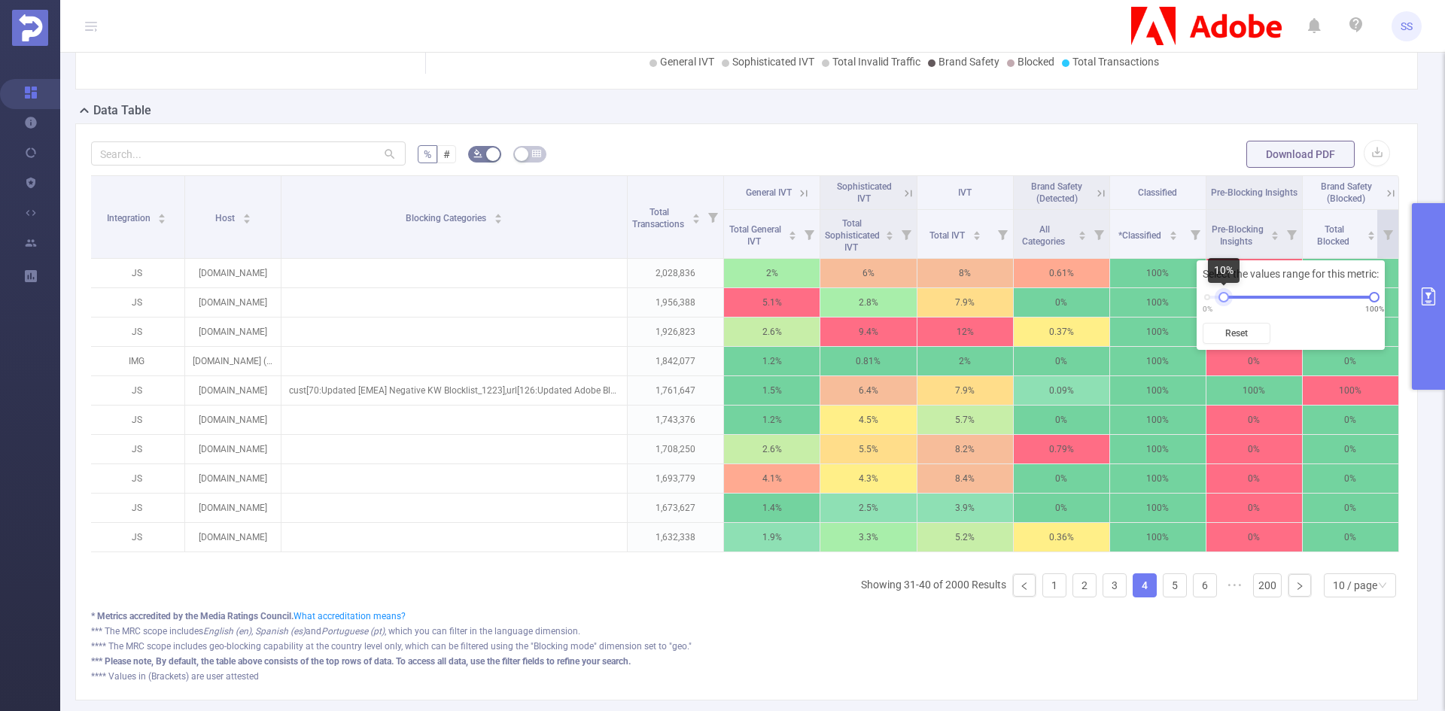
drag, startPoint x: 1209, startPoint y: 299, endPoint x: 1226, endPoint y: 299, distance: 17.3
click at [1226, 299] on div at bounding box center [1223, 297] width 11 height 11
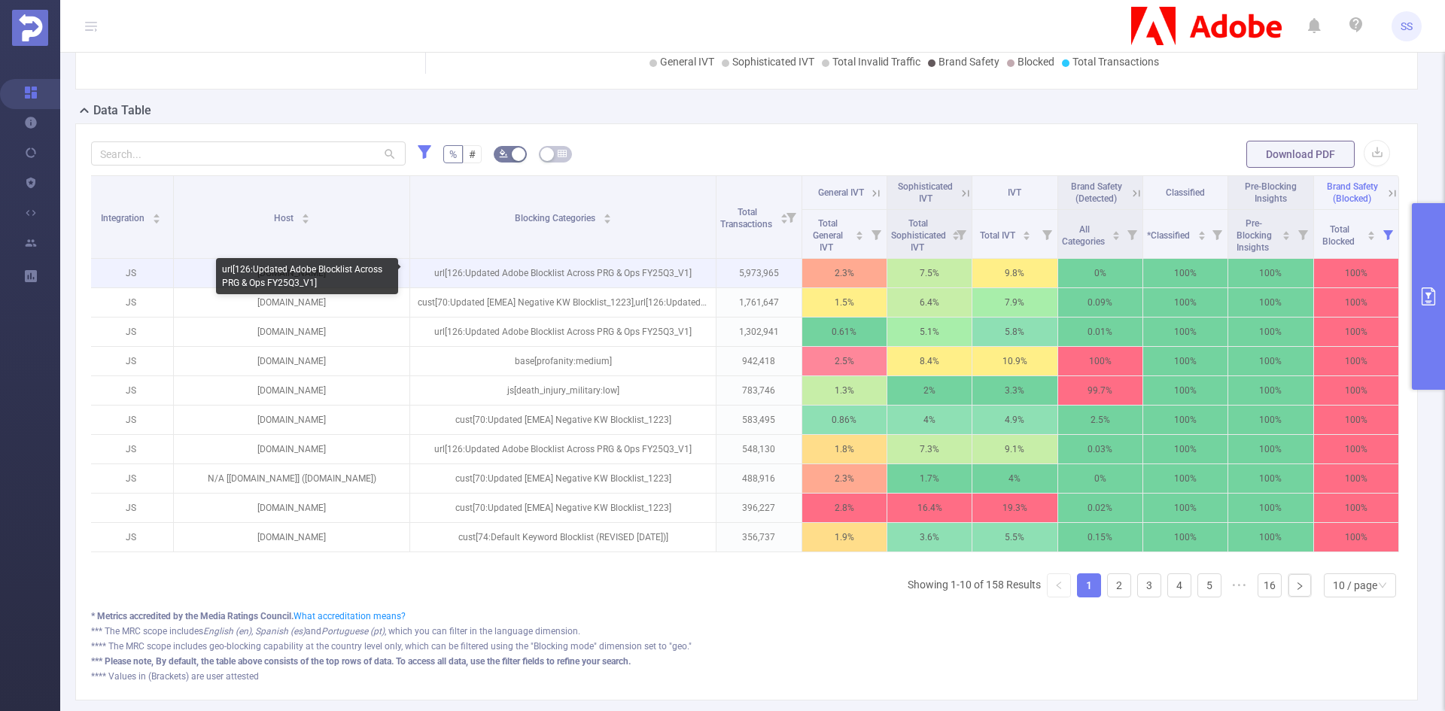
drag, startPoint x: 277, startPoint y: 237, endPoint x: 412, endPoint y: 260, distance: 137.5
click at [412, 260] on table "Integration Host Blocking Categories Total Transactions General IVT Sophisticat…" at bounding box center [743, 363] width 1311 height 377
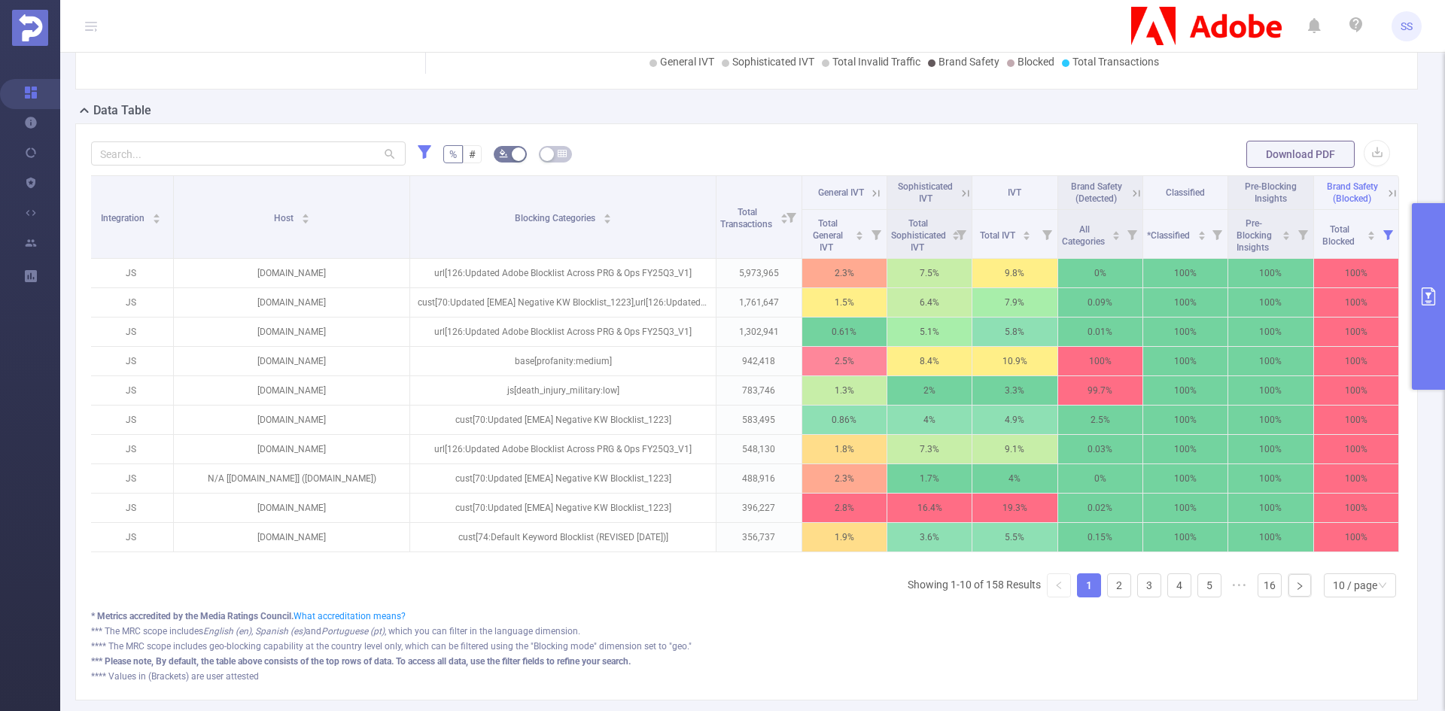
click at [1130, 187] on icon at bounding box center [1137, 194] width 14 height 14
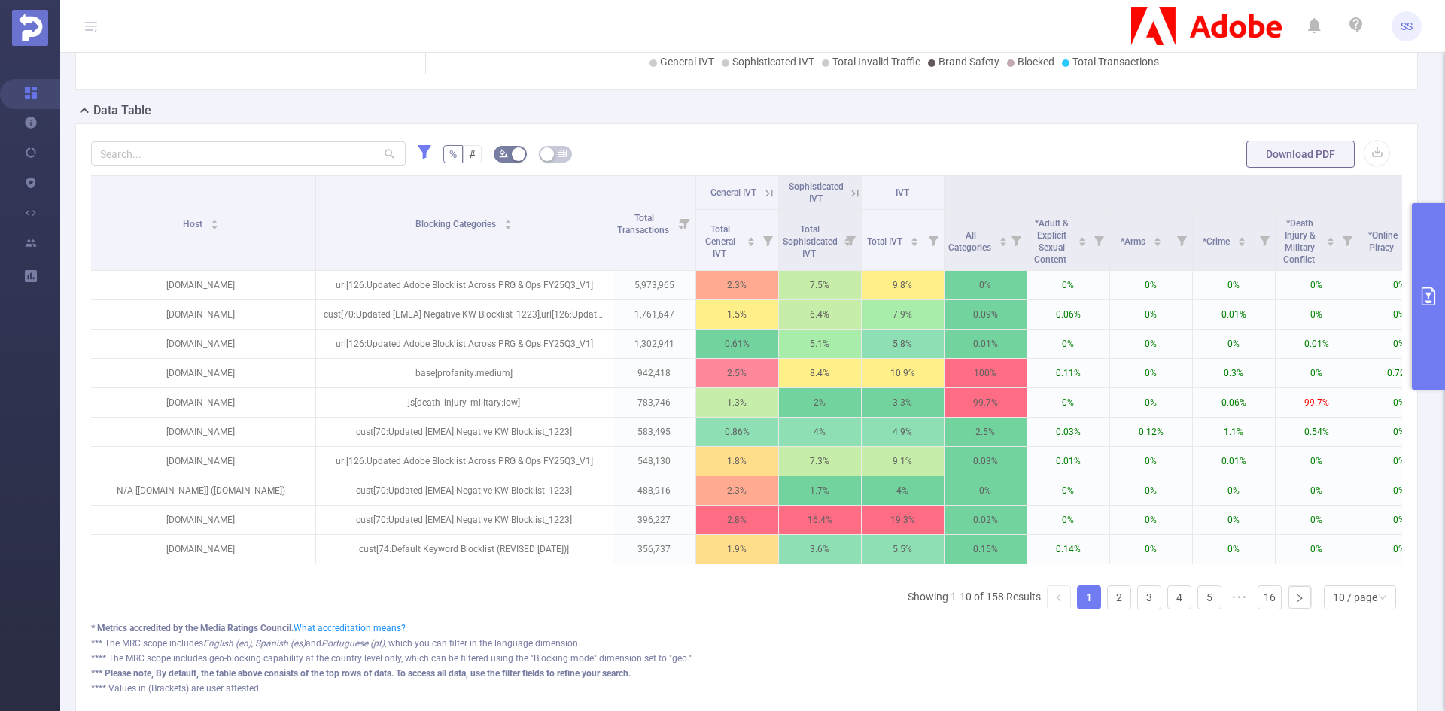
scroll to position [0, 0]
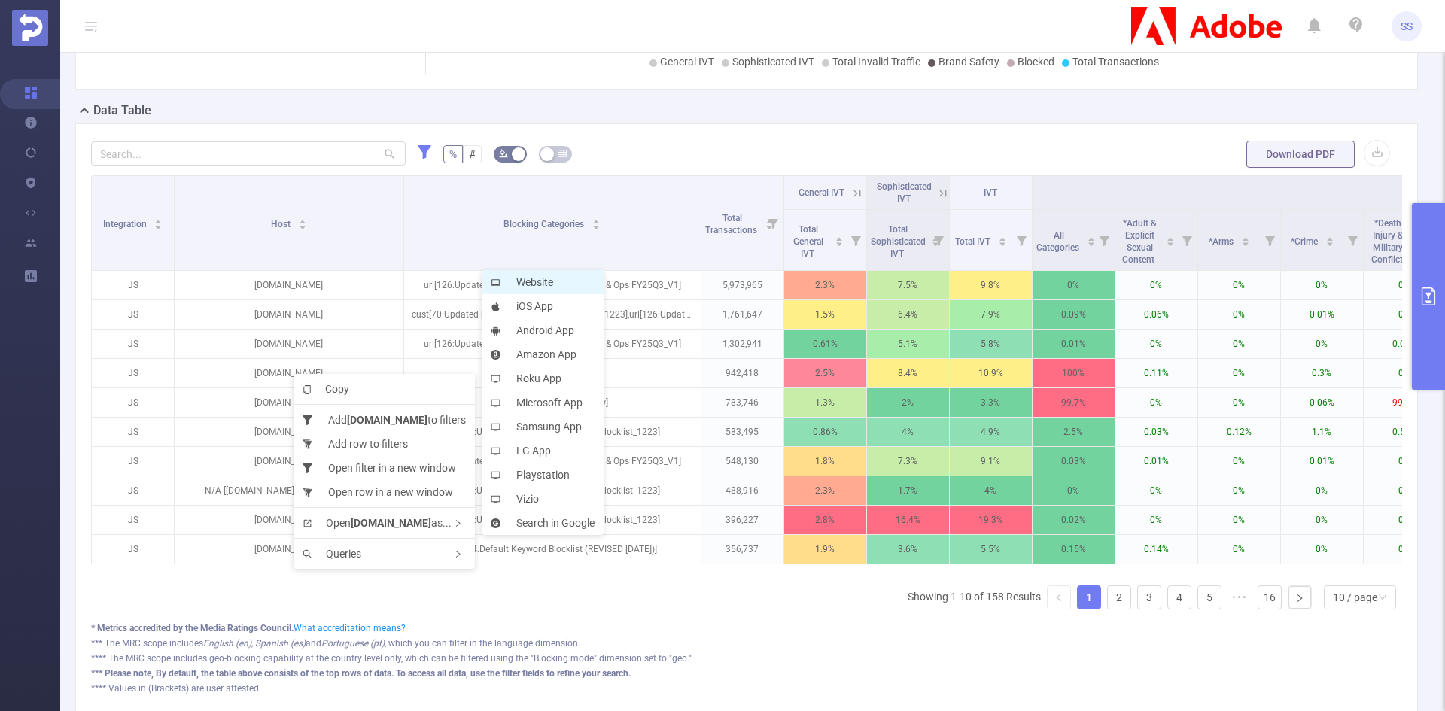
click at [531, 278] on li "Website" at bounding box center [543, 282] width 122 height 24
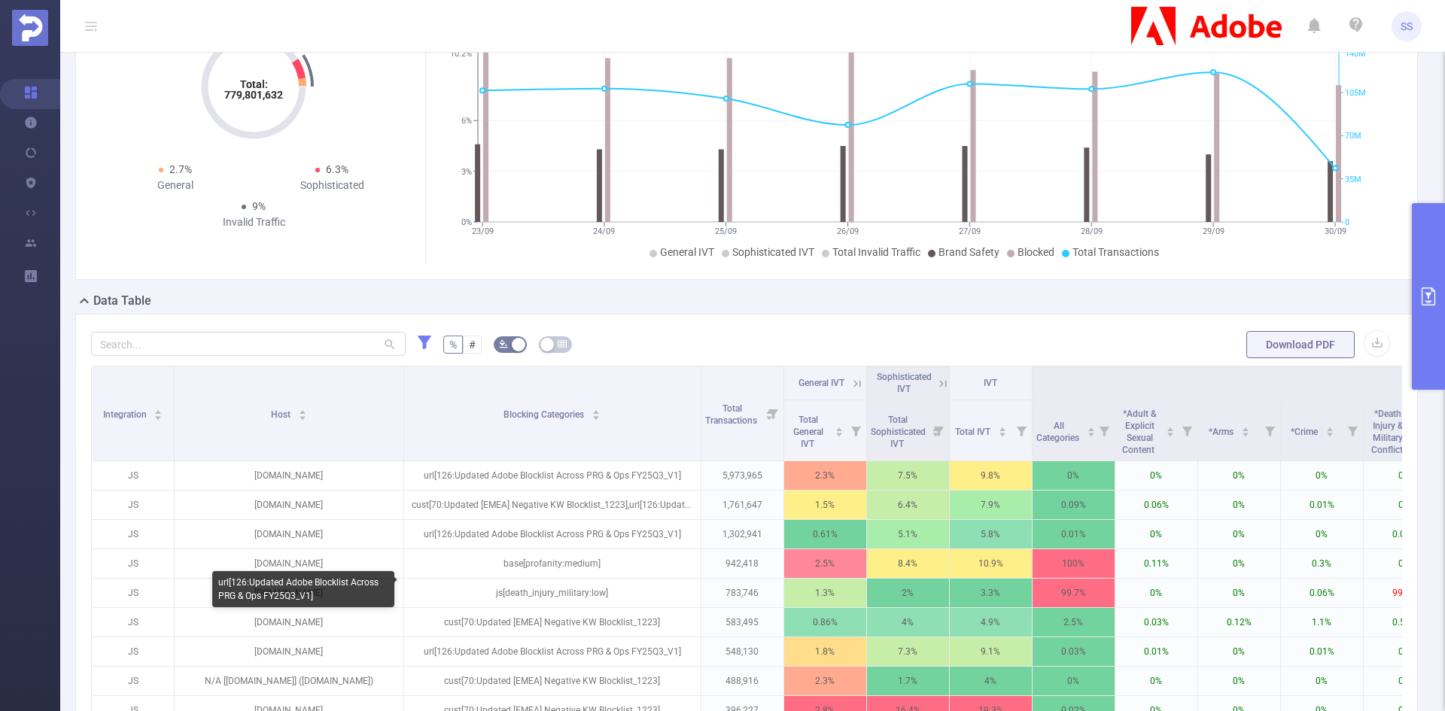
scroll to position [301, 0]
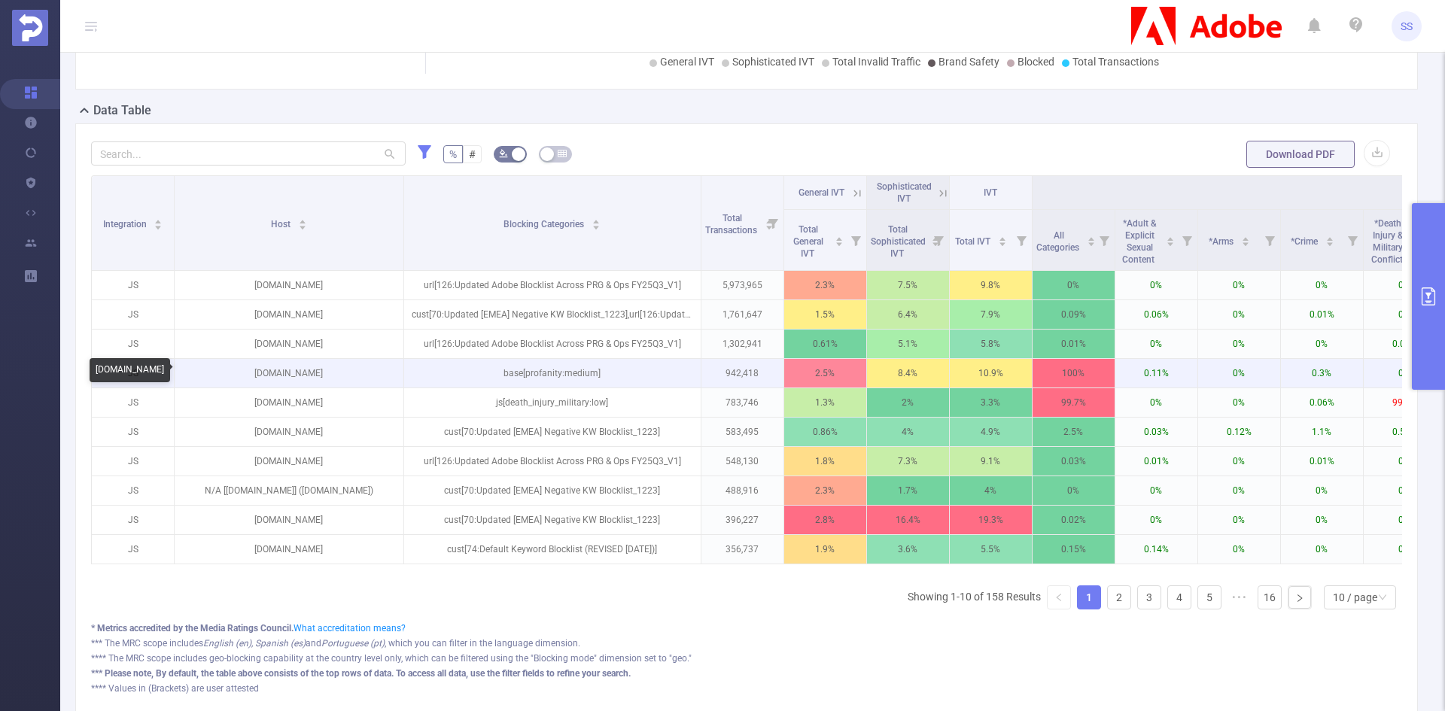
click at [297, 372] on p "[DOMAIN_NAME]" at bounding box center [289, 373] width 229 height 29
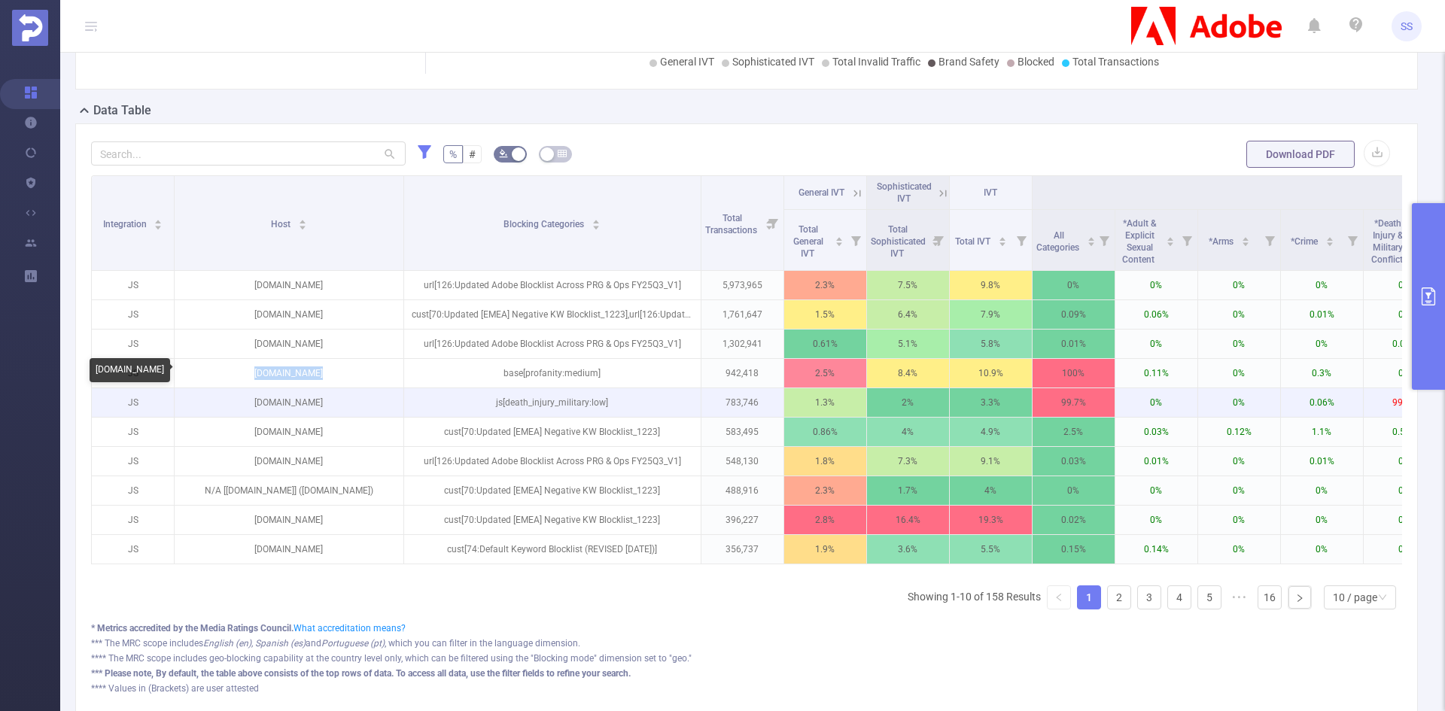
copy p "[DOMAIN_NAME]"
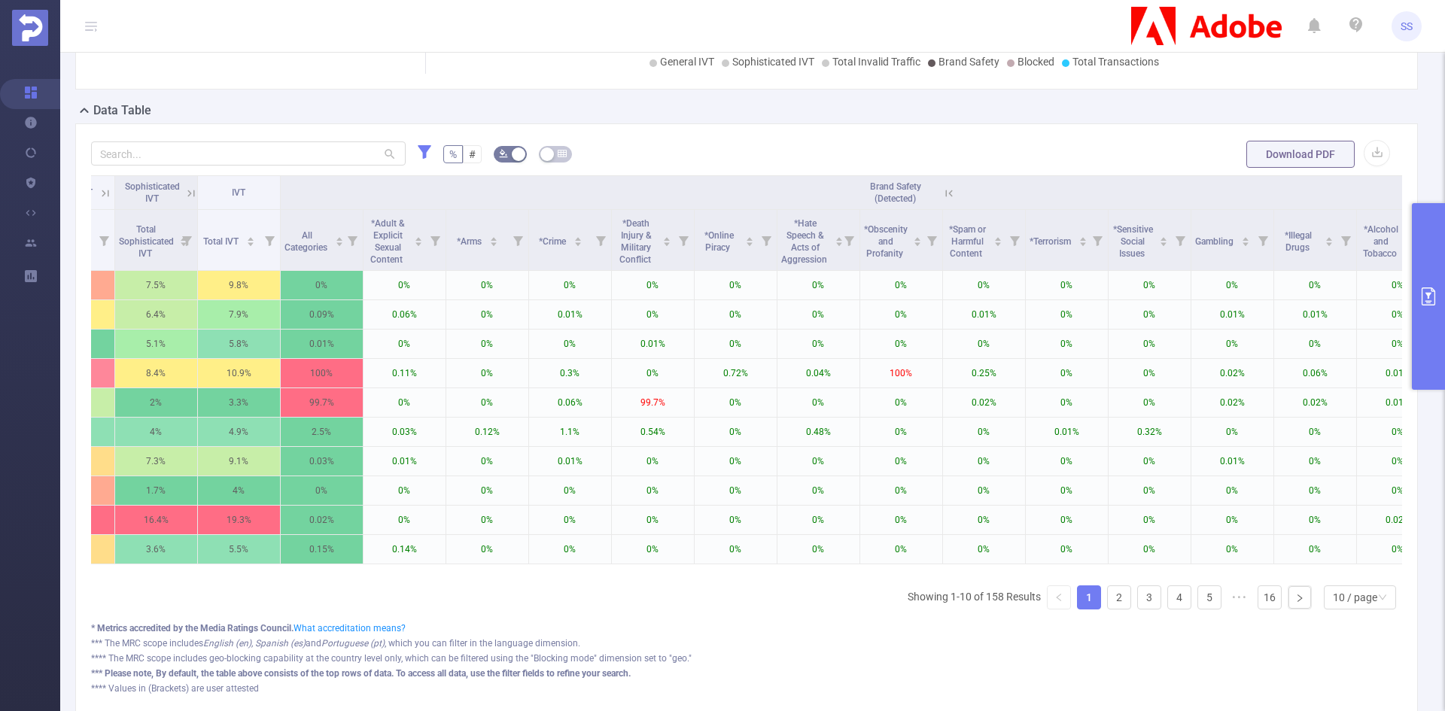
scroll to position [0, 755]
click at [950, 197] on icon at bounding box center [946, 194] width 14 height 14
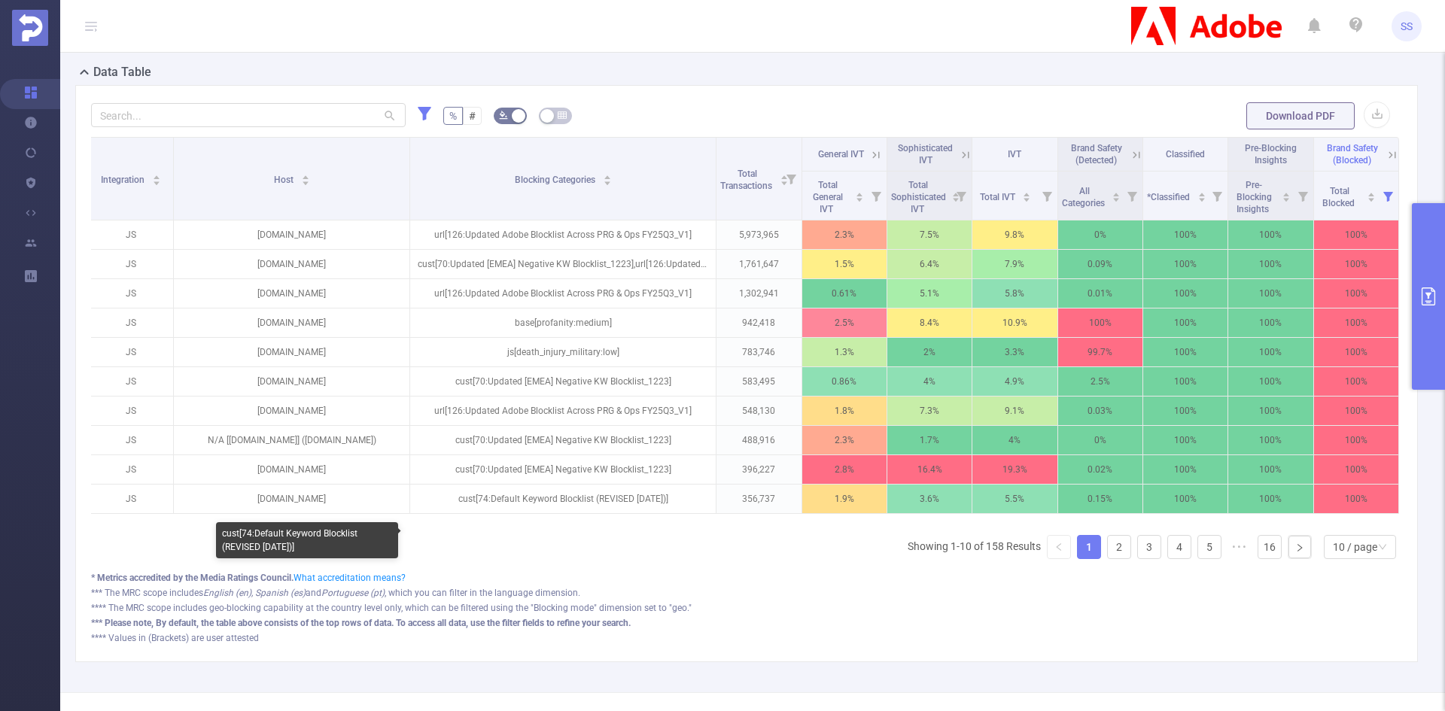
scroll to position [376, 0]
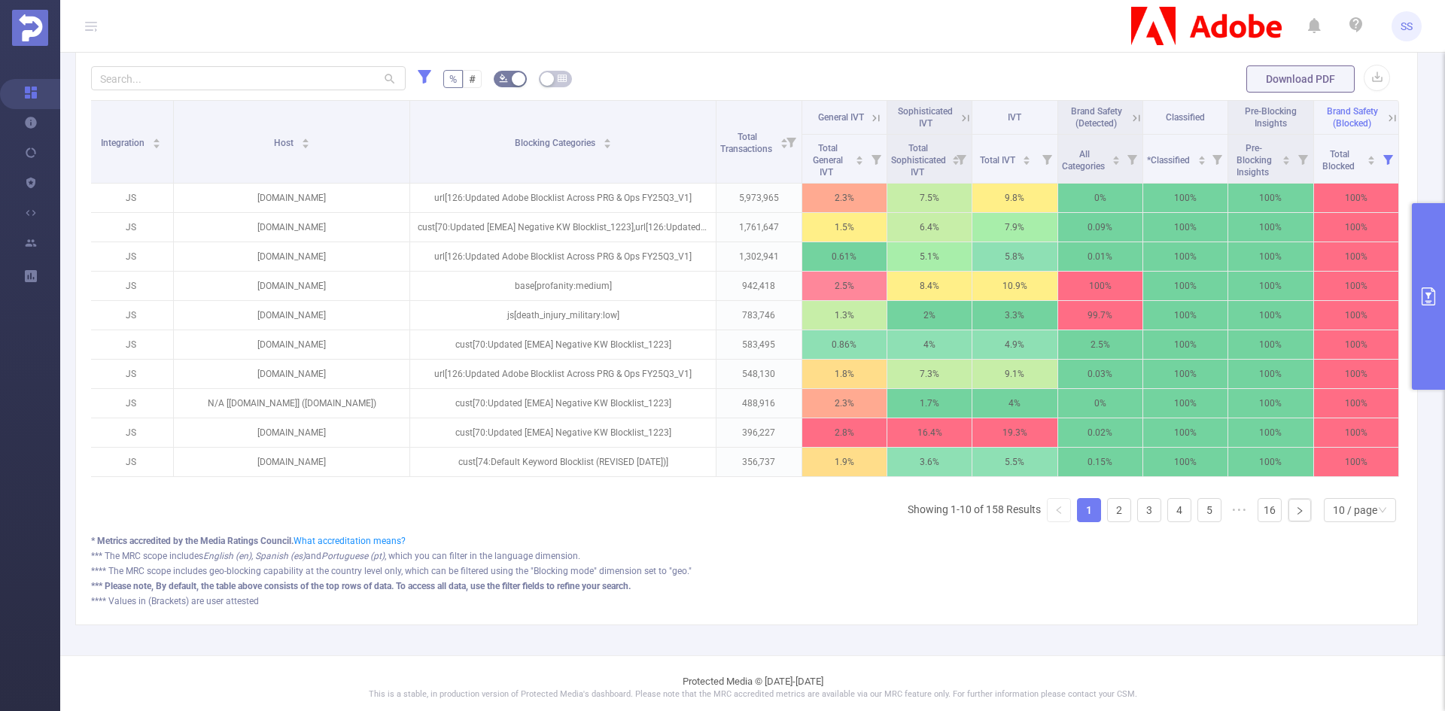
drag, startPoint x: 461, startPoint y: 497, endPoint x: 757, endPoint y: 518, distance: 296.5
click at [757, 518] on div "Integration Host Blocking Categories Total Transactions General IVT Sophisticat…" at bounding box center [746, 317] width 1311 height 434
click at [751, 529] on div "Integration Host Blocking Categories Total Transactions General IVT Sophisticat…" at bounding box center [746, 317] width 1311 height 434
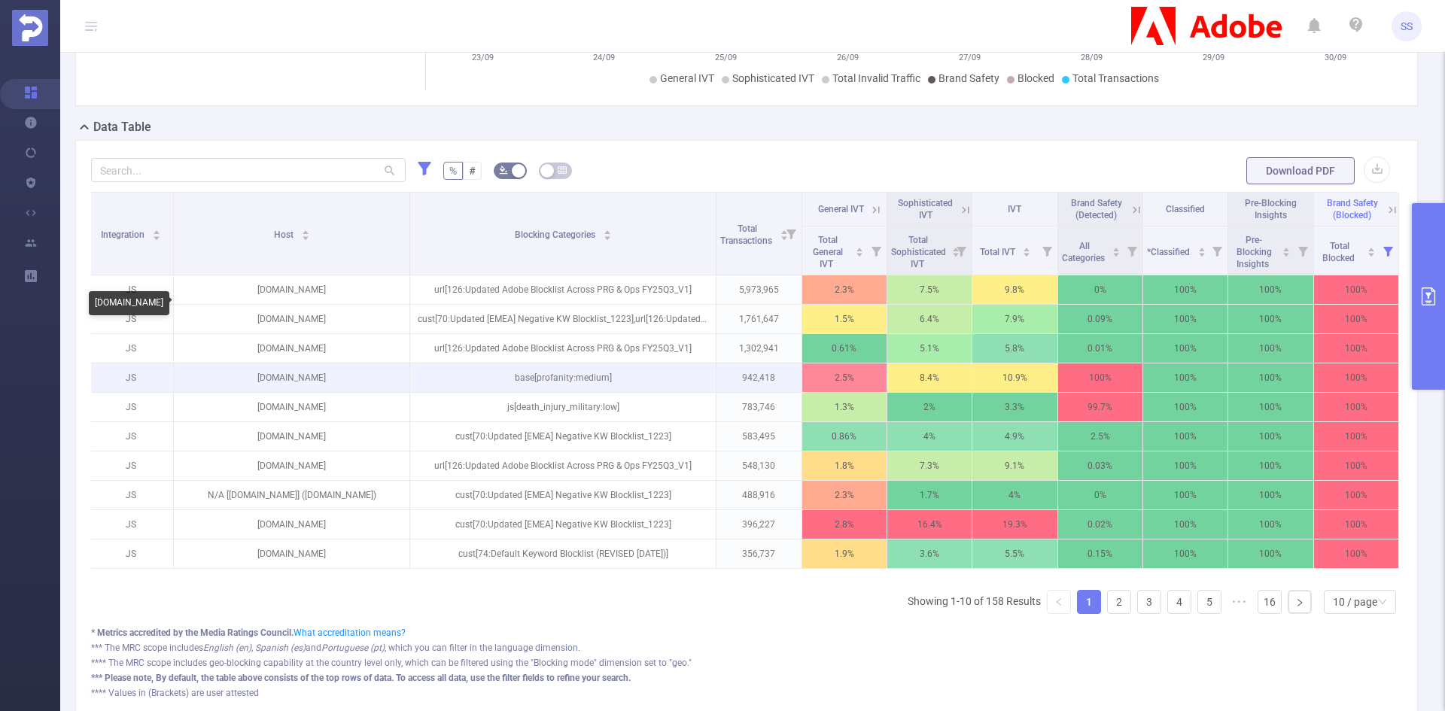
scroll to position [301, 0]
